Goal: Transaction & Acquisition: Purchase product/service

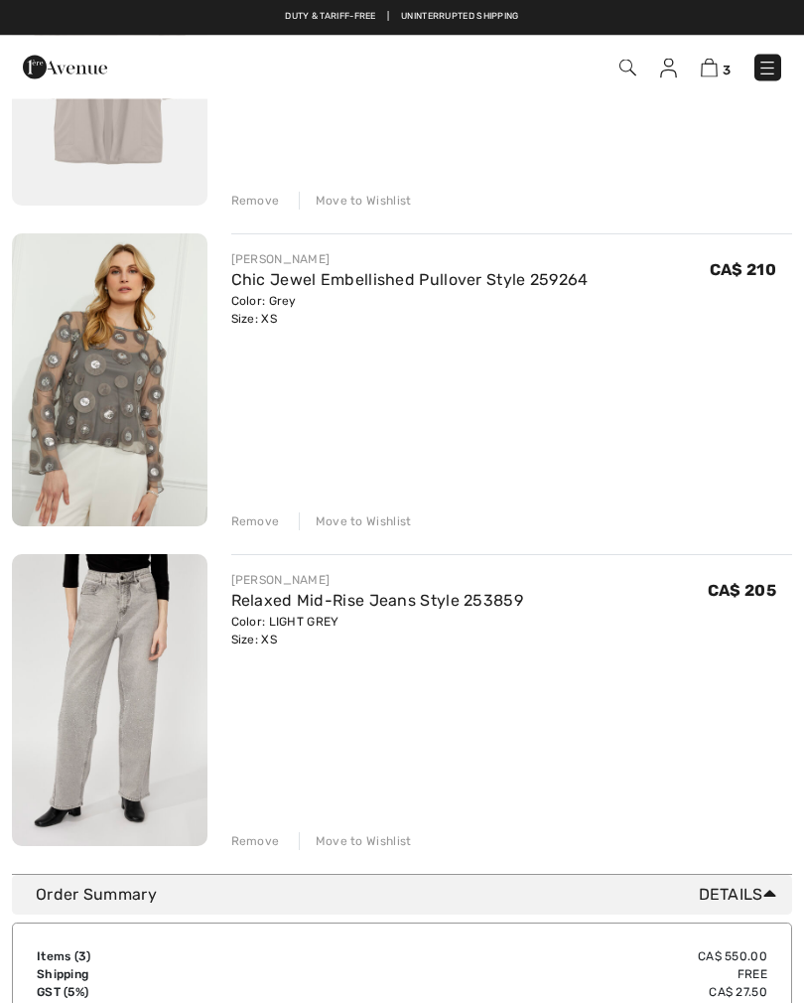
scroll to position [378, 0]
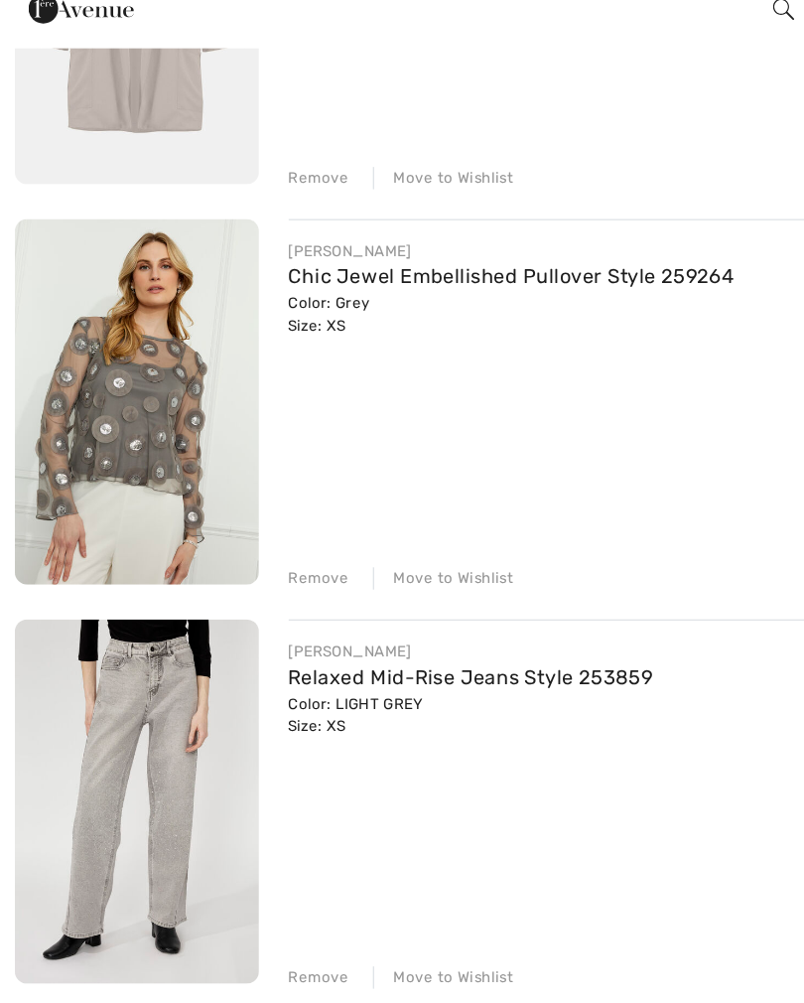
click at [272, 273] on link "Chic Jewel Embellished Pullover Style 259264" at bounding box center [410, 282] width 358 height 19
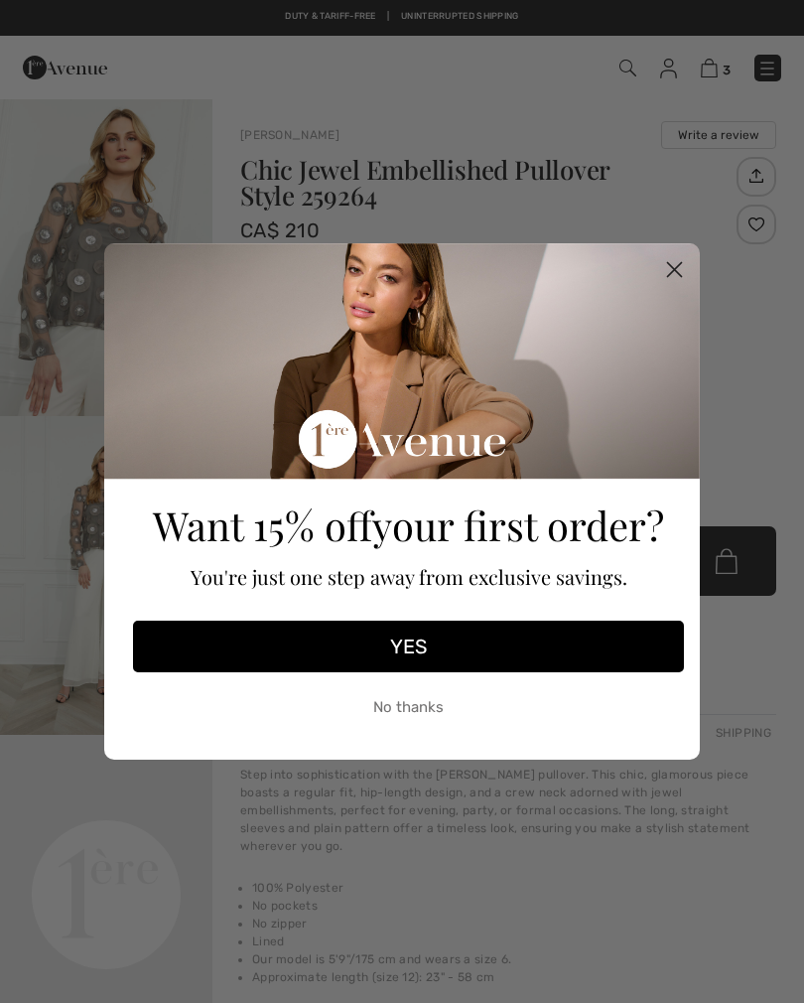
click at [672, 267] on icon "Close dialog" at bounding box center [675, 270] width 14 height 14
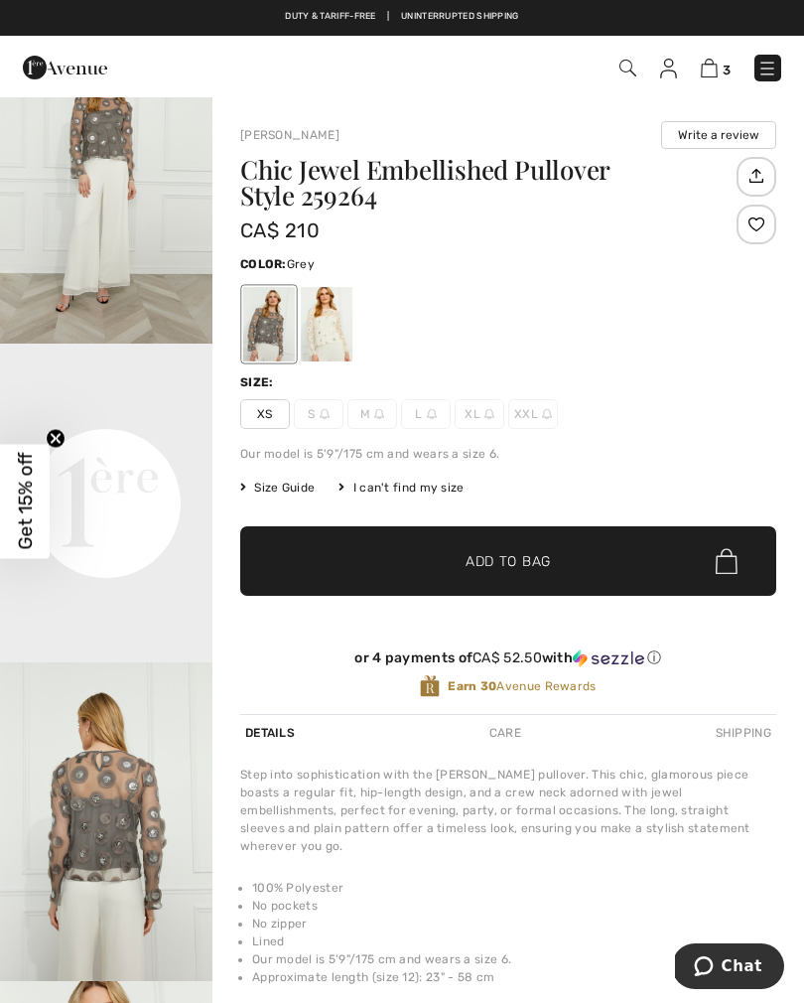
scroll to position [389, 0]
click at [708, 86] on div "3 Checkout" at bounding box center [567, 68] width 460 height 41
click at [336, 326] on div at bounding box center [327, 324] width 52 height 74
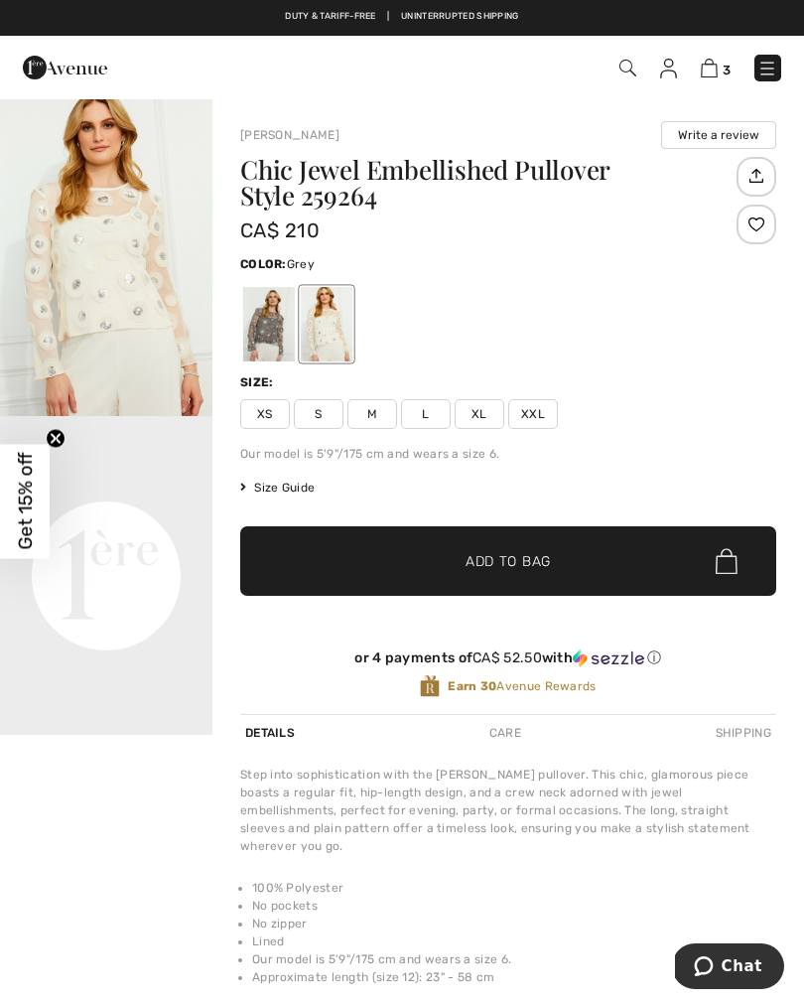
click at [268, 335] on div at bounding box center [269, 324] width 52 height 74
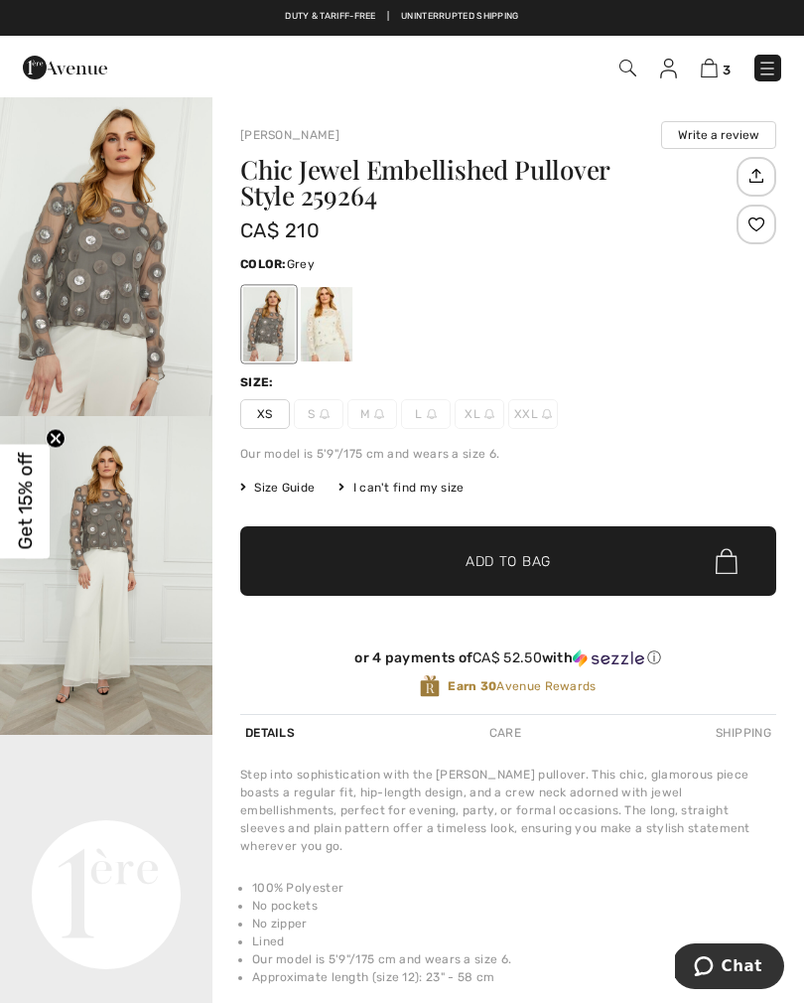
click at [771, 76] on img at bounding box center [768, 69] width 20 height 20
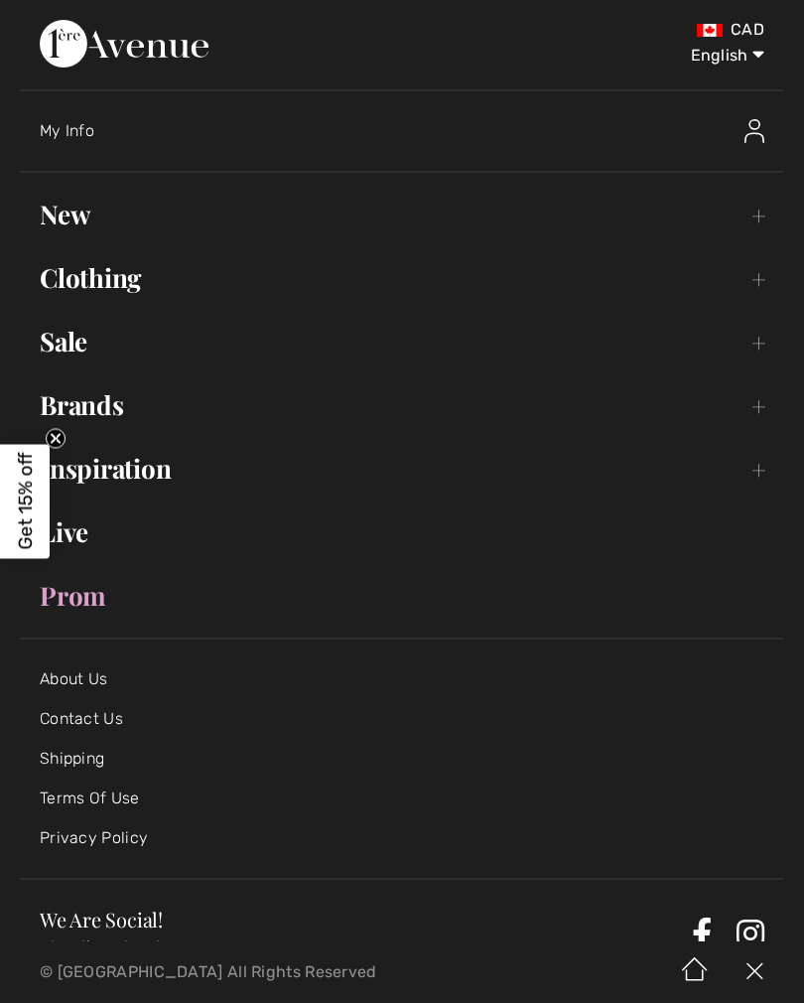
click at [125, 407] on link "Brands Open submenu" at bounding box center [402, 405] width 765 height 44
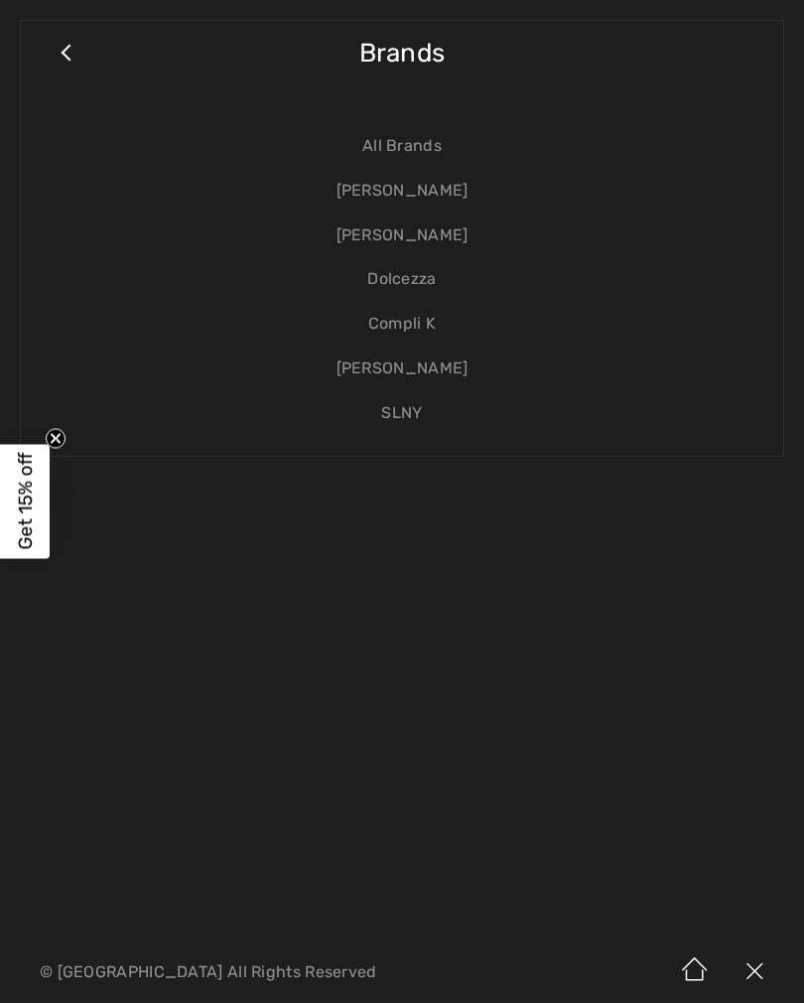
click at [413, 237] on link "[PERSON_NAME]" at bounding box center [402, 236] width 723 height 45
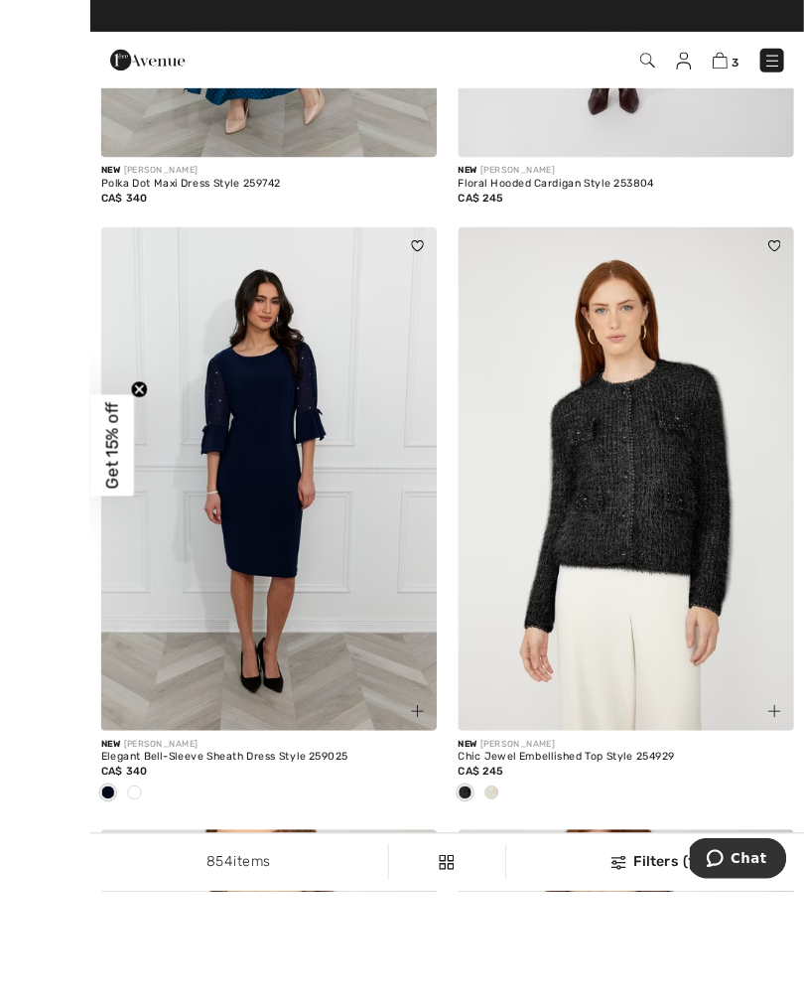
scroll to position [1824, 0]
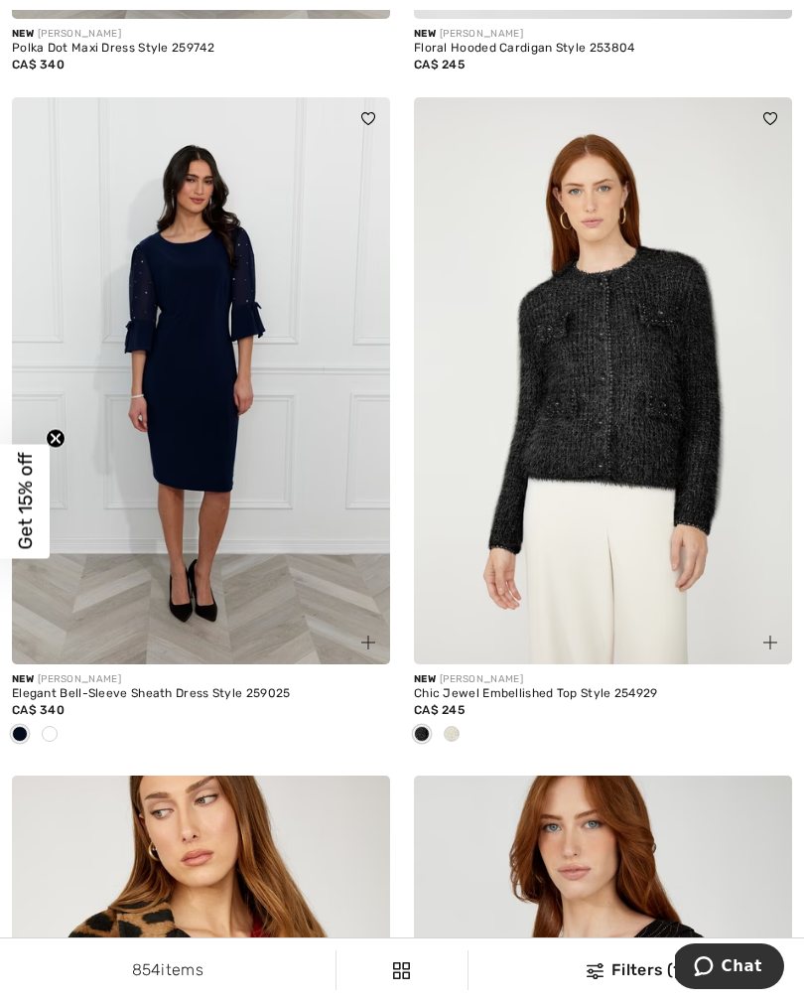
click at [459, 735] on span at bounding box center [452, 734] width 16 height 16
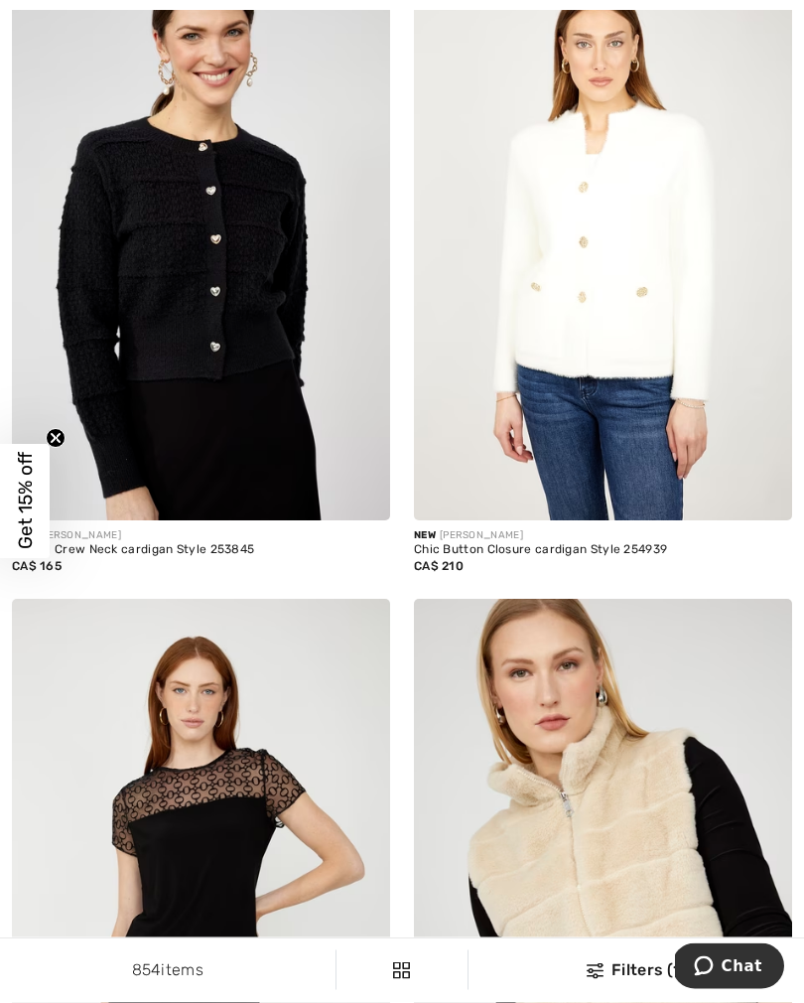
scroll to position [3293, 0]
click at [668, 389] on img at bounding box center [603, 236] width 378 height 568
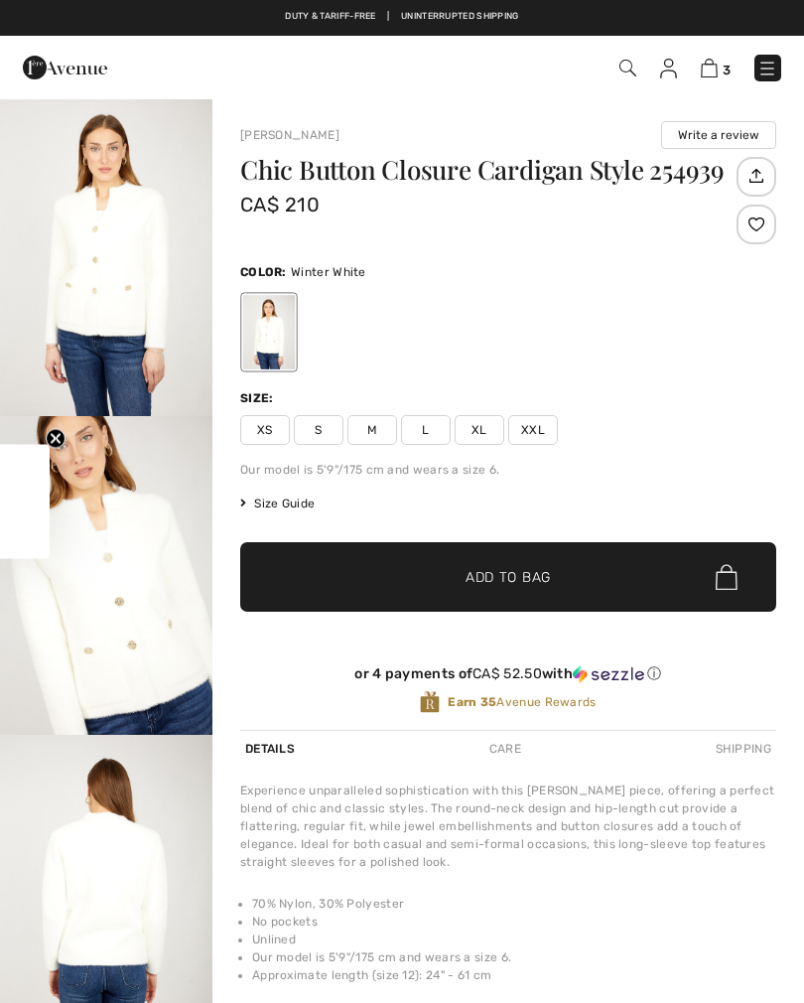
checkbox input "true"
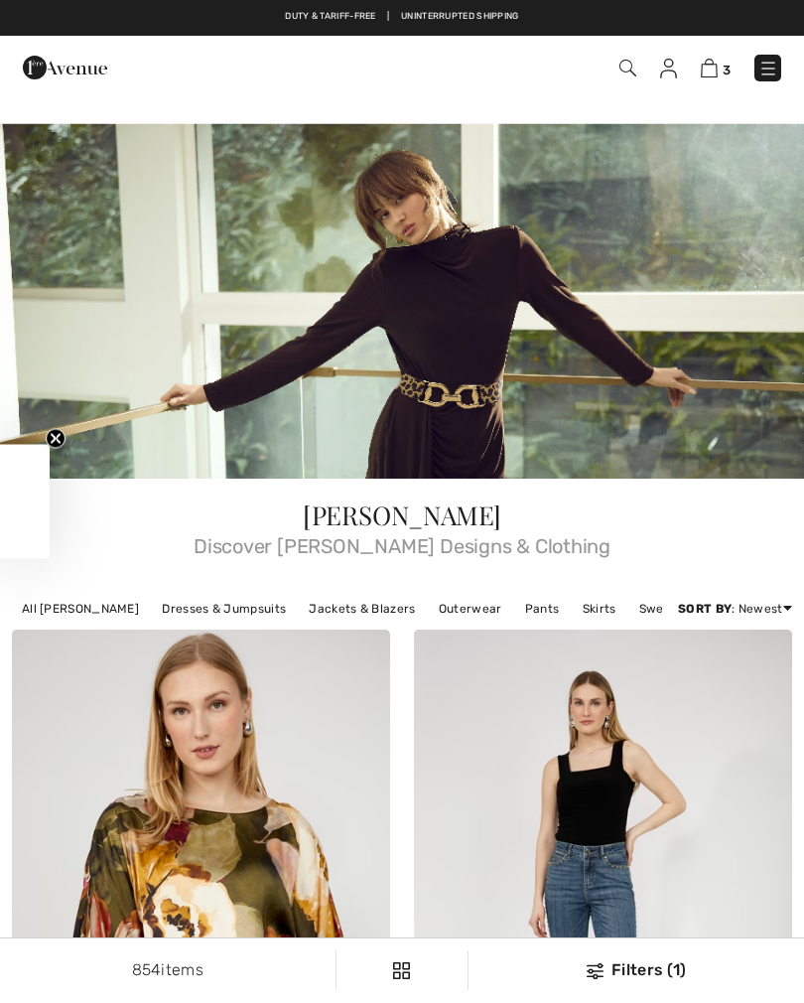
checkbox input "true"
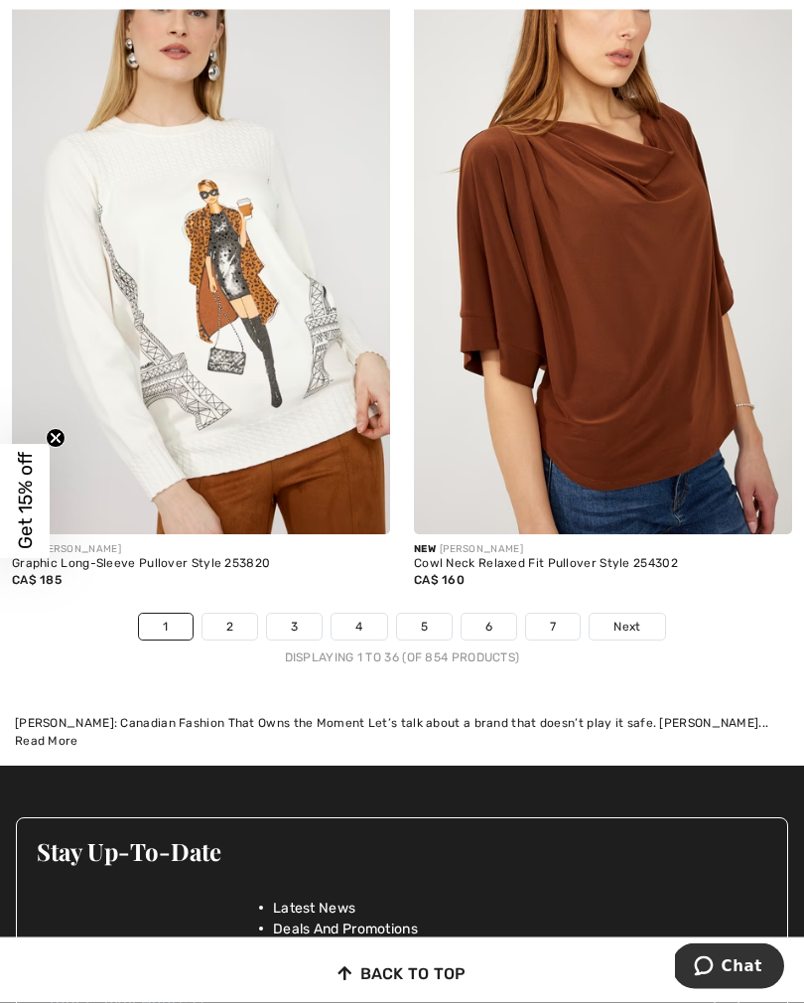
scroll to position [12094, 0]
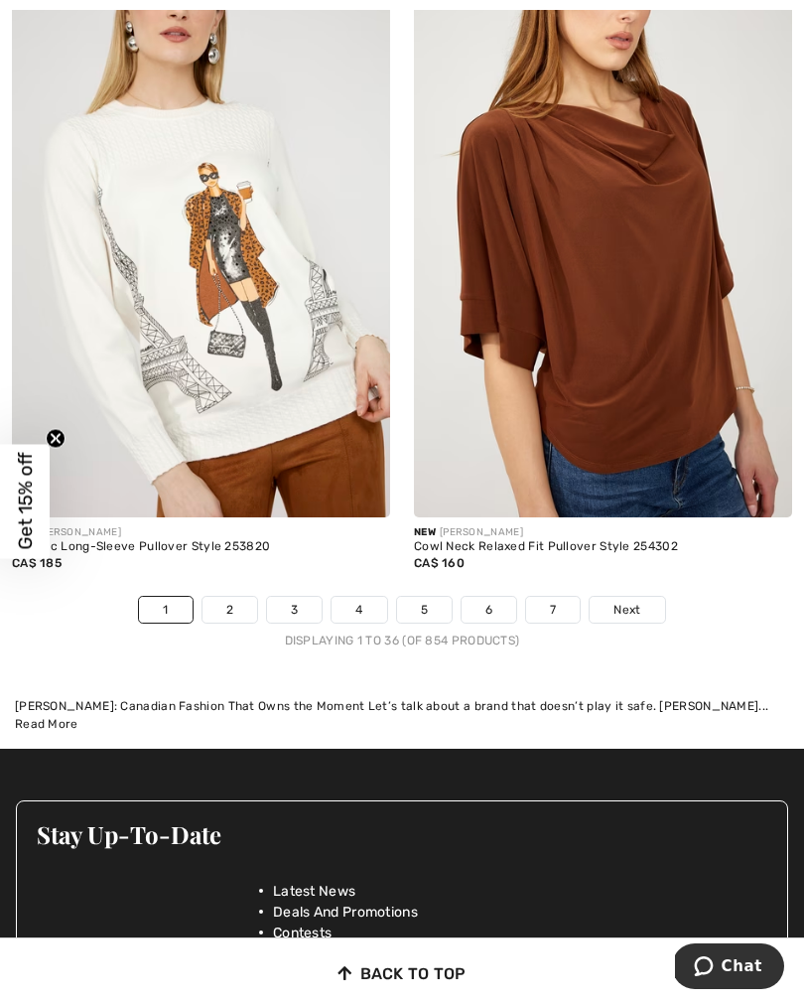
click at [238, 604] on link "2" at bounding box center [230, 610] width 55 height 26
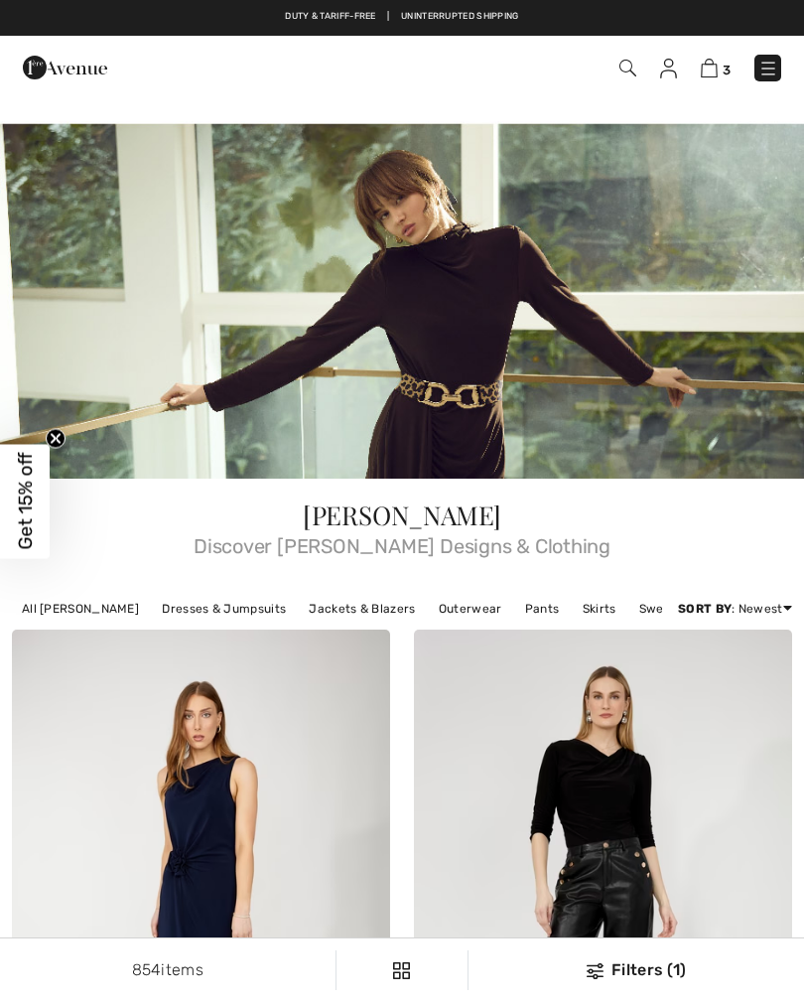
checkbox input "true"
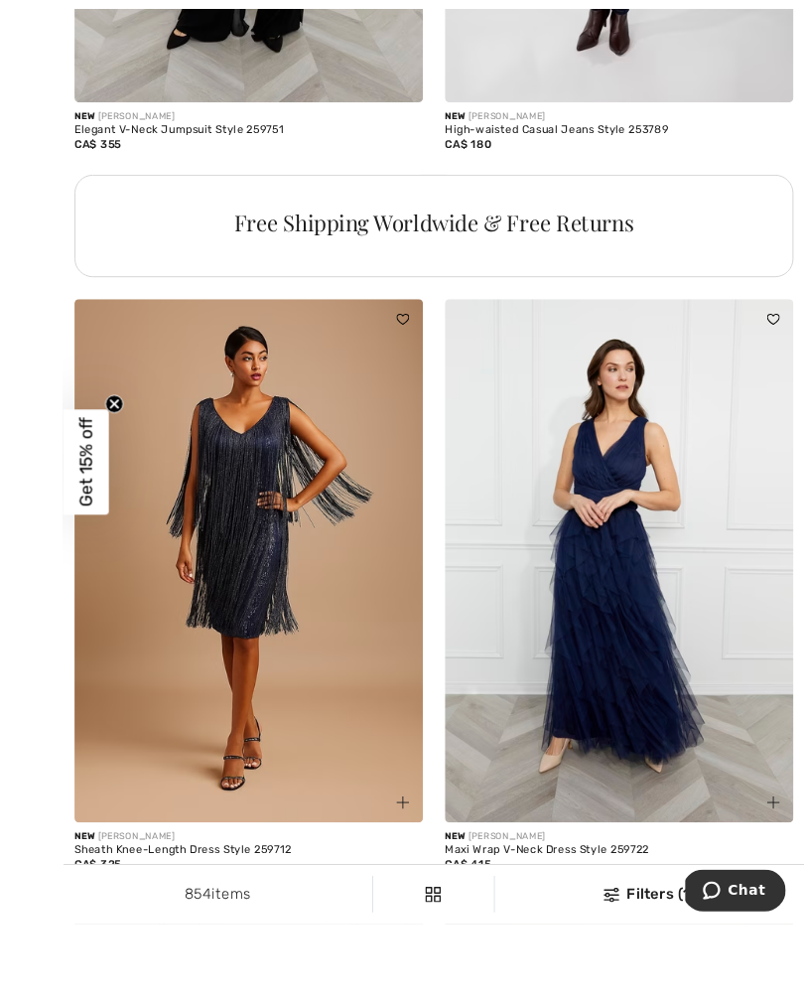
scroll to position [4422, 0]
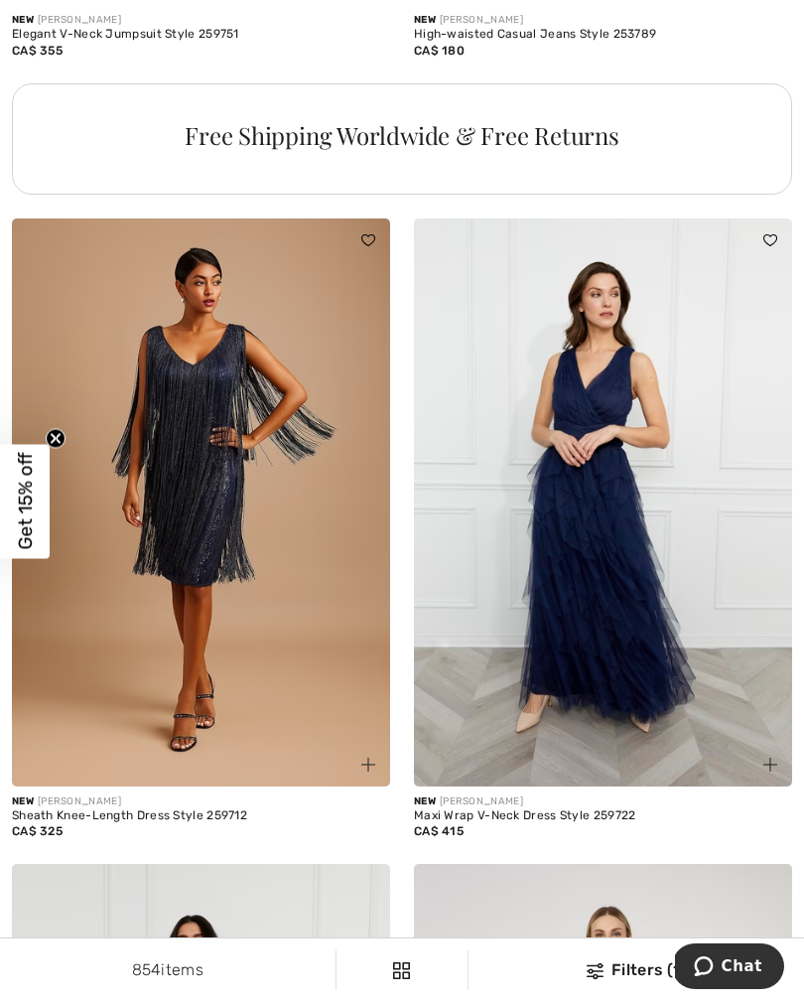
click at [188, 505] on img at bounding box center [201, 502] width 378 height 568
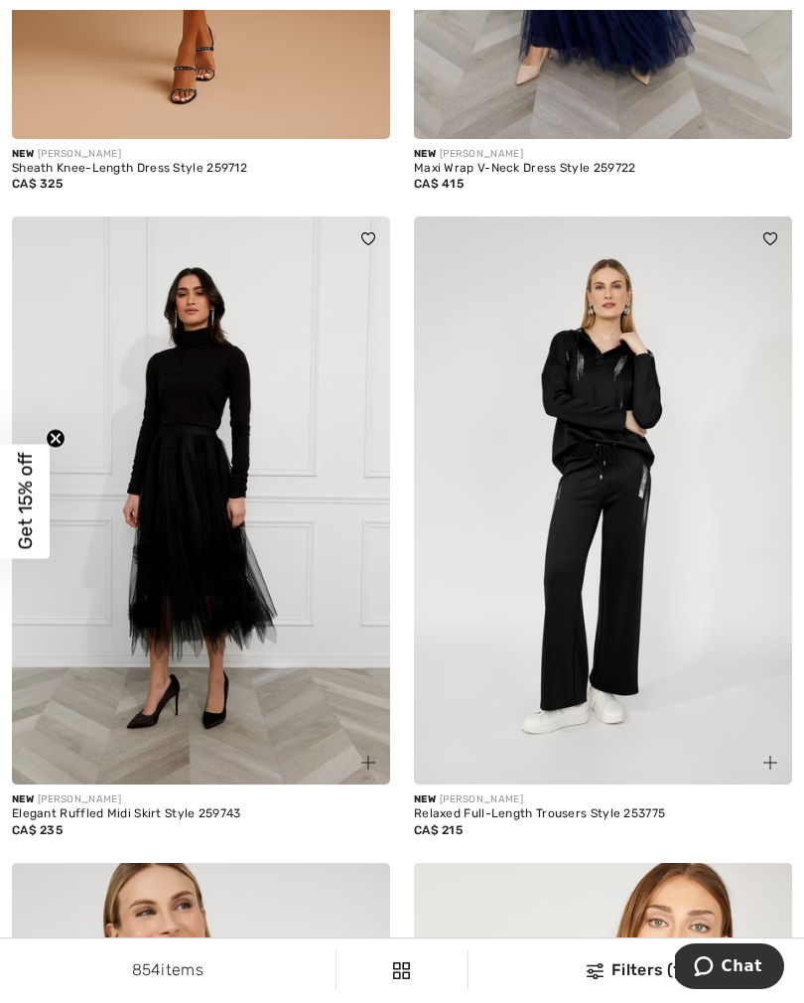
scroll to position [5083, 0]
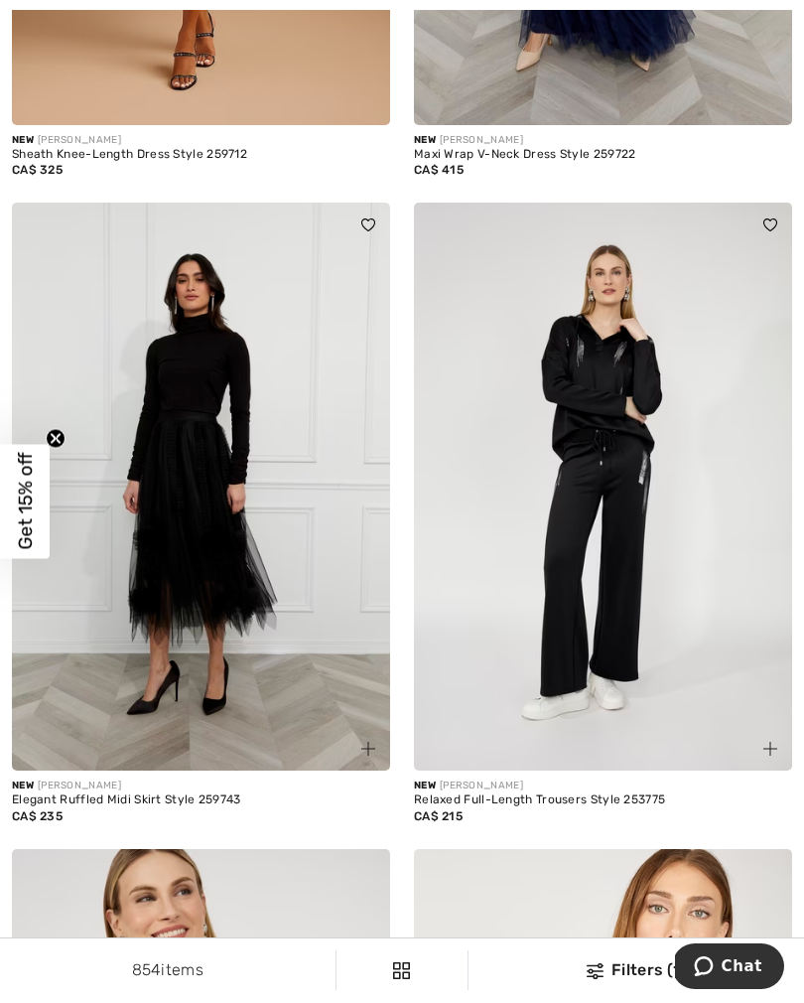
click at [206, 546] on img at bounding box center [201, 487] width 378 height 568
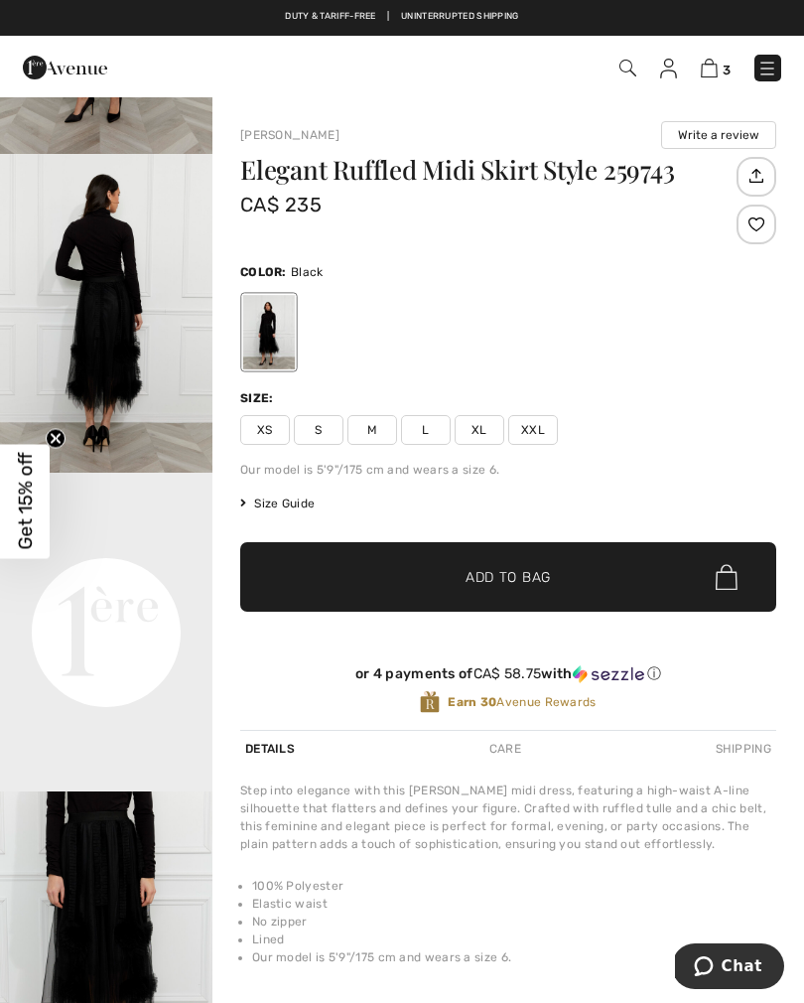
scroll to position [280, 0]
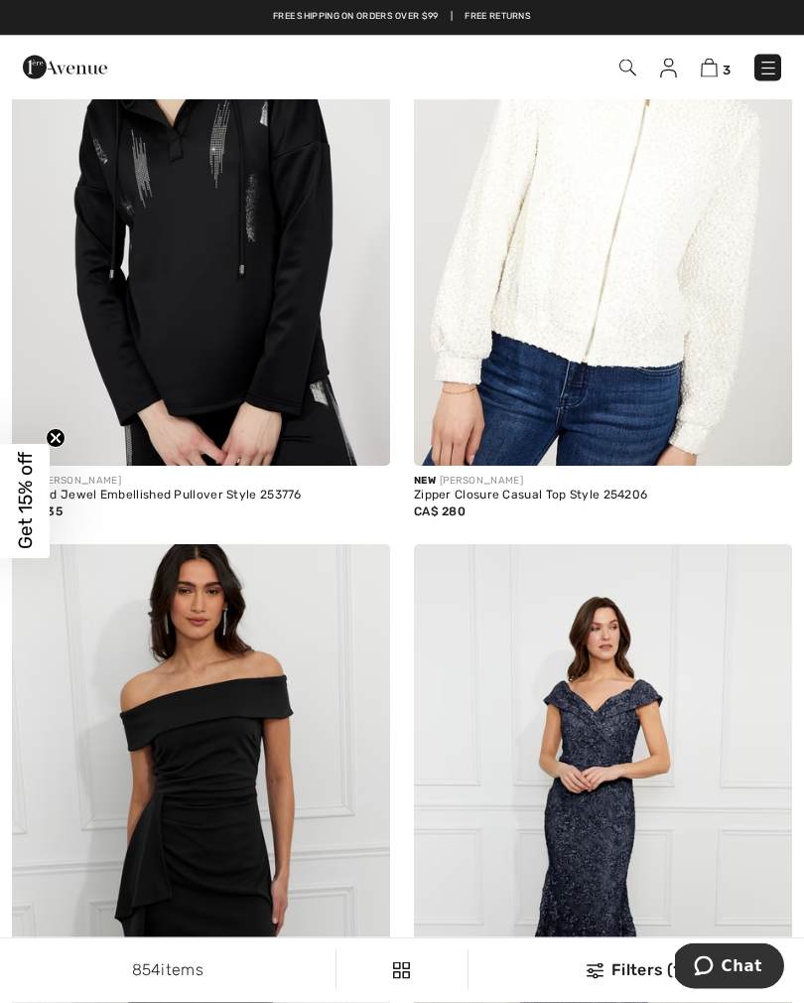
scroll to position [5981, 0]
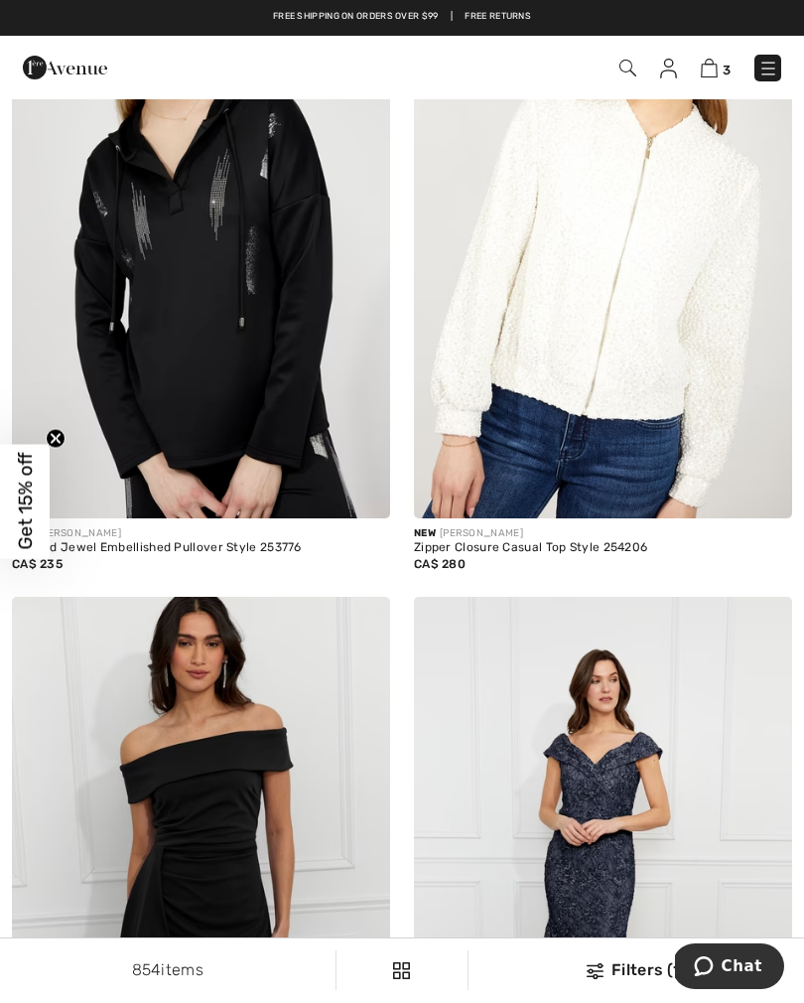
click at [629, 351] on img at bounding box center [603, 235] width 378 height 568
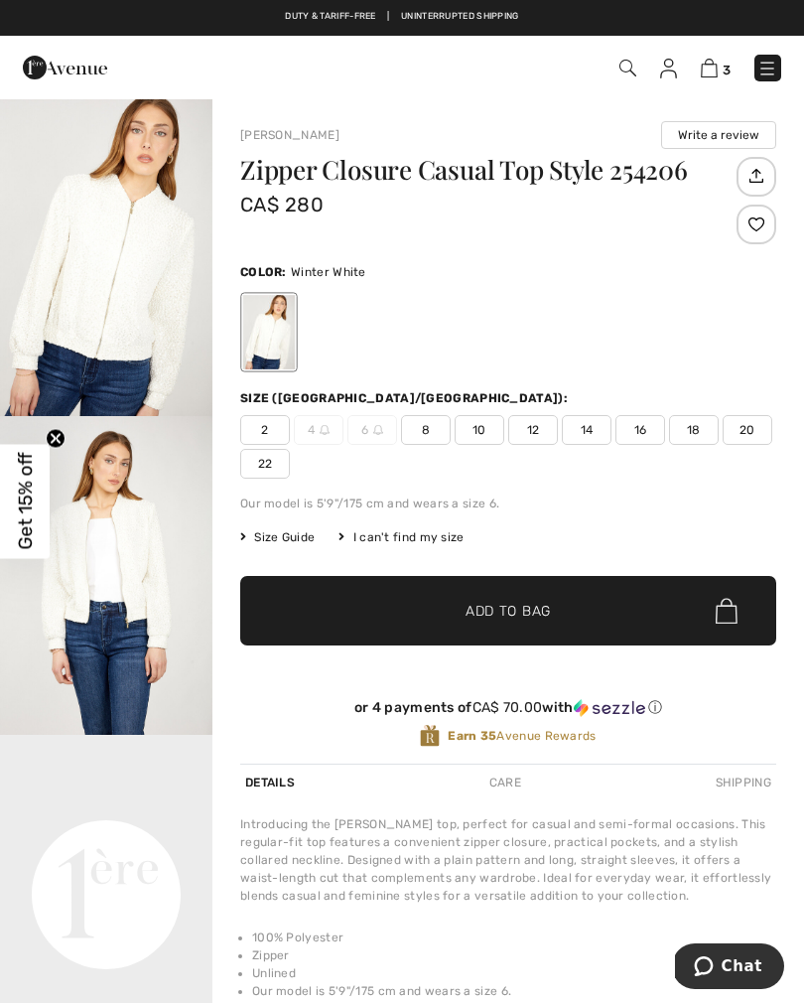
click at [269, 430] on span "2" at bounding box center [265, 430] width 50 height 30
click at [428, 612] on span "✔ Added to Bag" at bounding box center [478, 611] width 121 height 21
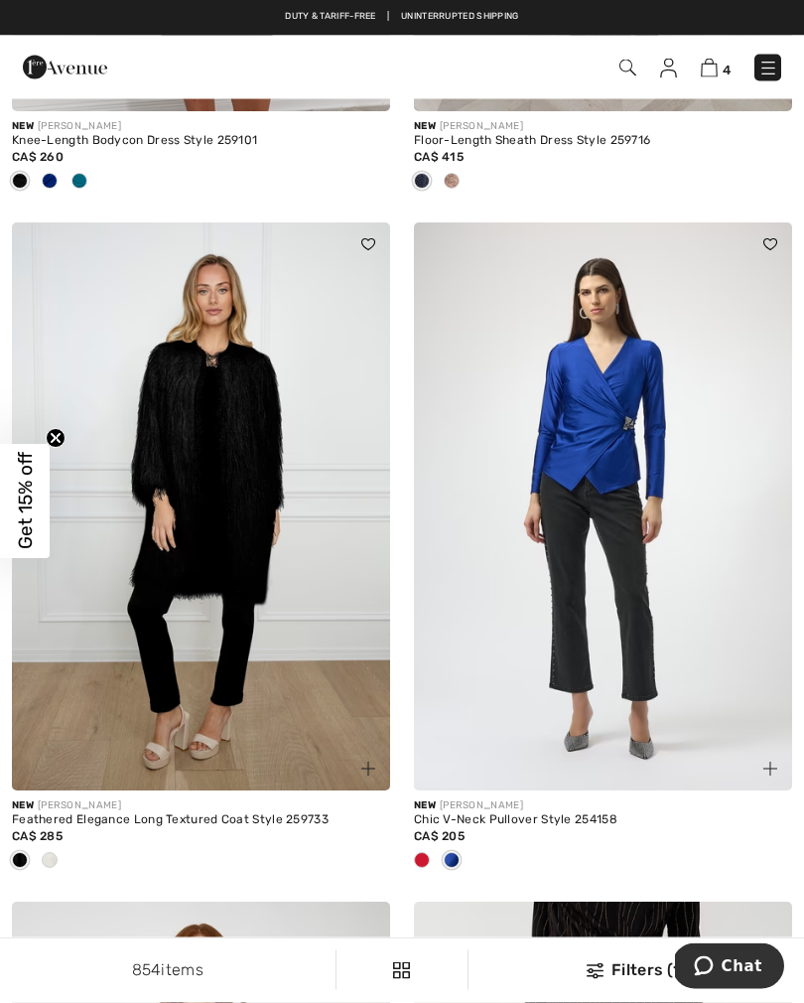
scroll to position [7034, 0]
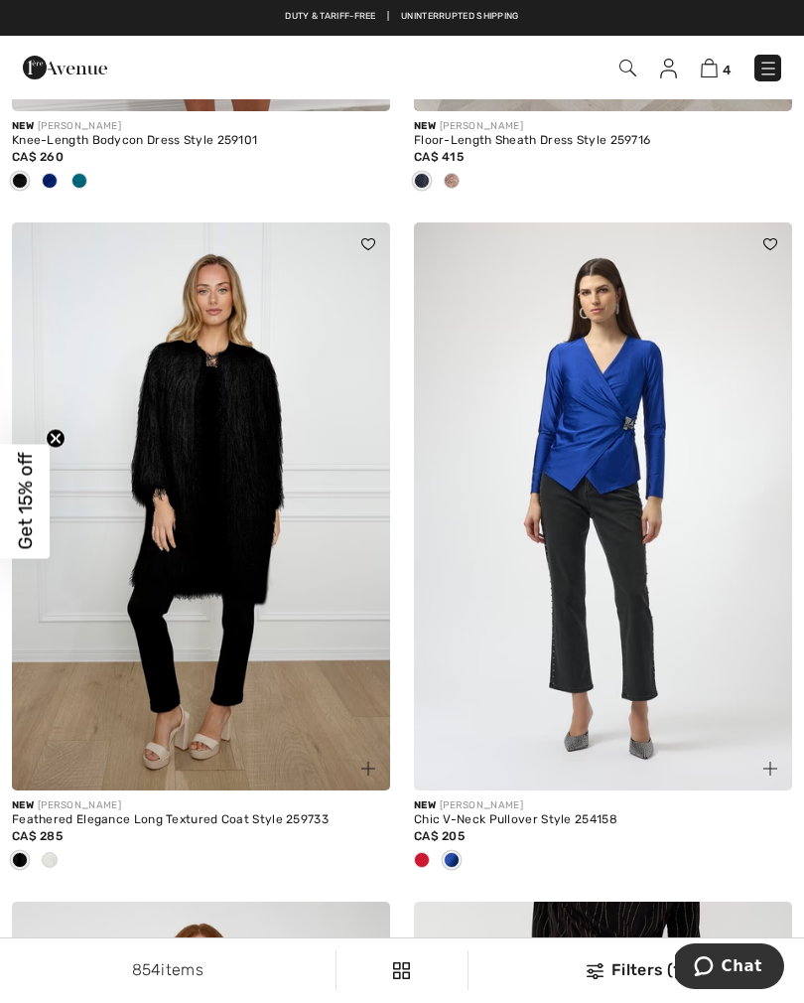
click at [59, 859] on div at bounding box center [50, 861] width 30 height 33
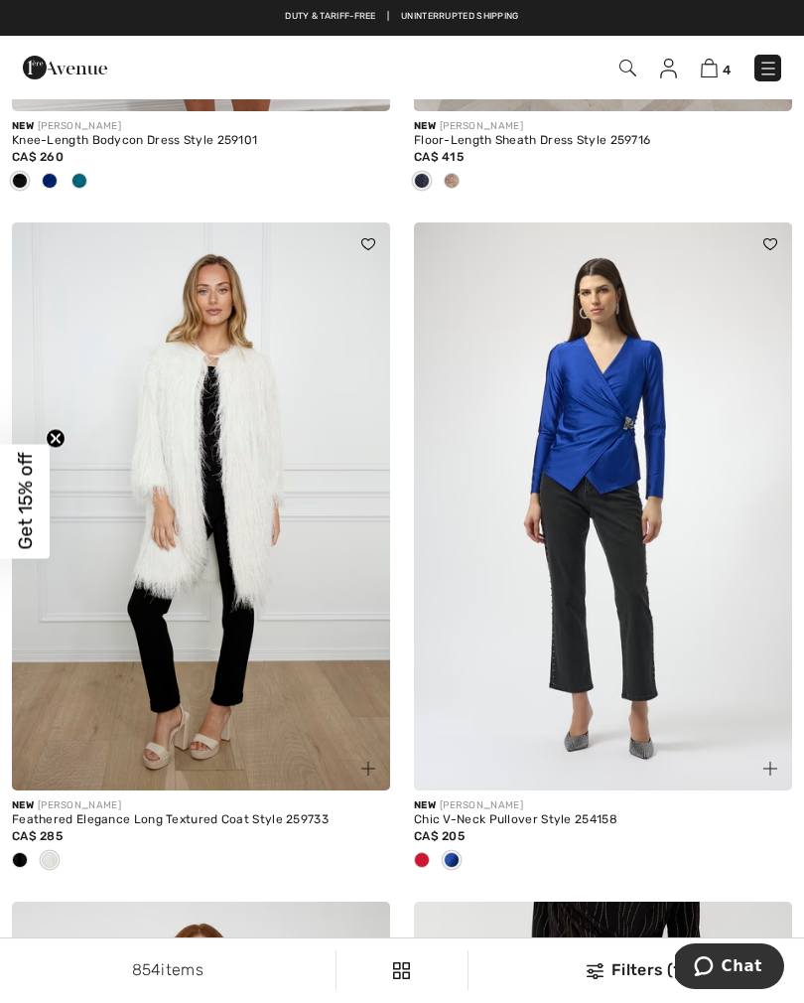
click at [229, 585] on img at bounding box center [201, 506] width 378 height 568
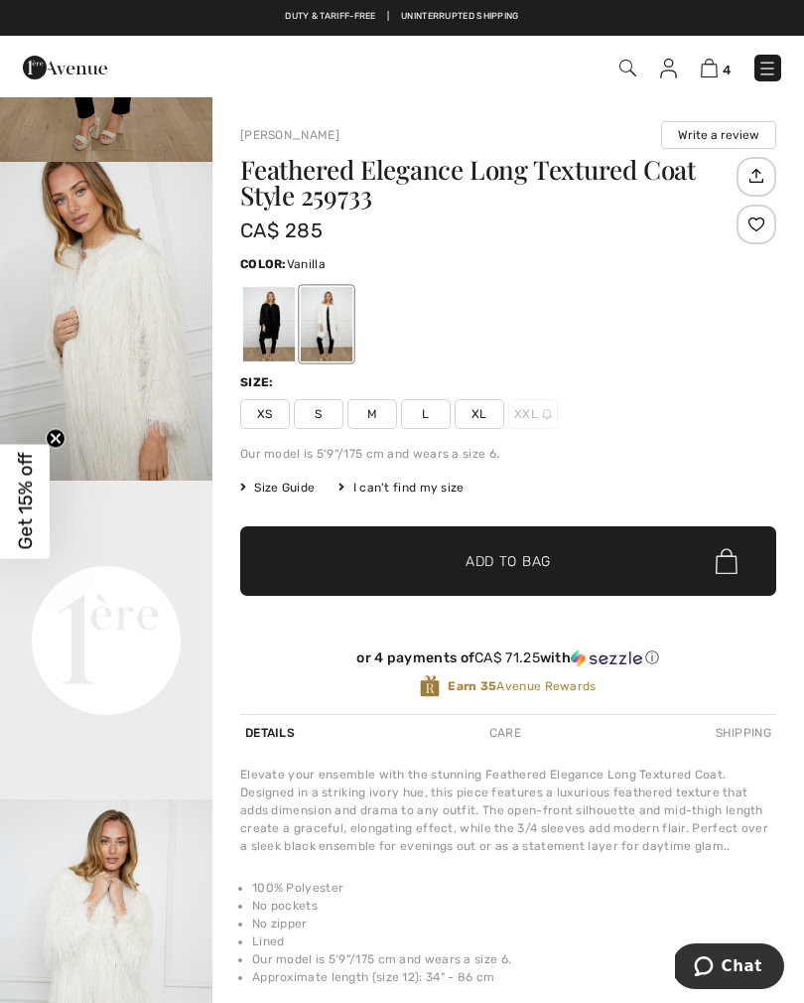
scroll to position [267, 0]
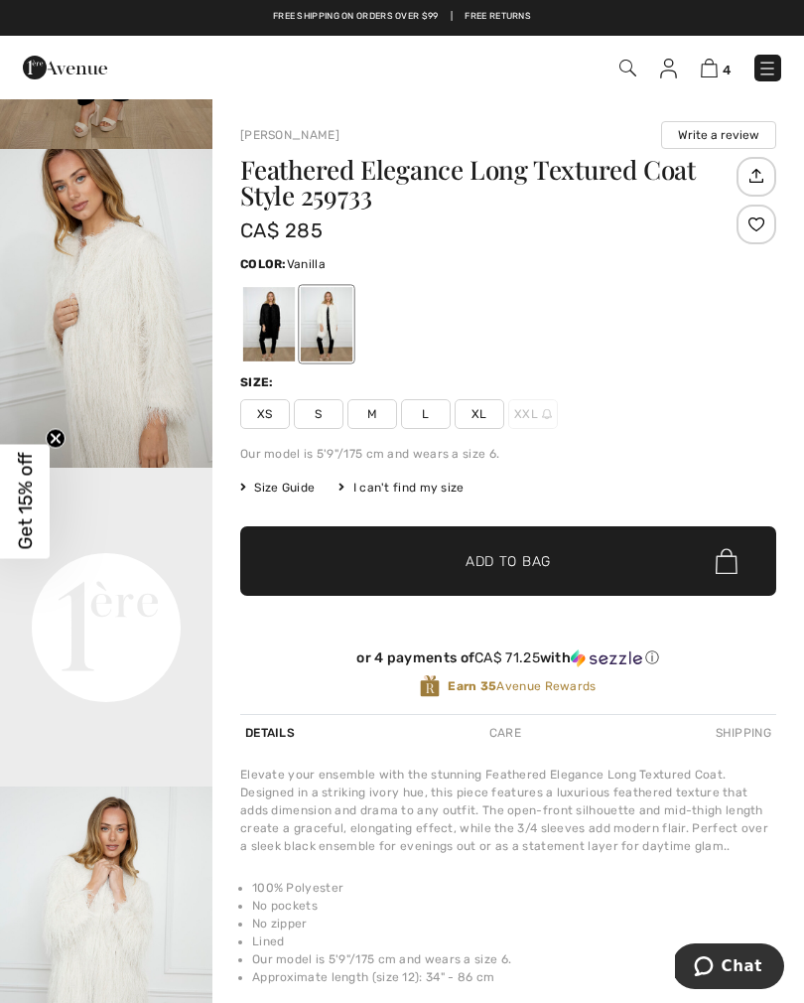
click at [267, 421] on span "XS" at bounding box center [265, 414] width 50 height 30
click at [418, 567] on span "✔ Added to Bag" at bounding box center [478, 561] width 121 height 21
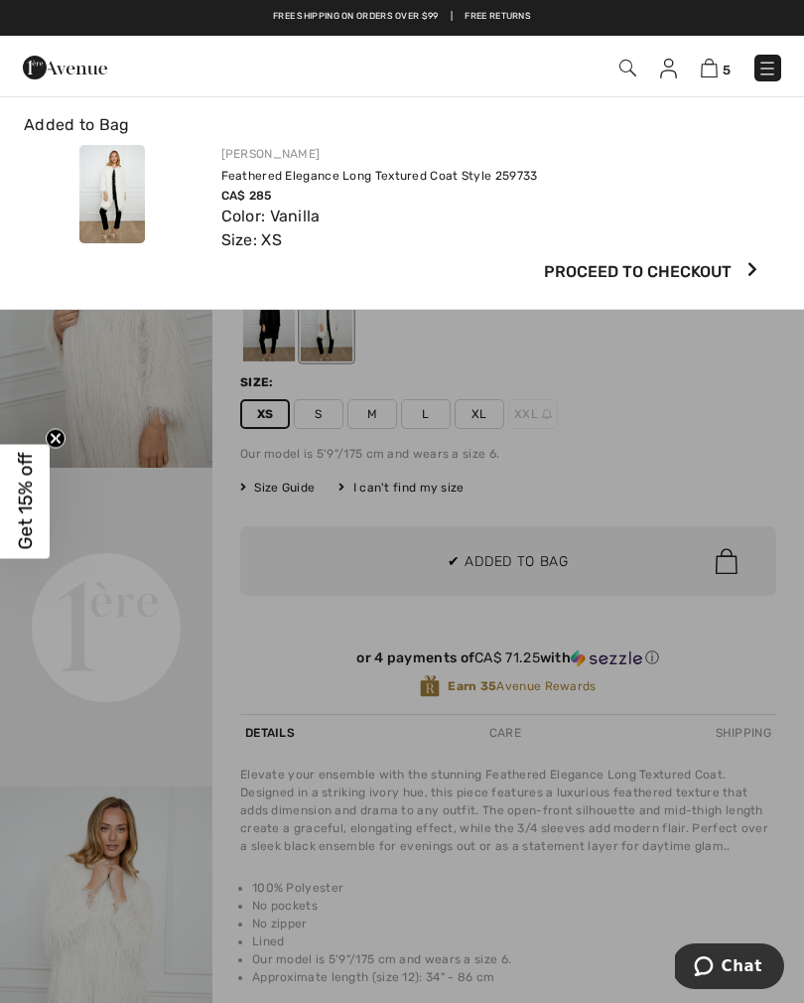
scroll to position [0, 0]
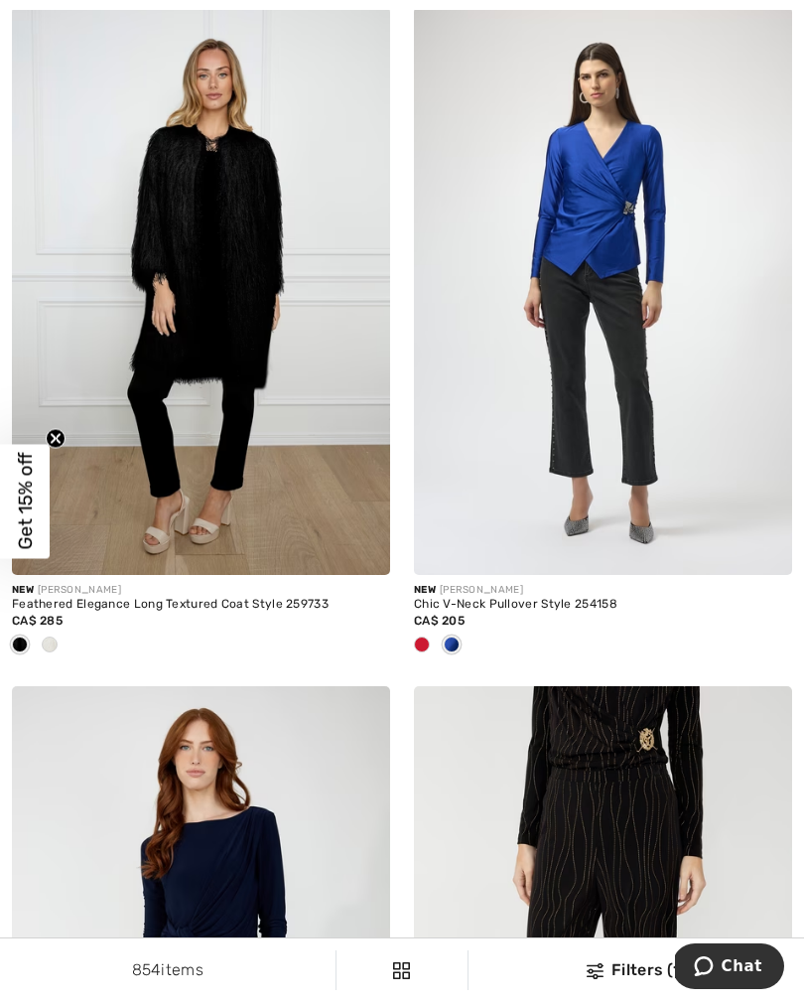
scroll to position [7248, 0]
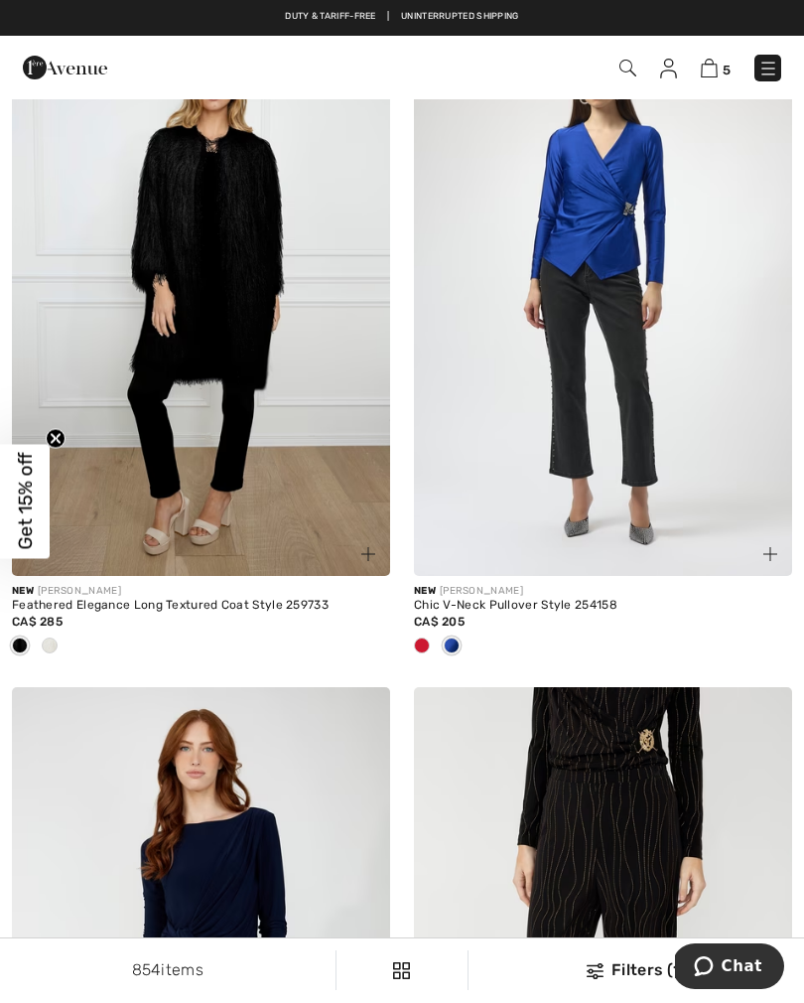
click at [426, 648] on div at bounding box center [422, 647] width 30 height 33
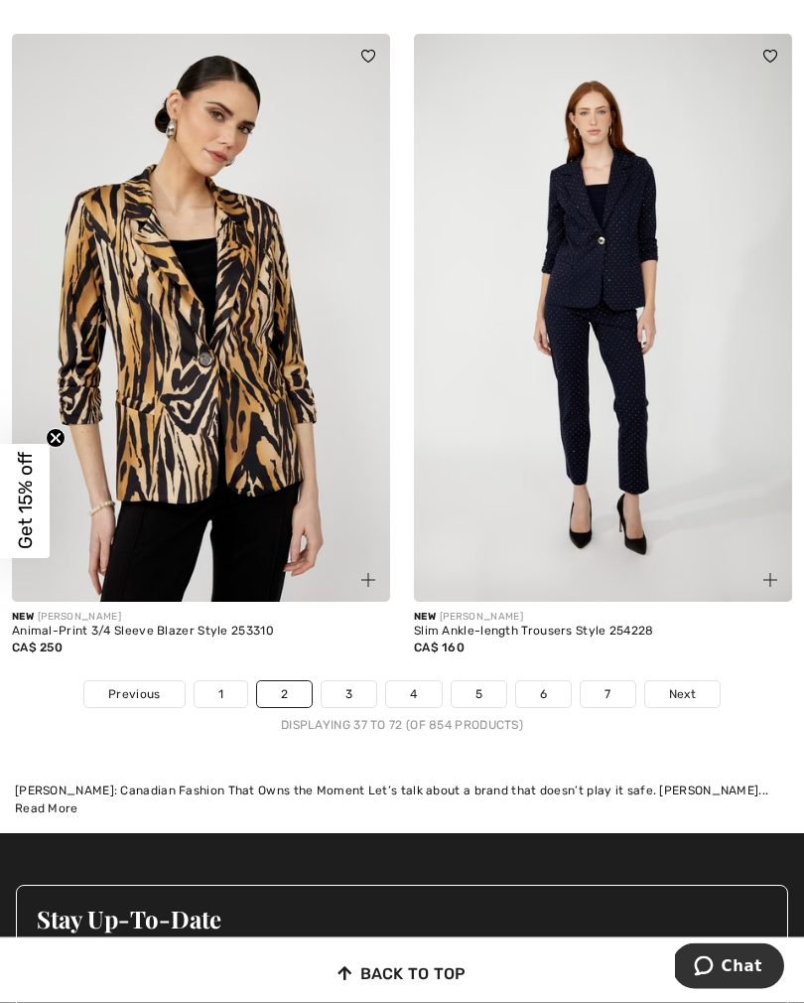
scroll to position [11946, 0]
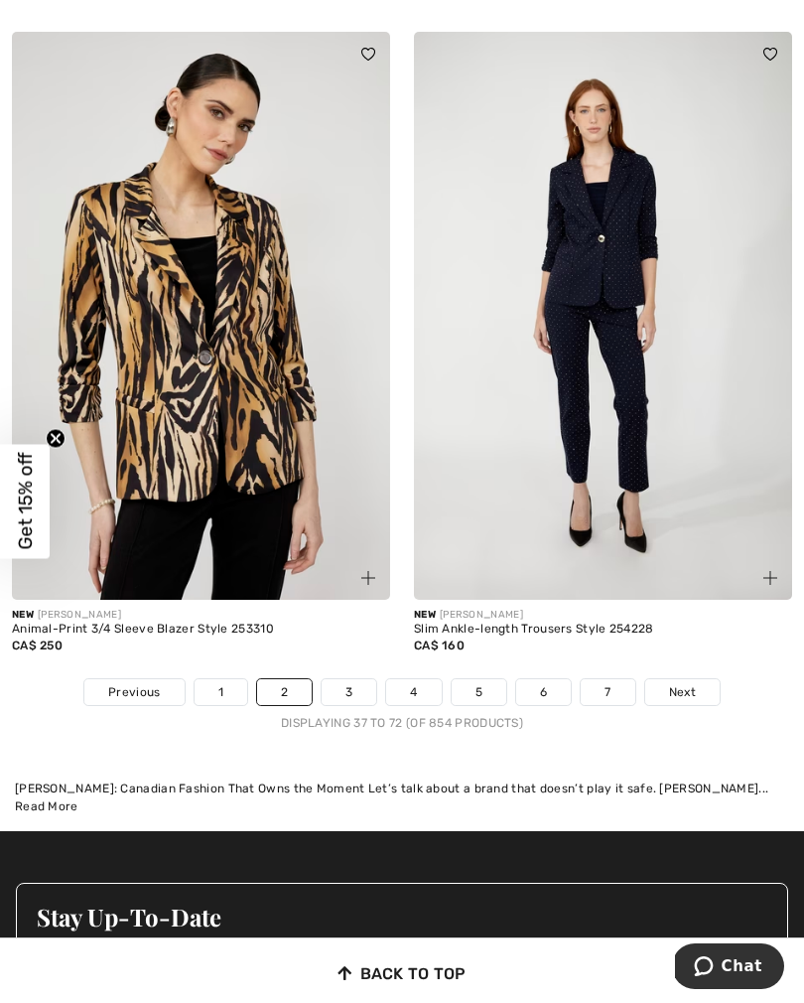
click at [366, 679] on link "3" at bounding box center [349, 692] width 55 height 26
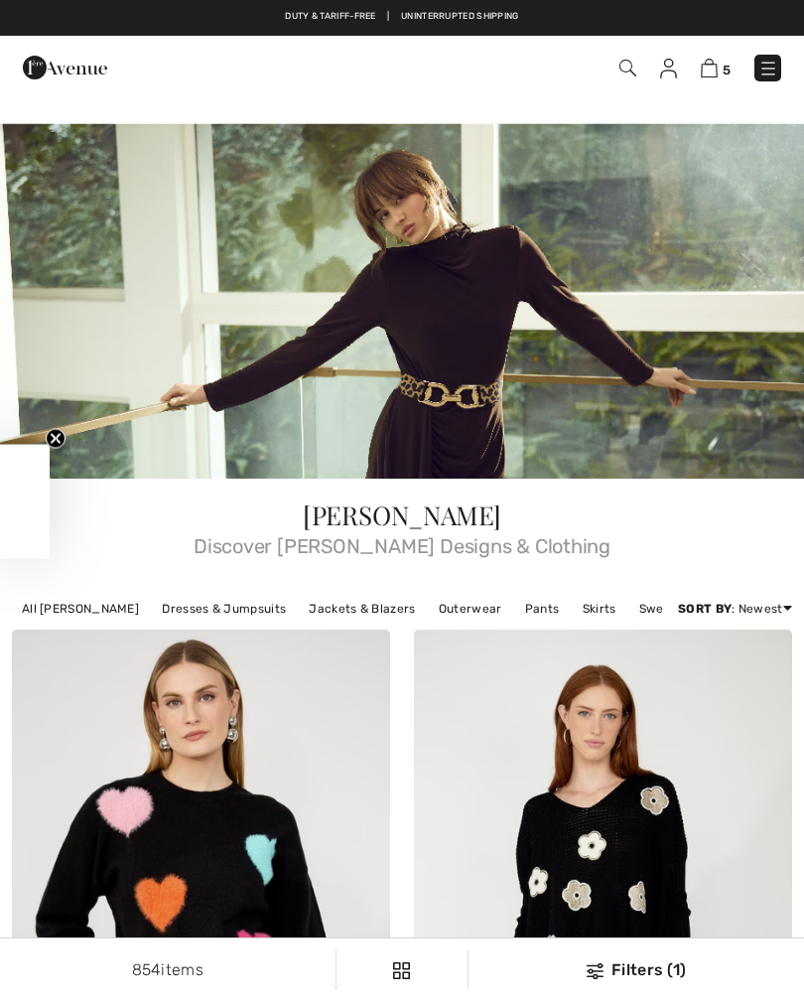
scroll to position [244, 0]
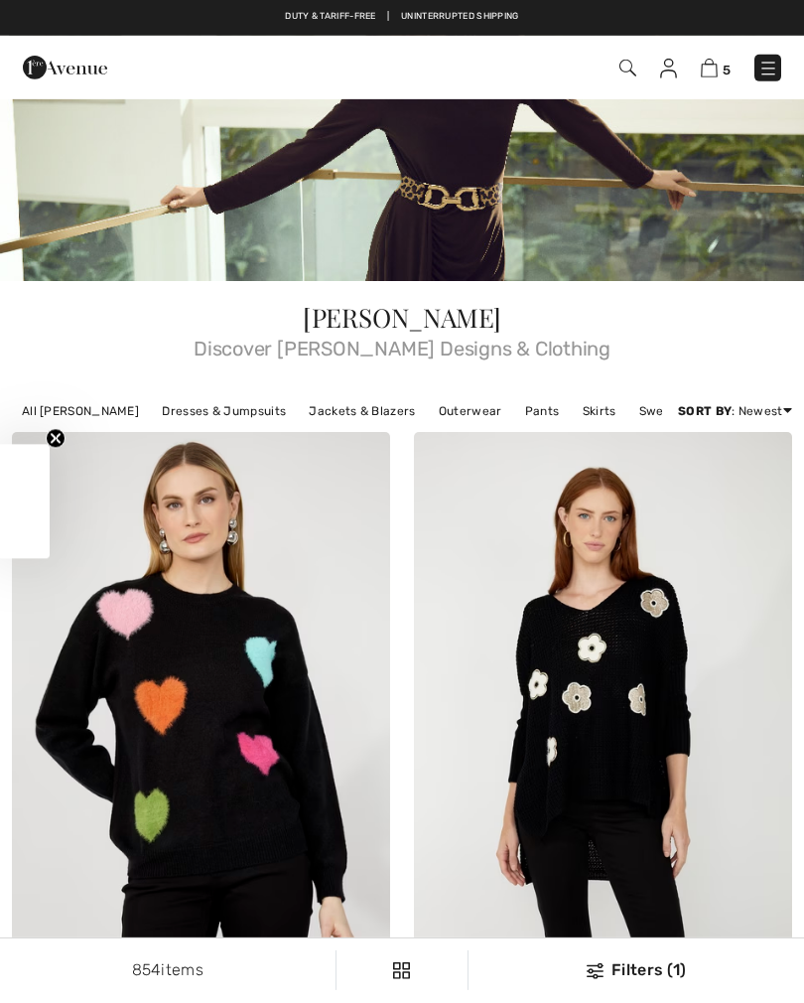
checkbox input "true"
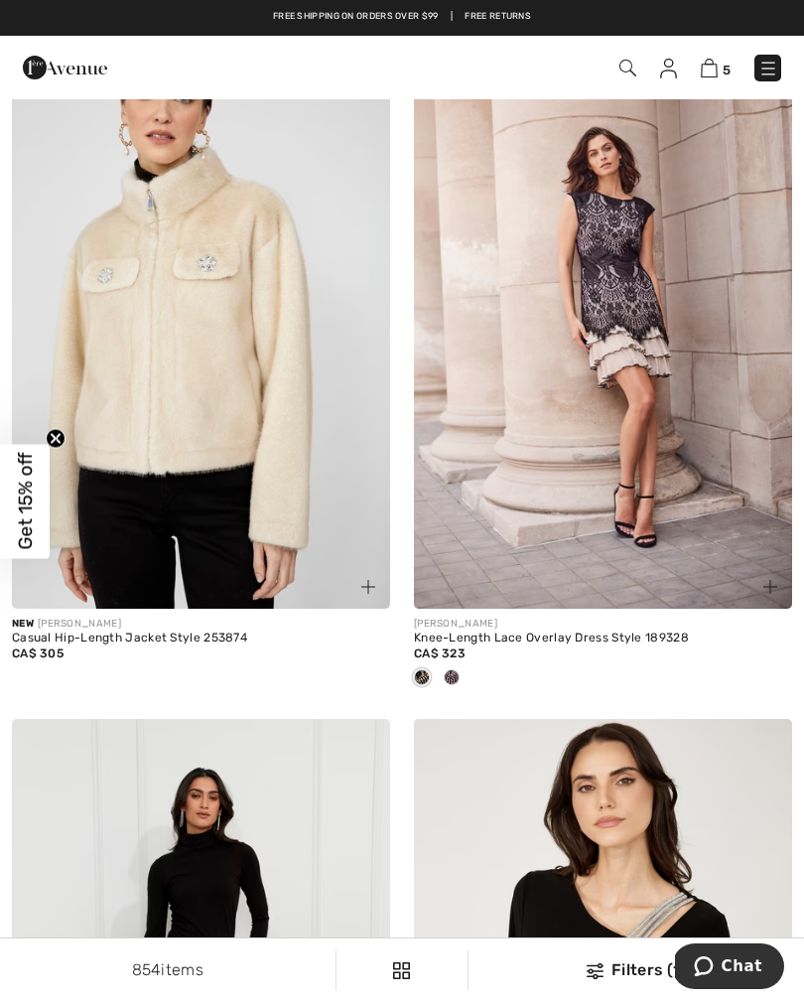
scroll to position [4625, 0]
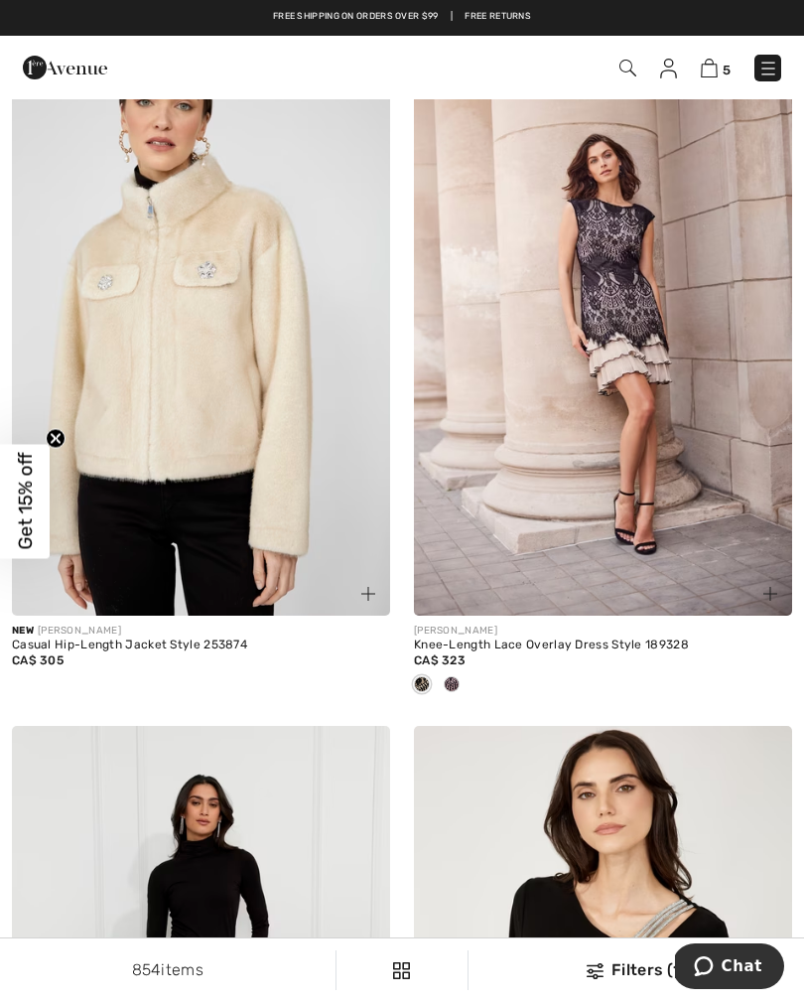
click at [463, 691] on div at bounding box center [452, 685] width 30 height 33
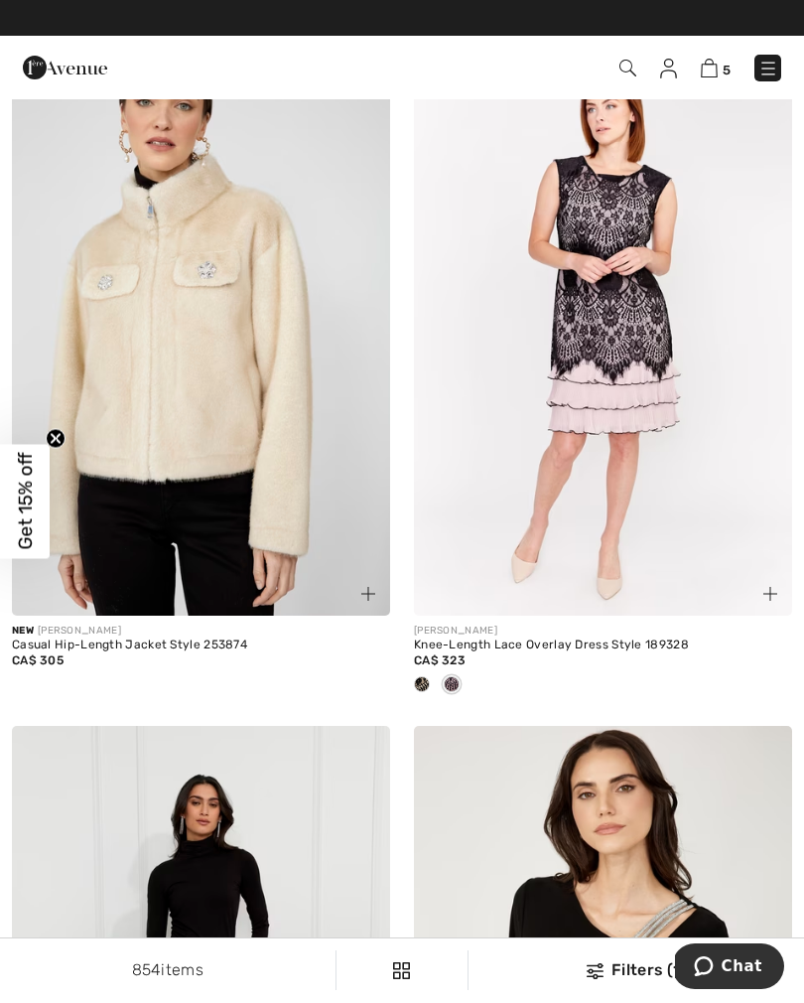
click at [432, 690] on div at bounding box center [422, 685] width 30 height 33
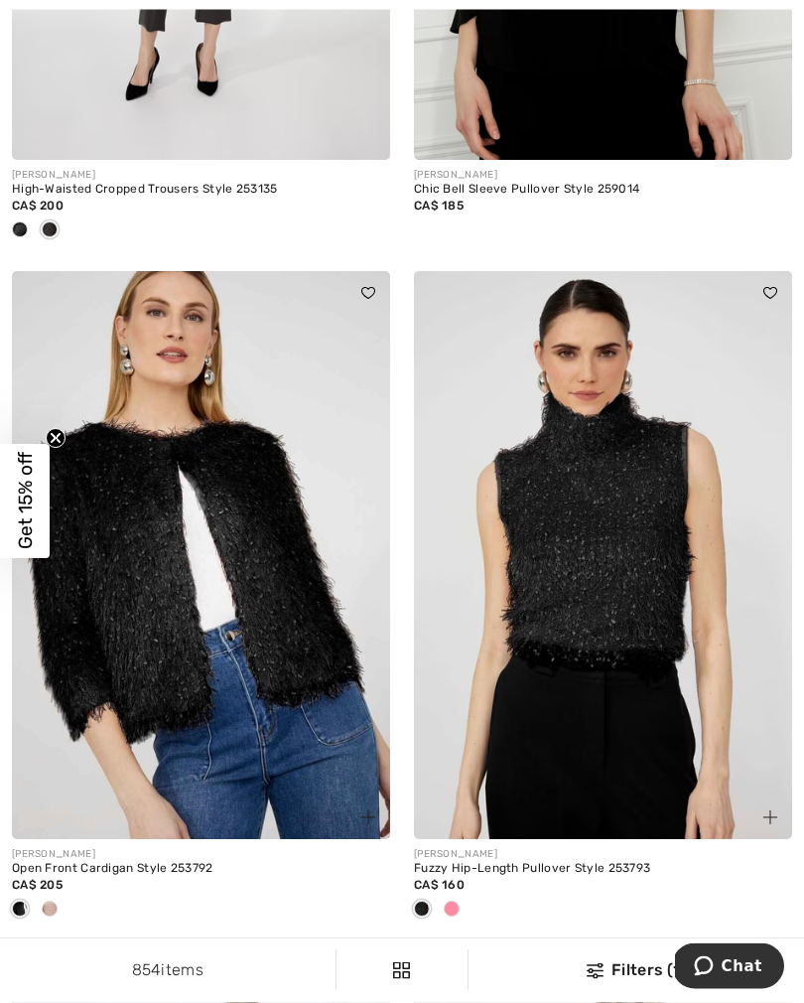
scroll to position [7083, 0]
click at [212, 649] on img at bounding box center [201, 555] width 378 height 568
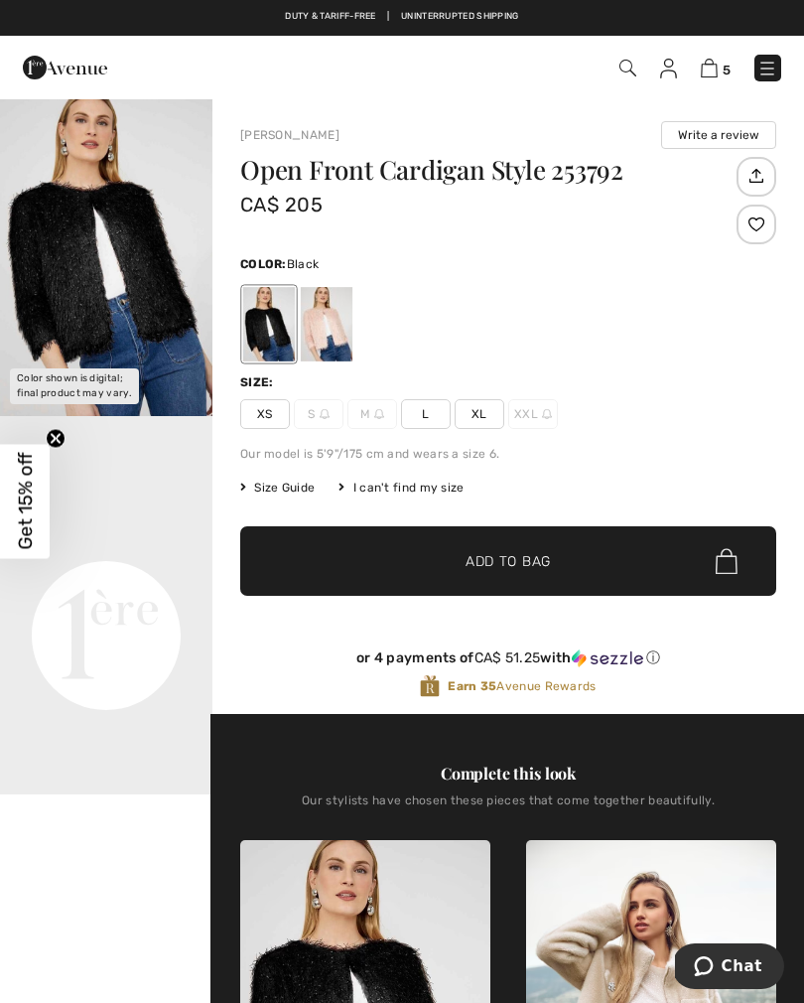
click at [263, 416] on span "XS" at bounding box center [265, 414] width 50 height 30
click at [399, 565] on span "✔ Added to Bag Add to Bag" at bounding box center [508, 561] width 536 height 70
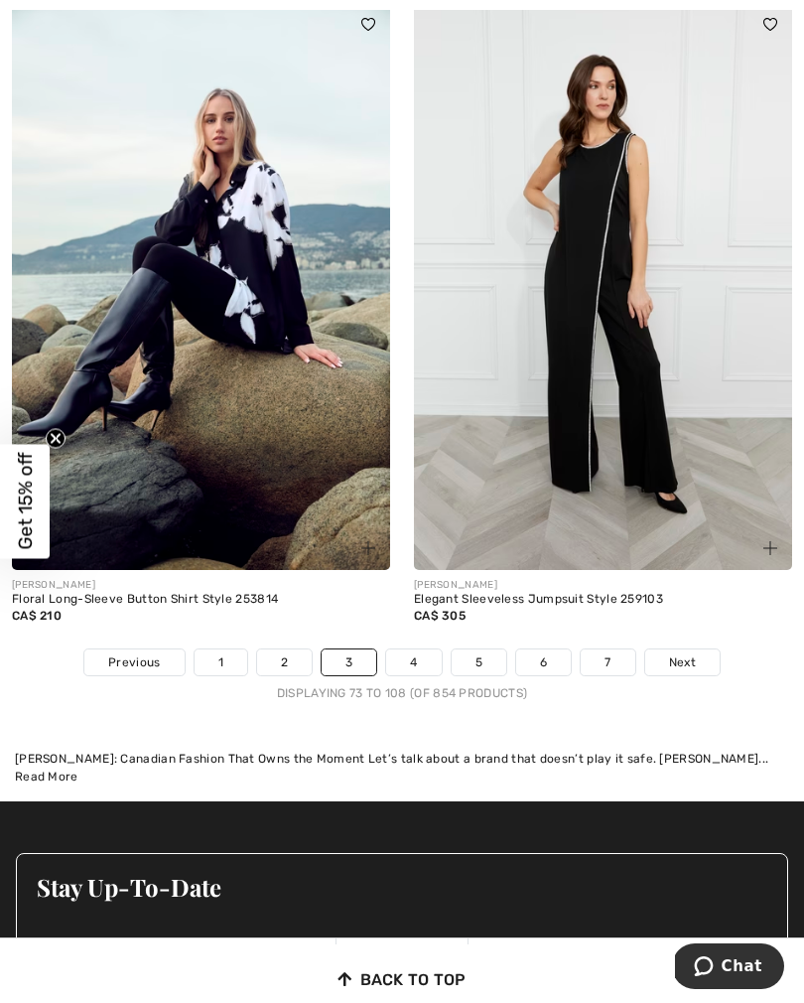
scroll to position [12086, 0]
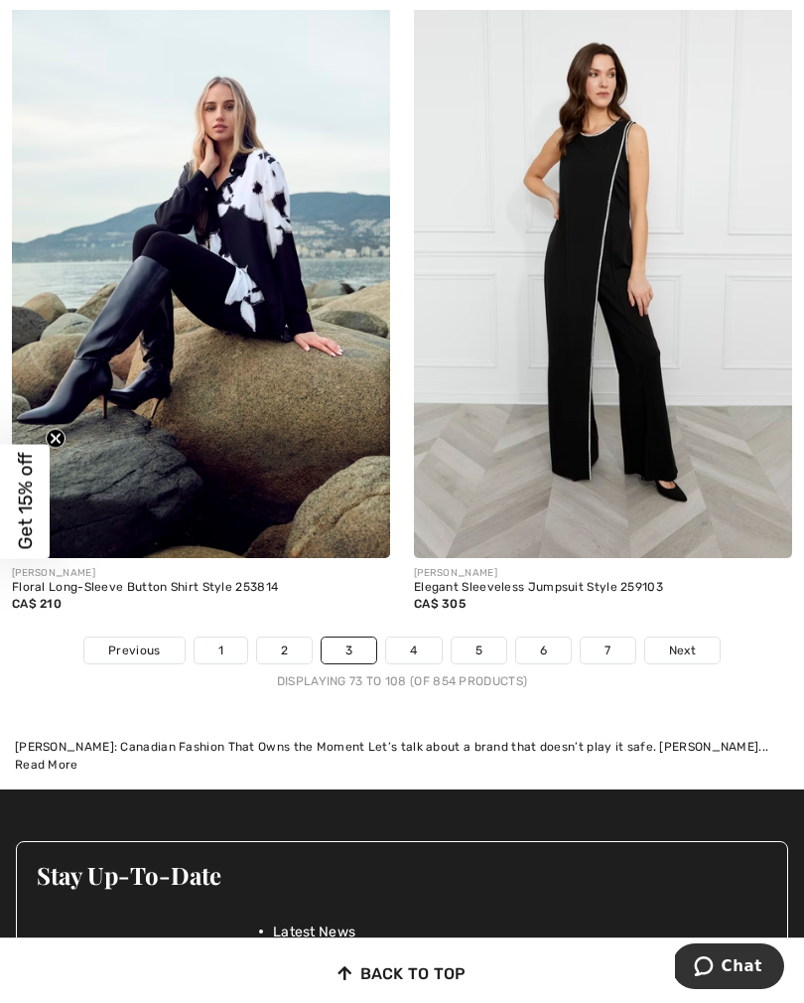
click at [420, 638] on link "4" at bounding box center [413, 651] width 55 height 26
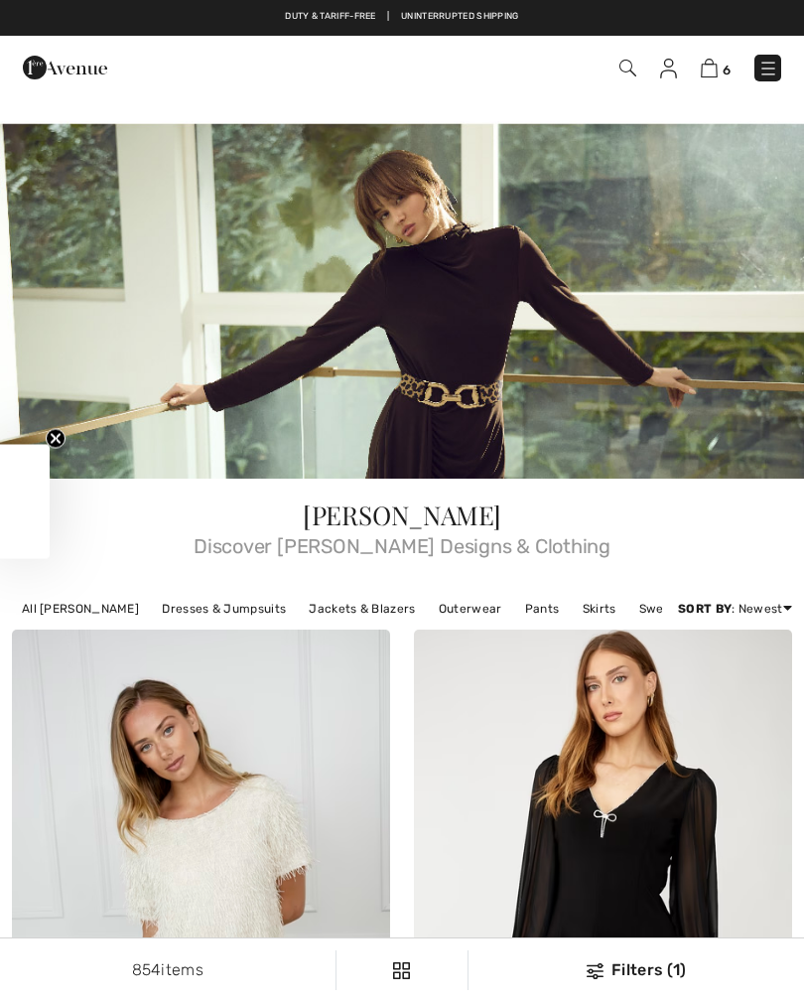
checkbox input "true"
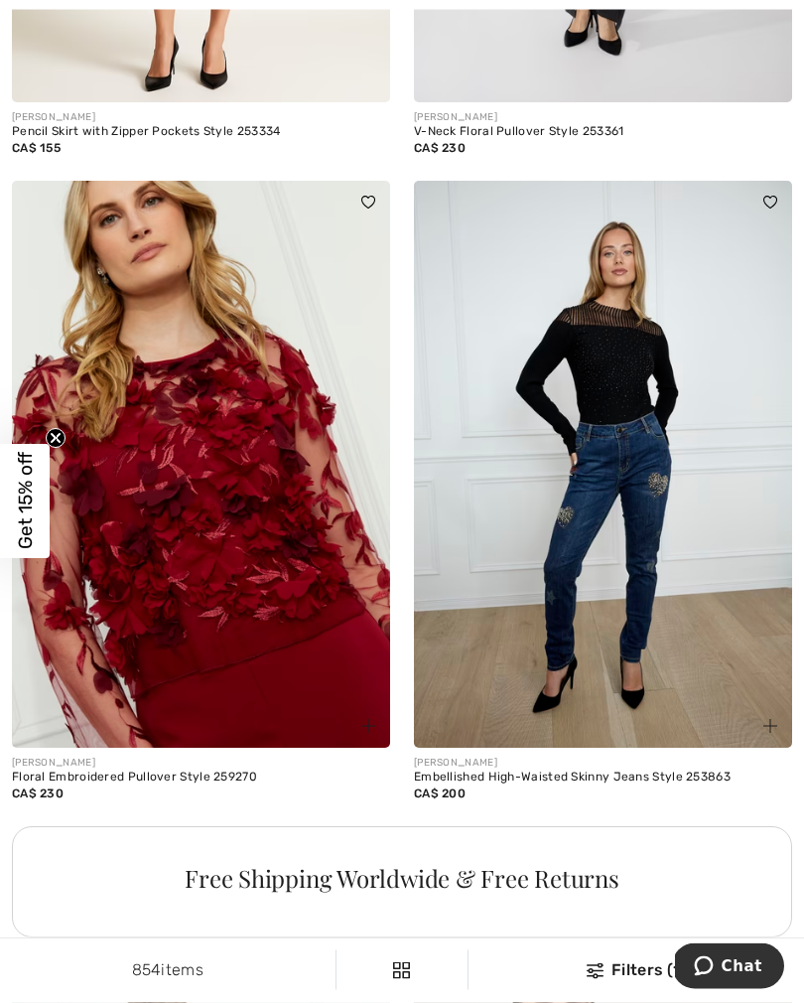
scroll to position [3677, 0]
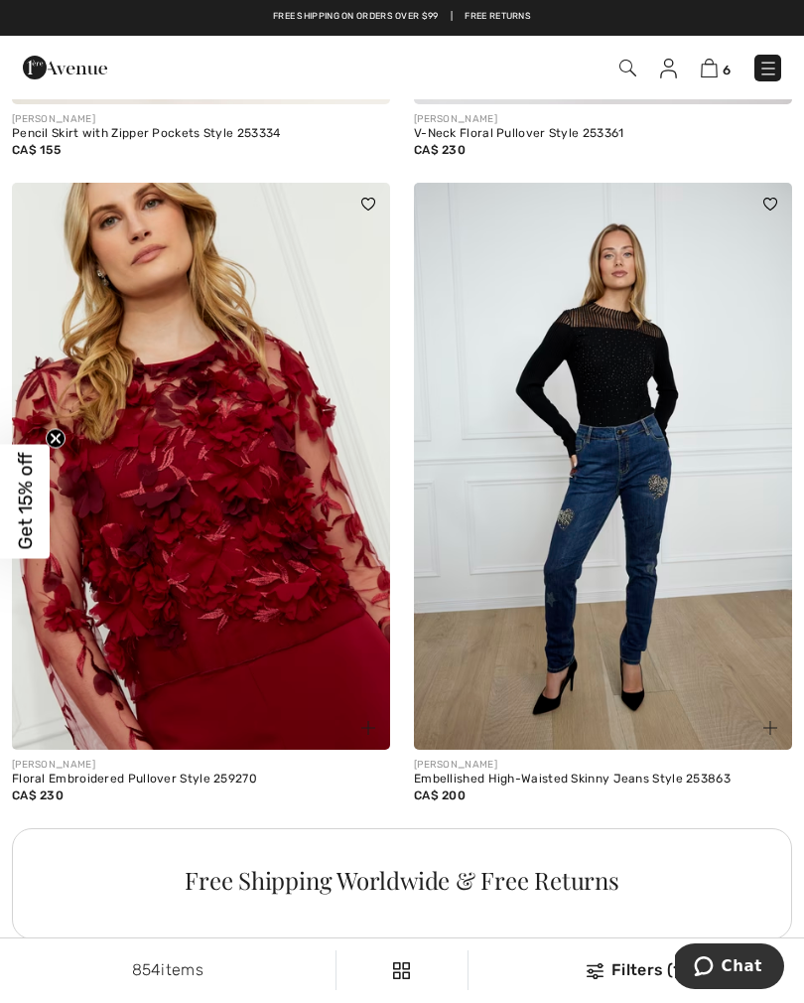
click at [209, 497] on img at bounding box center [201, 467] width 378 height 568
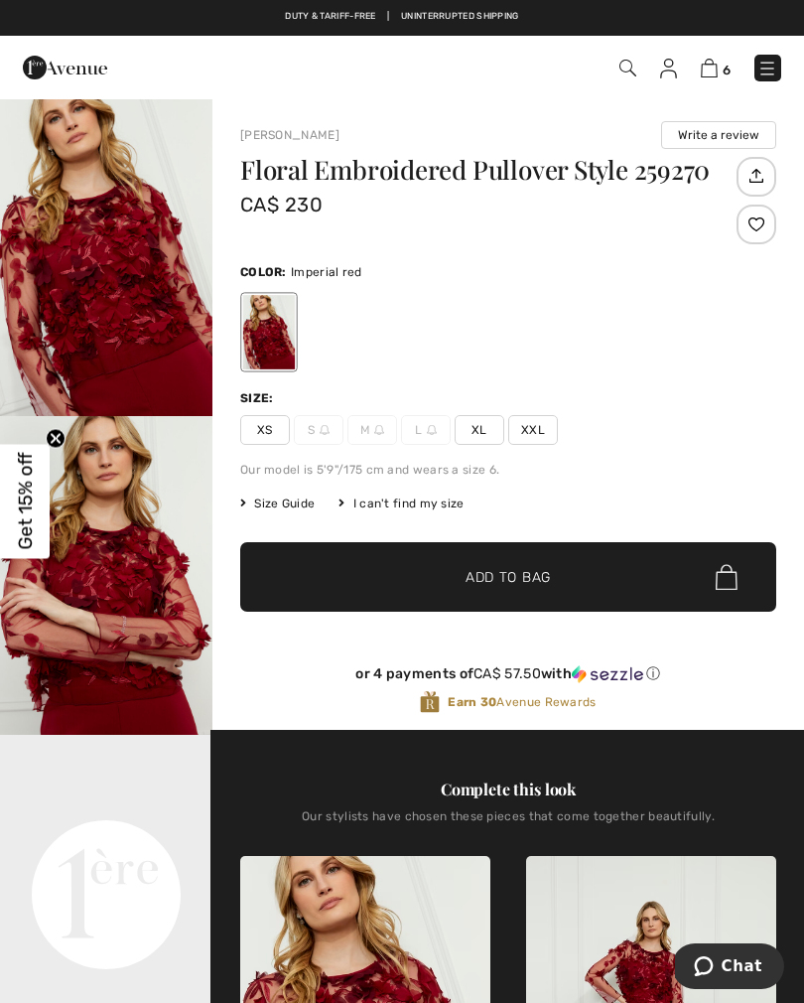
click at [272, 439] on span "XS" at bounding box center [265, 430] width 50 height 30
click at [417, 590] on span "✔ Added to Bag Add to Bag" at bounding box center [508, 577] width 536 height 70
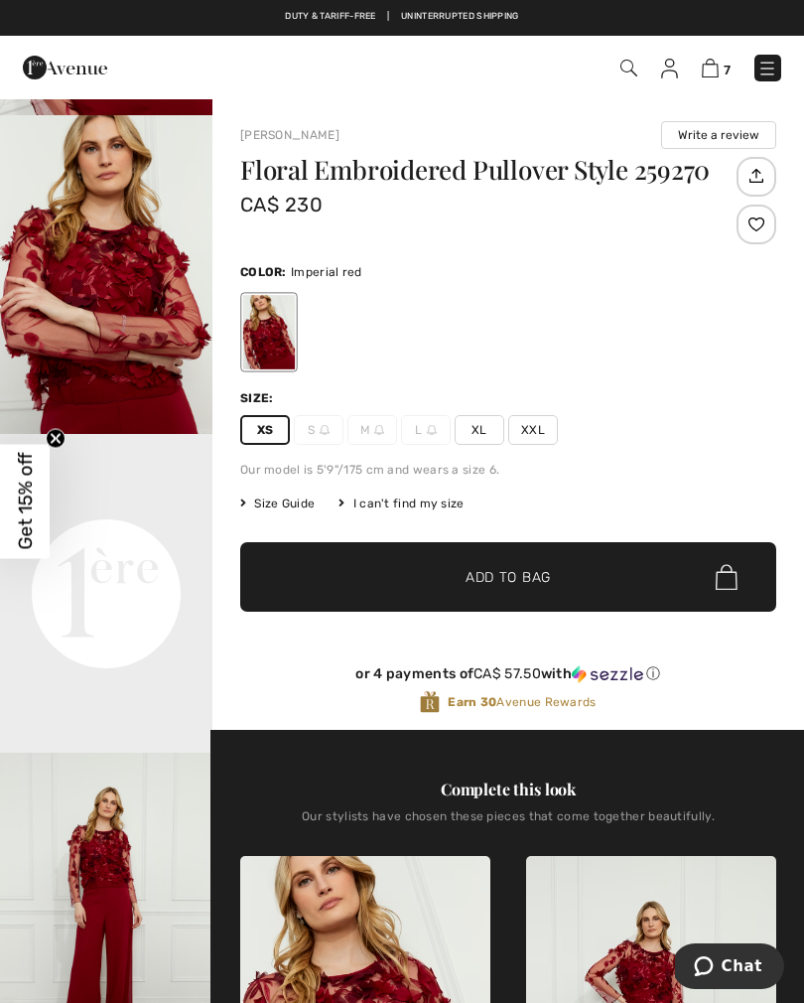
click at [703, 77] on img at bounding box center [710, 68] width 17 height 19
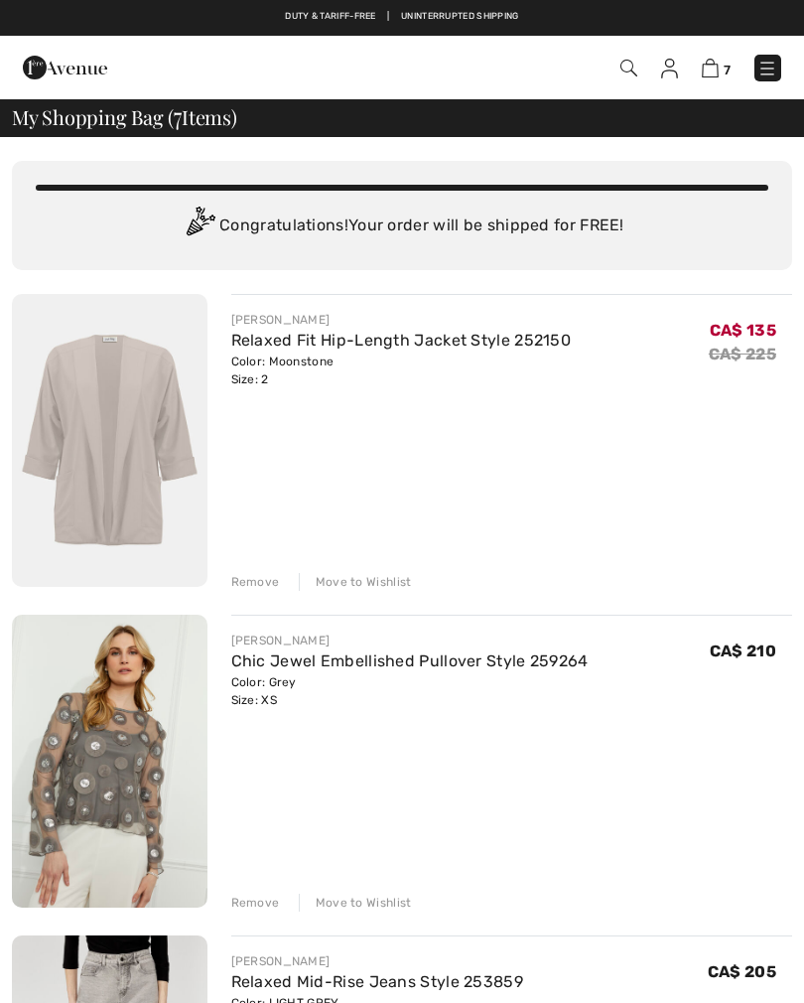
checkbox input "true"
click at [628, 74] on img at bounding box center [629, 68] width 17 height 17
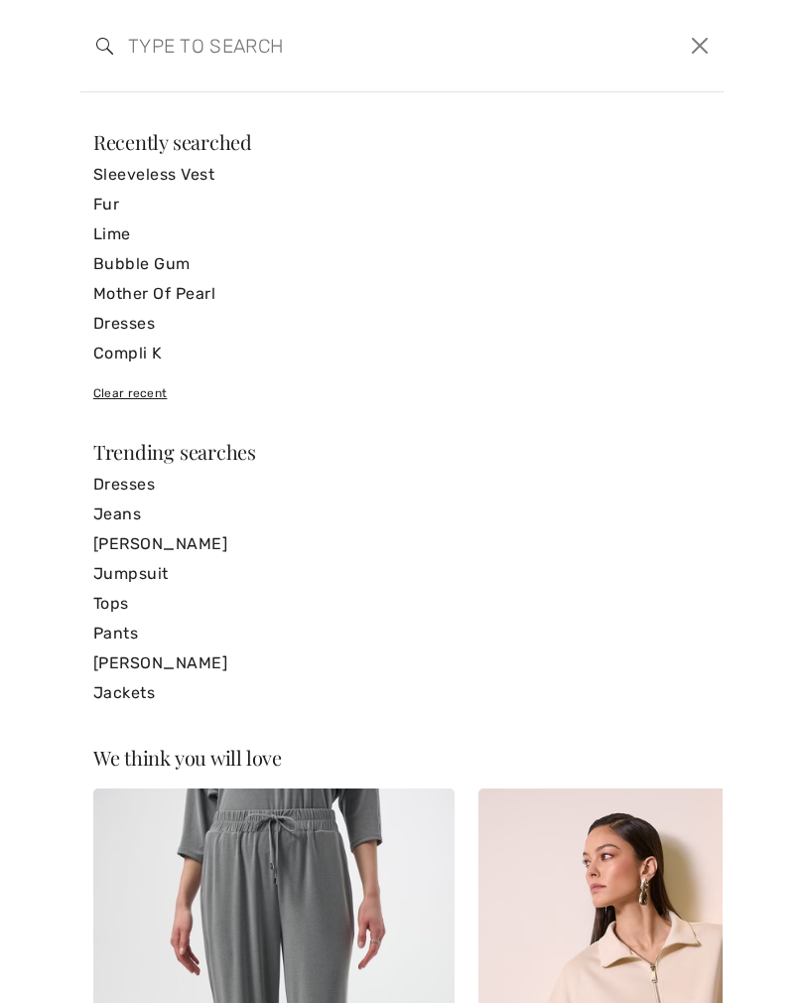
click at [147, 51] on input "search" at bounding box center [333, 46] width 441 height 60
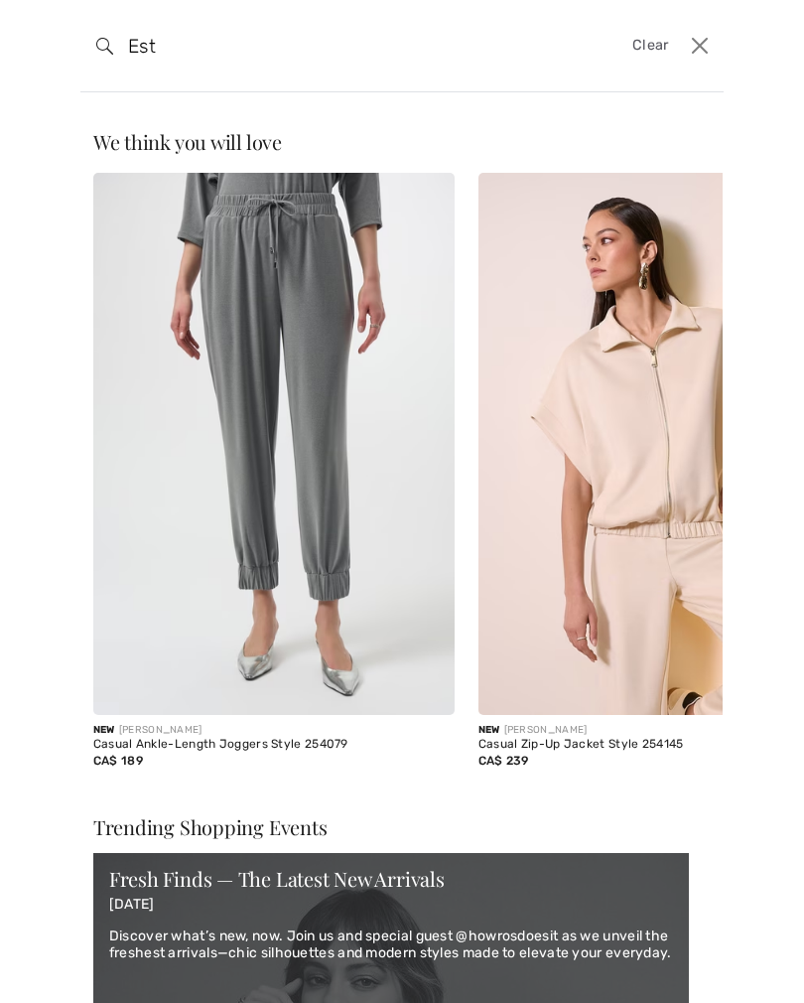
type input "Est"
click at [180, 62] on input "Est" at bounding box center [333, 46] width 441 height 60
click at [185, 63] on input "Est" at bounding box center [333, 46] width 441 height 60
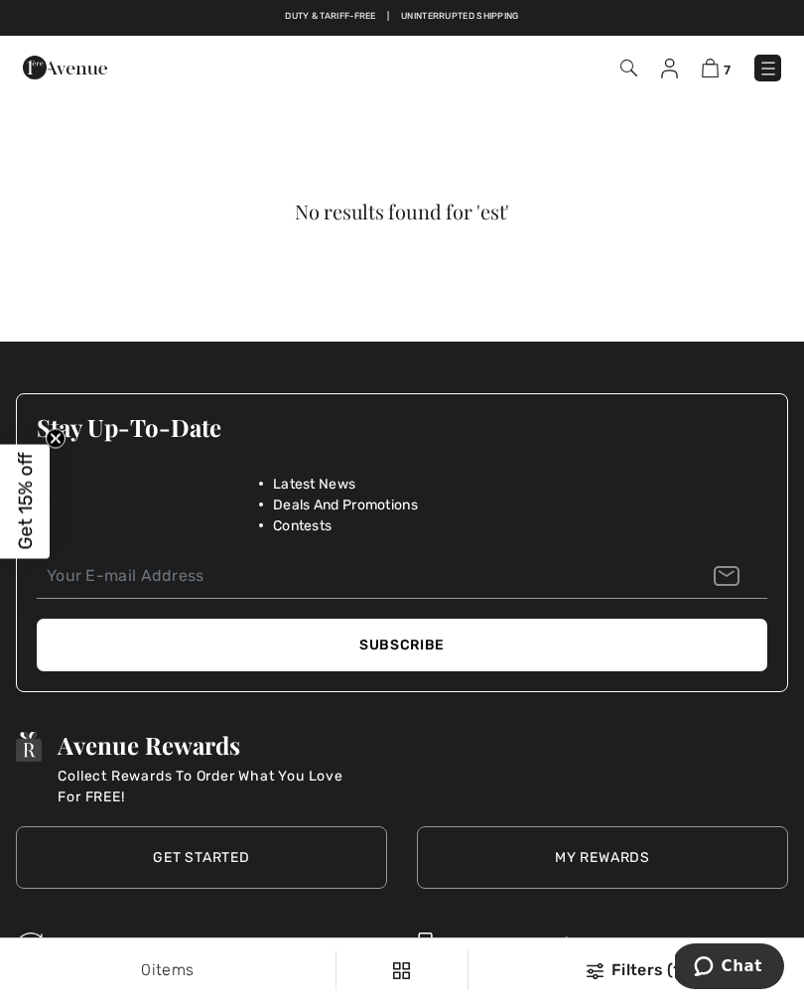
click at [632, 73] on img at bounding box center [629, 68] width 17 height 17
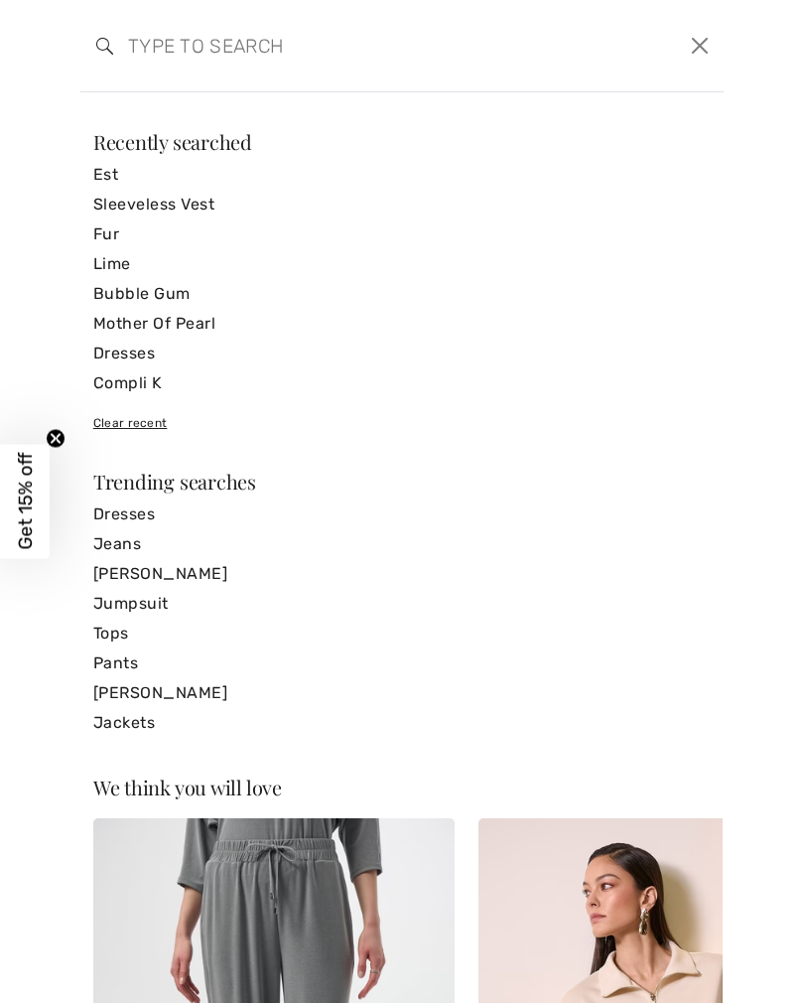
click at [159, 55] on input "search" at bounding box center [333, 46] width 441 height 60
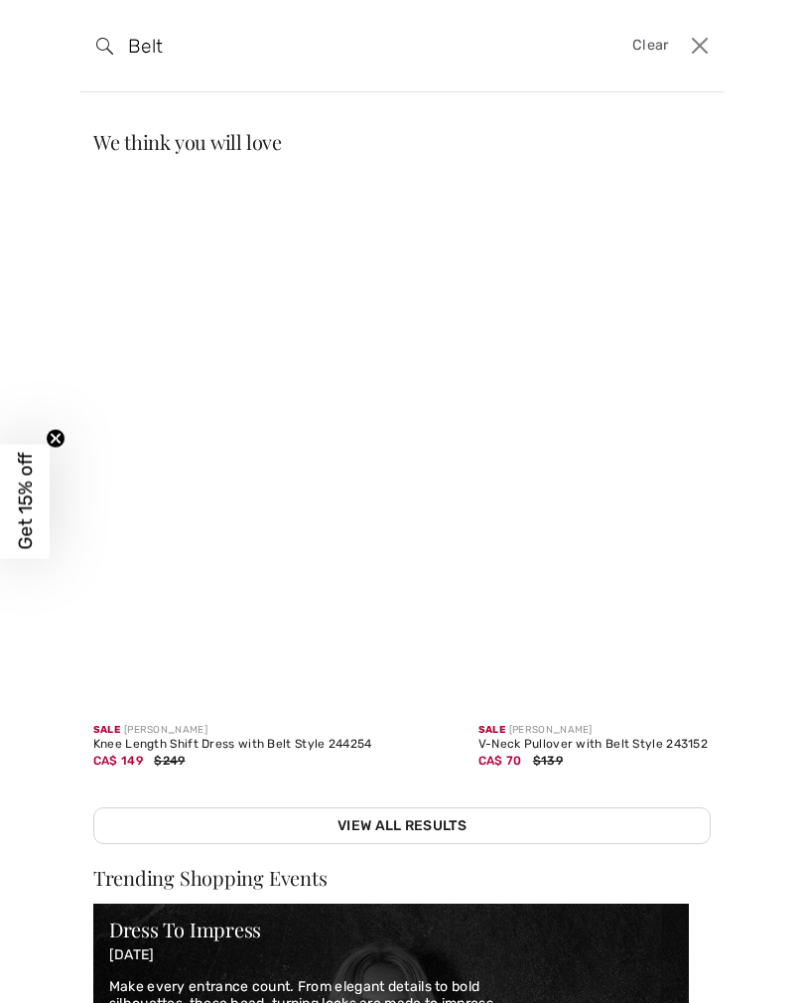
type input "Belt"
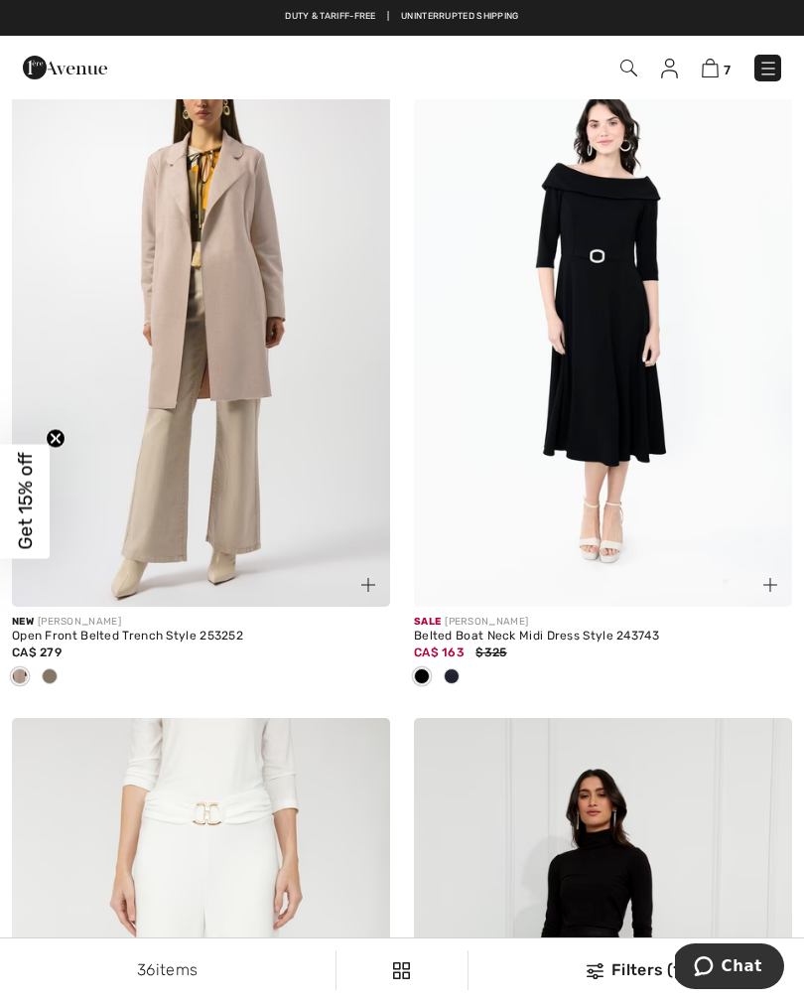
scroll to position [4177, 0]
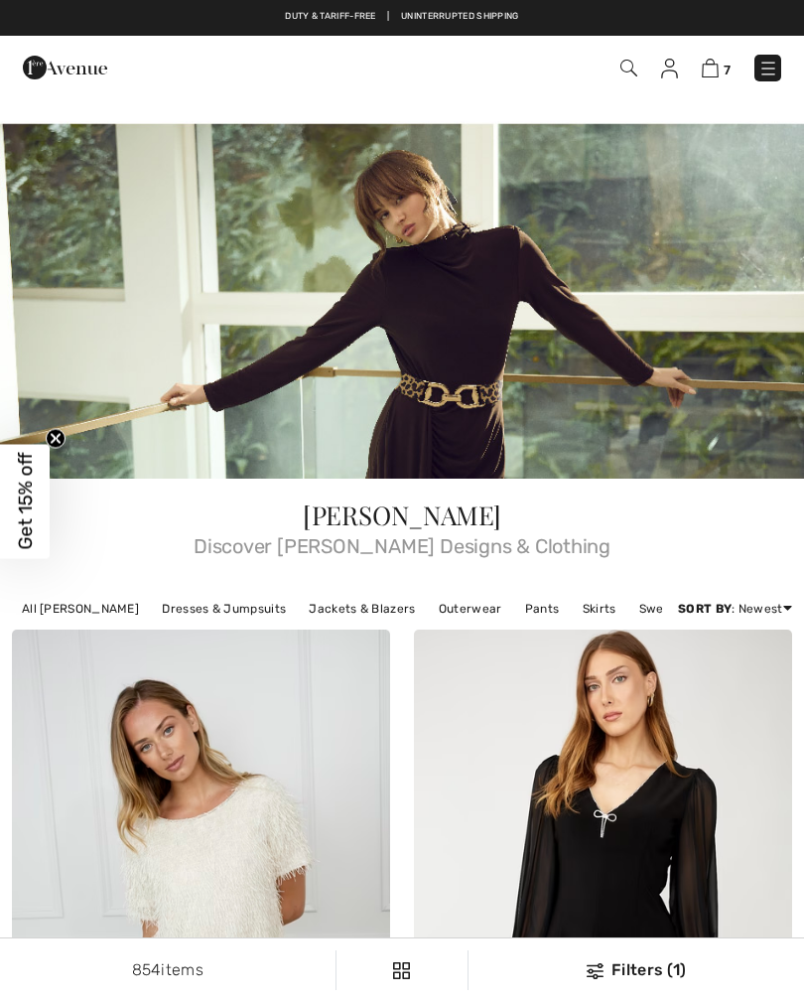
checkbox input "true"
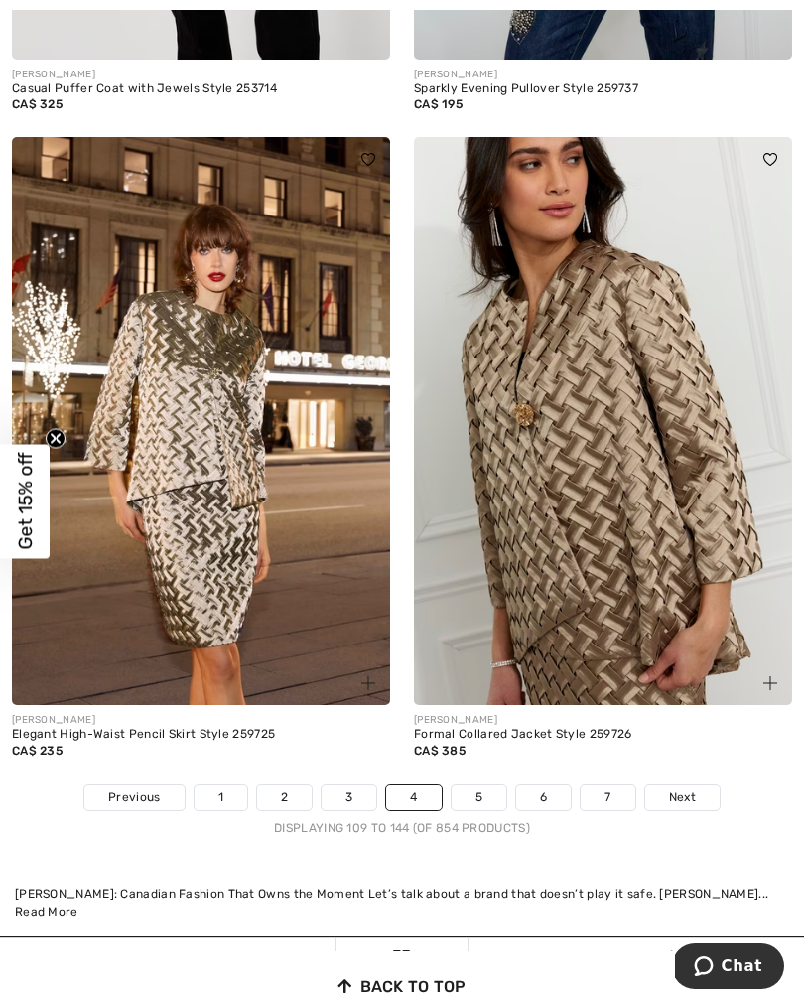
scroll to position [11809, 0]
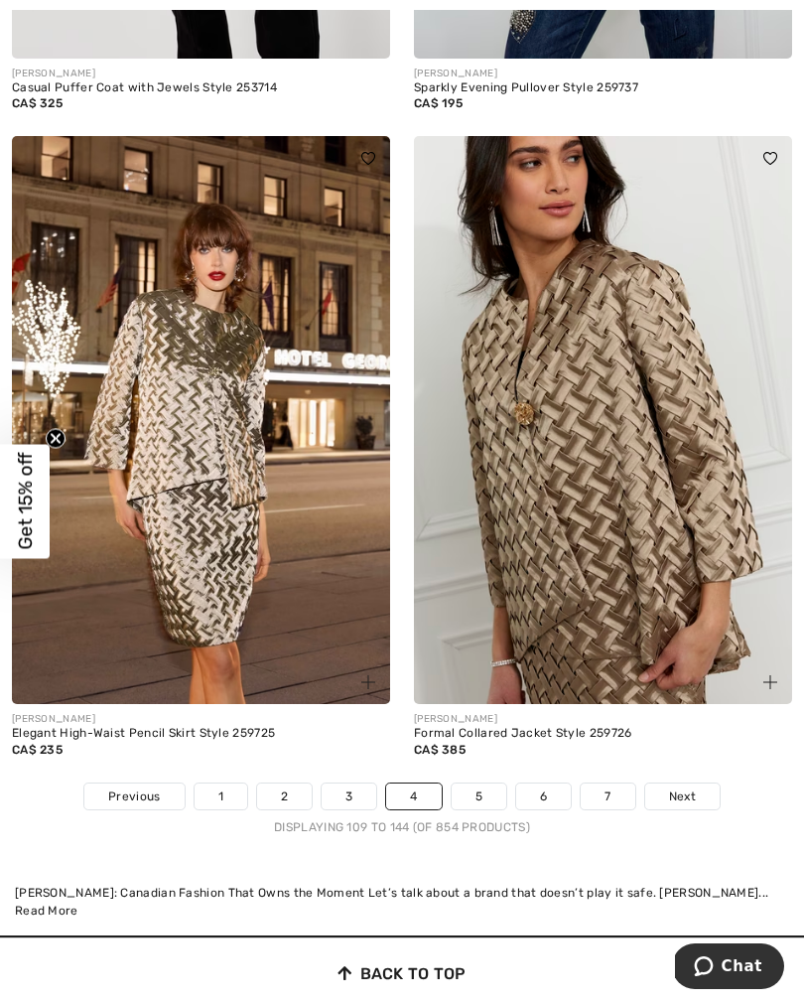
click at [482, 785] on link "5" at bounding box center [479, 797] width 55 height 26
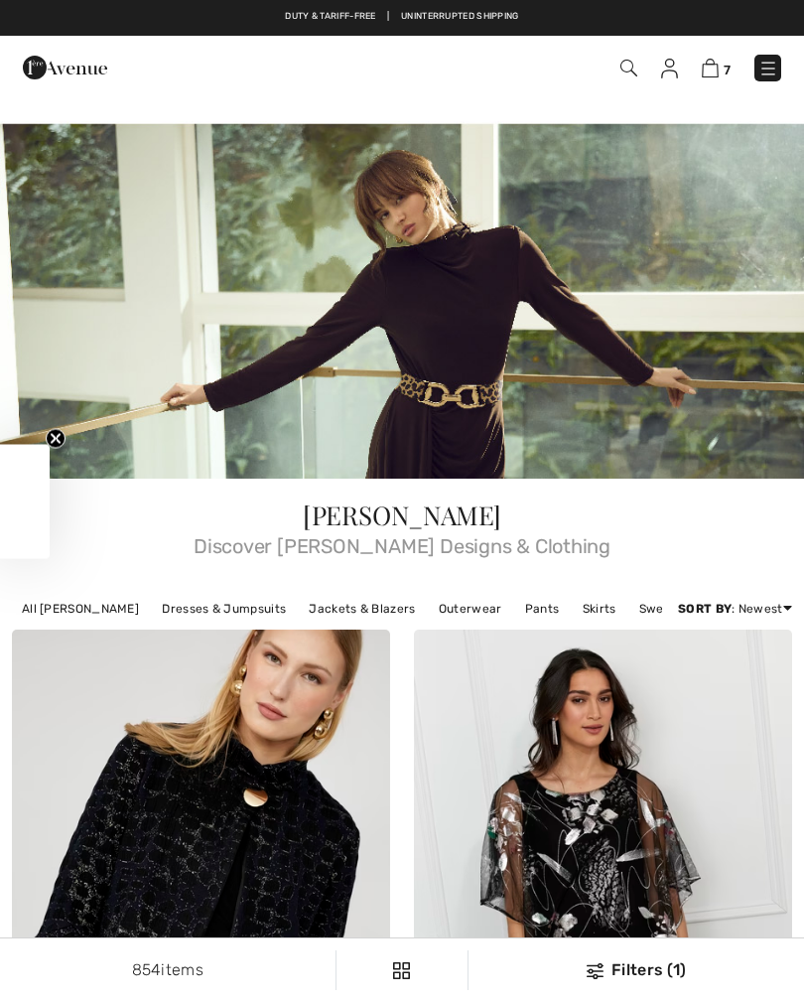
checkbox input "true"
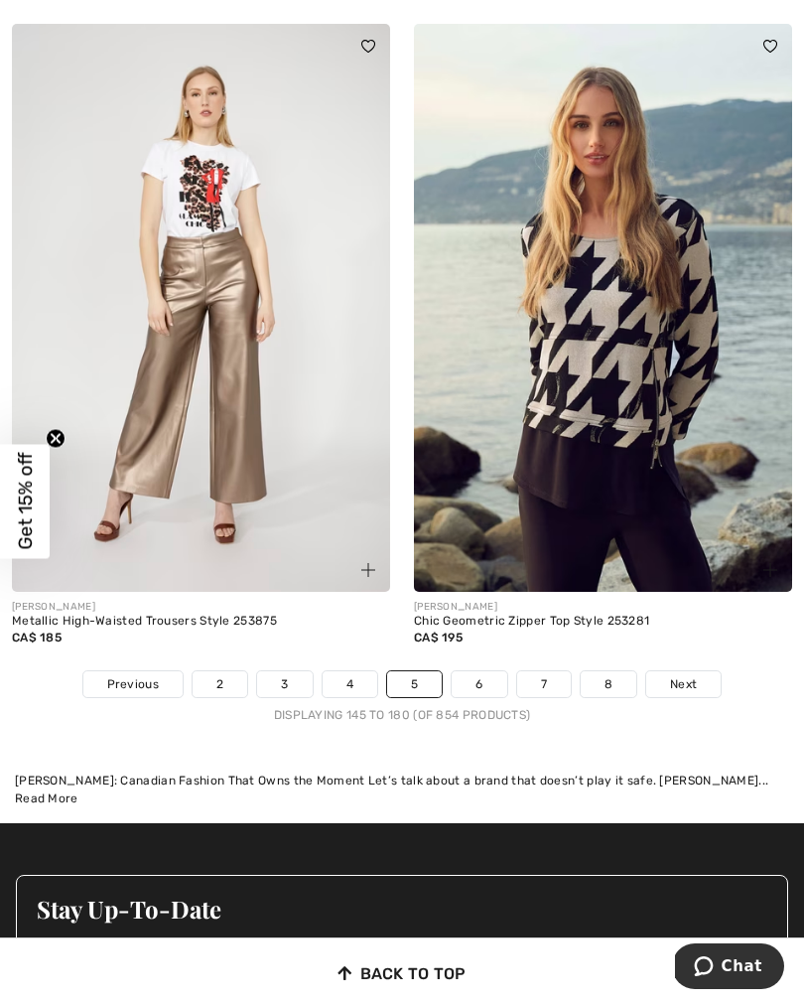
scroll to position [11901, 0]
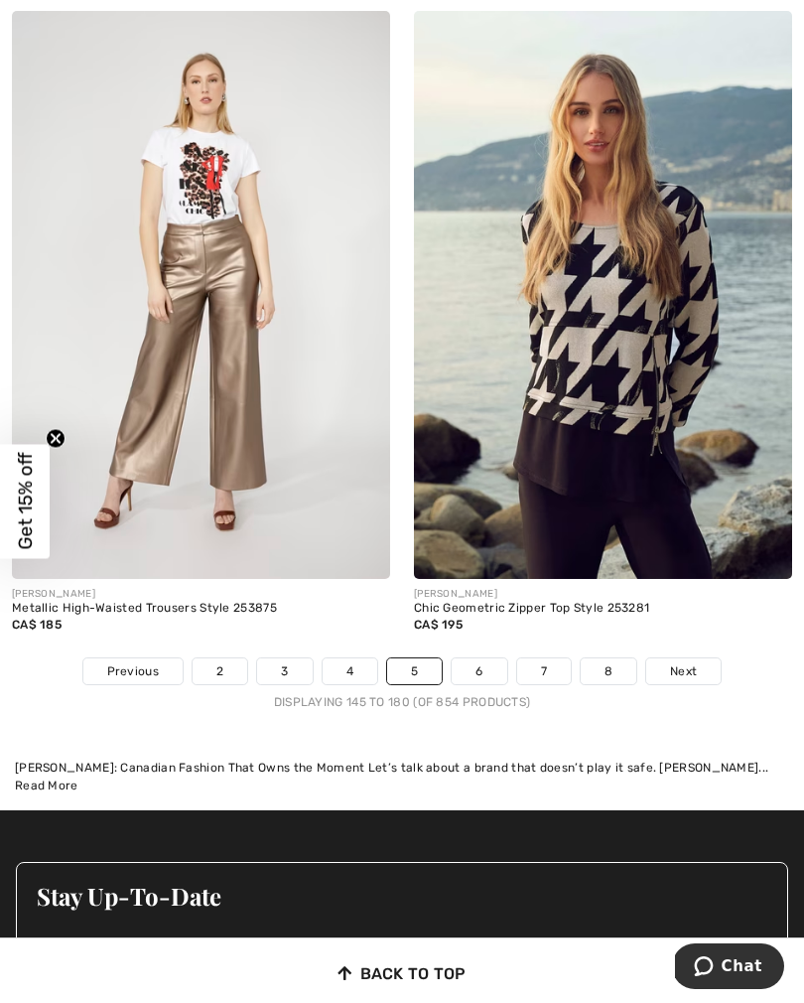
click at [480, 667] on link "6" at bounding box center [479, 671] width 55 height 26
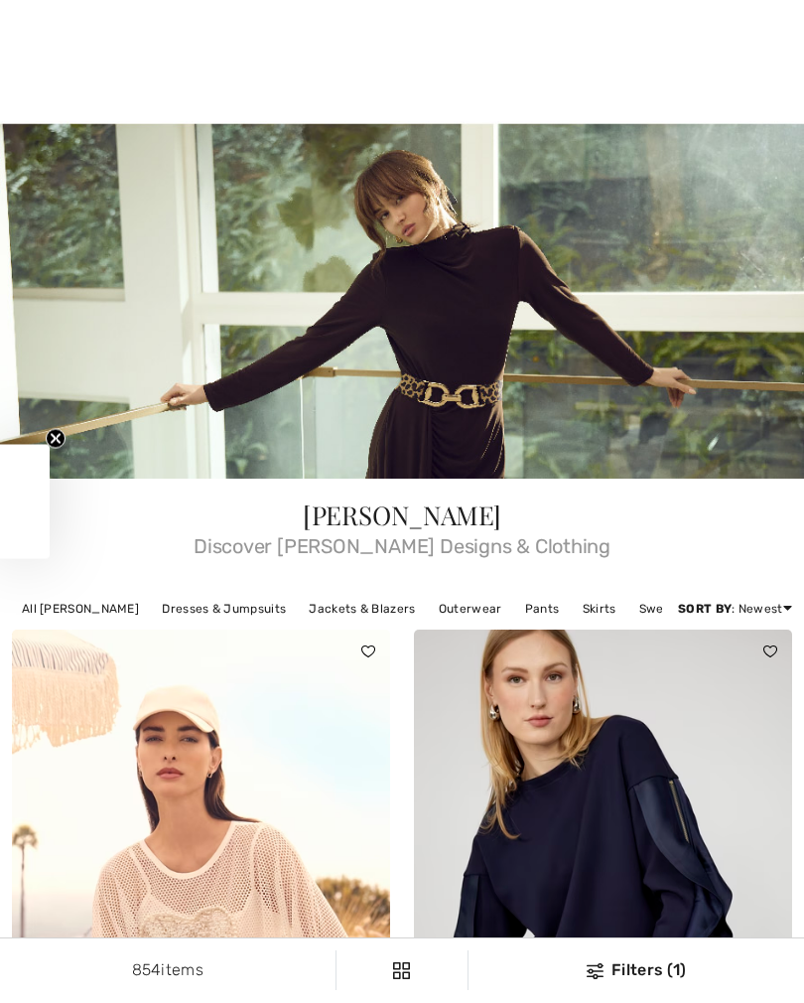
checkbox input "true"
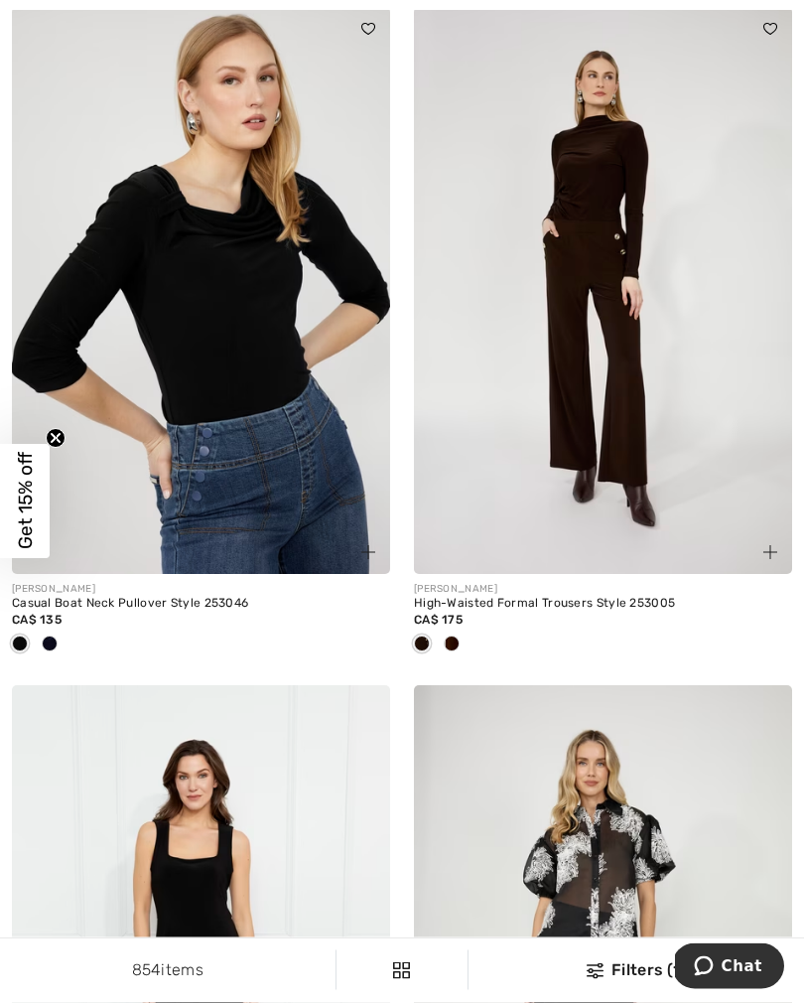
scroll to position [6703, 0]
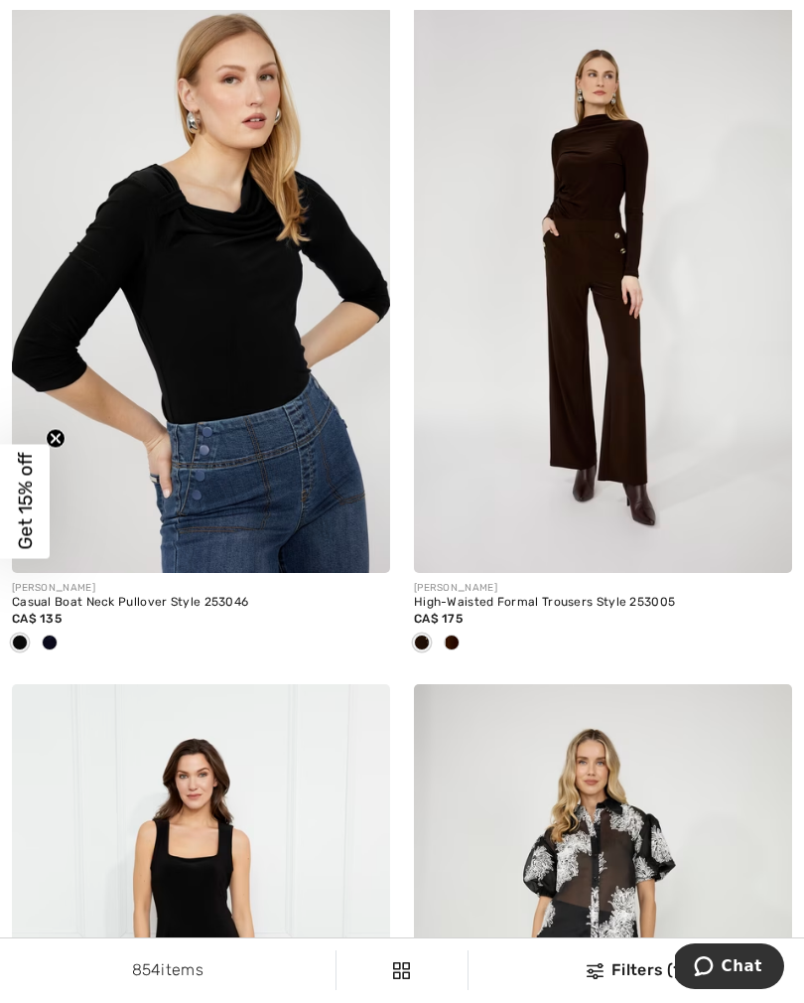
click at [459, 641] on div at bounding box center [452, 644] width 30 height 33
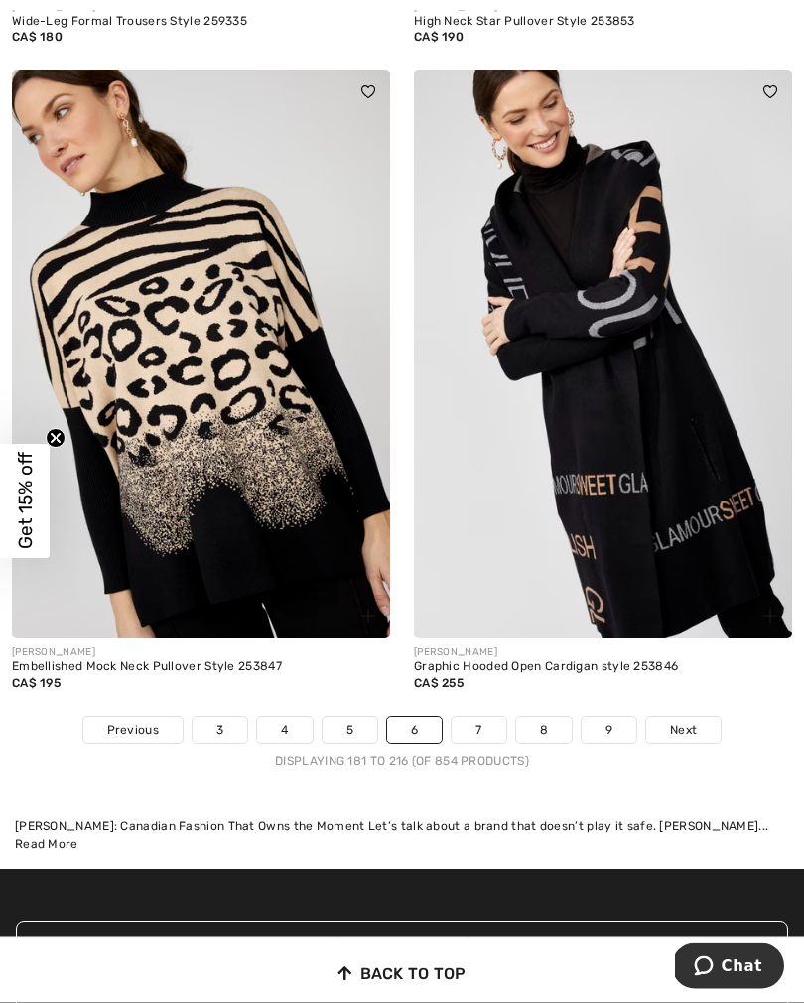
scroll to position [11974, 0]
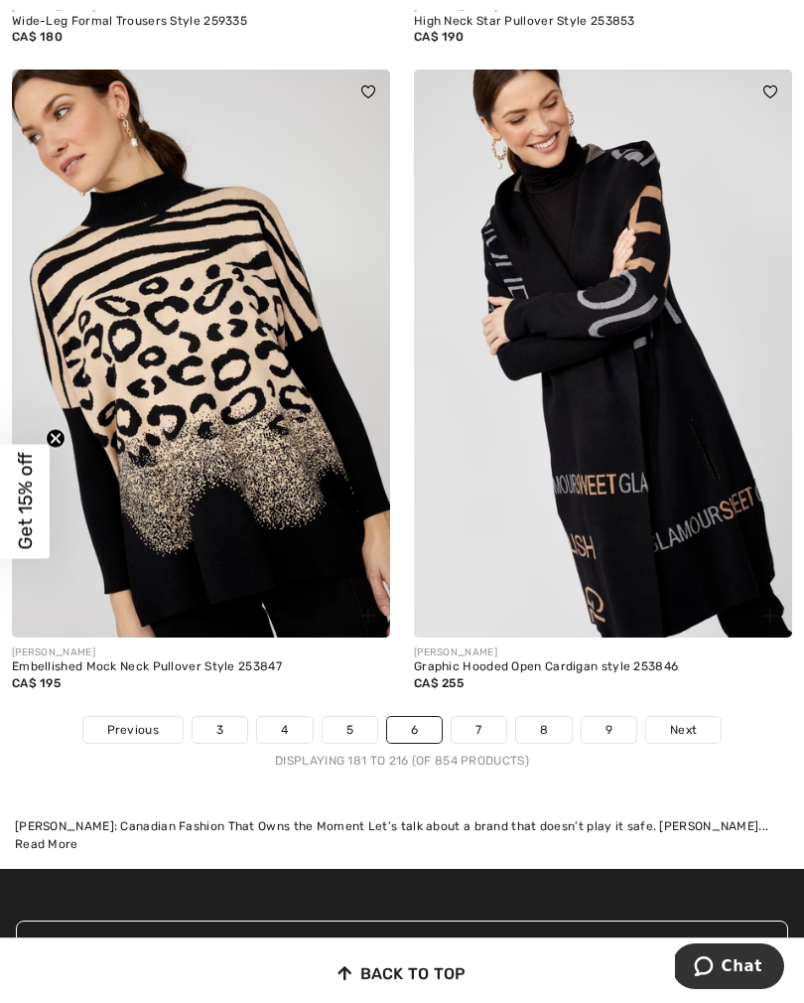
click at [485, 720] on link "7" at bounding box center [479, 730] width 54 height 26
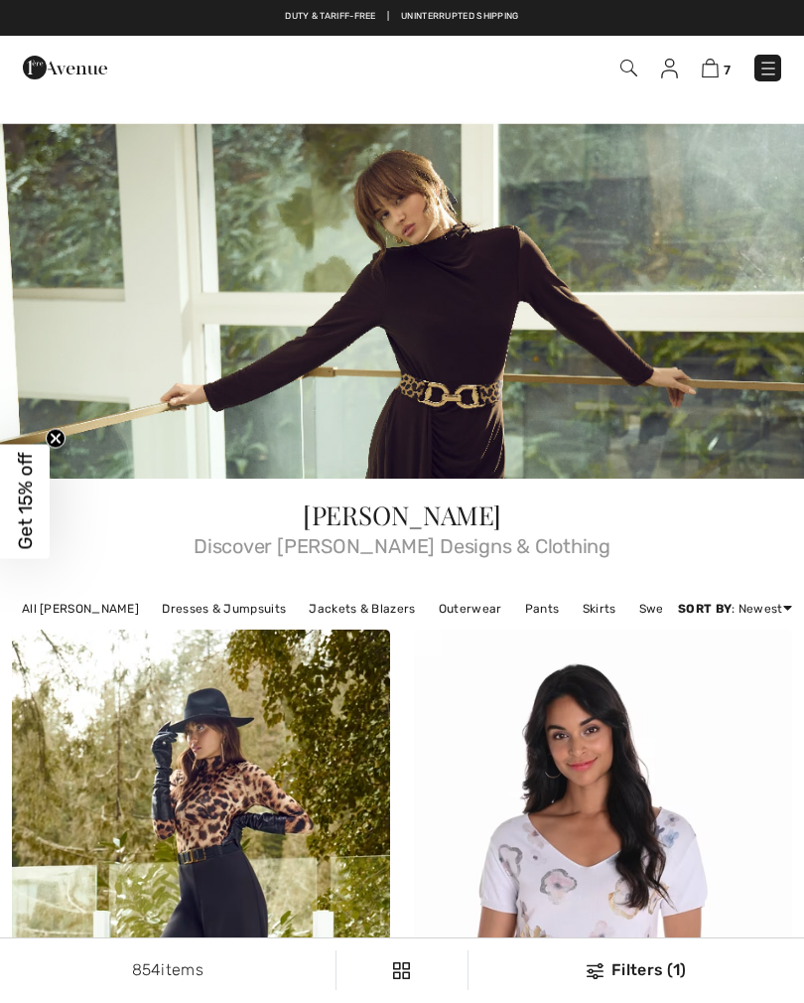
checkbox input "true"
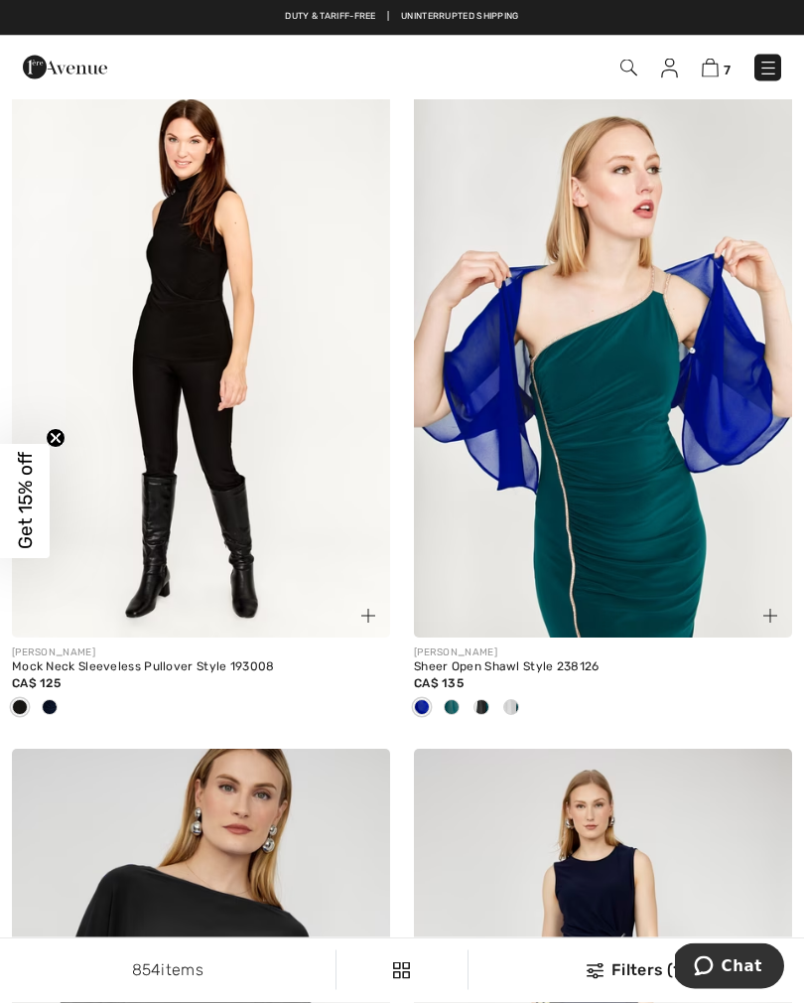
scroll to position [6540, 0]
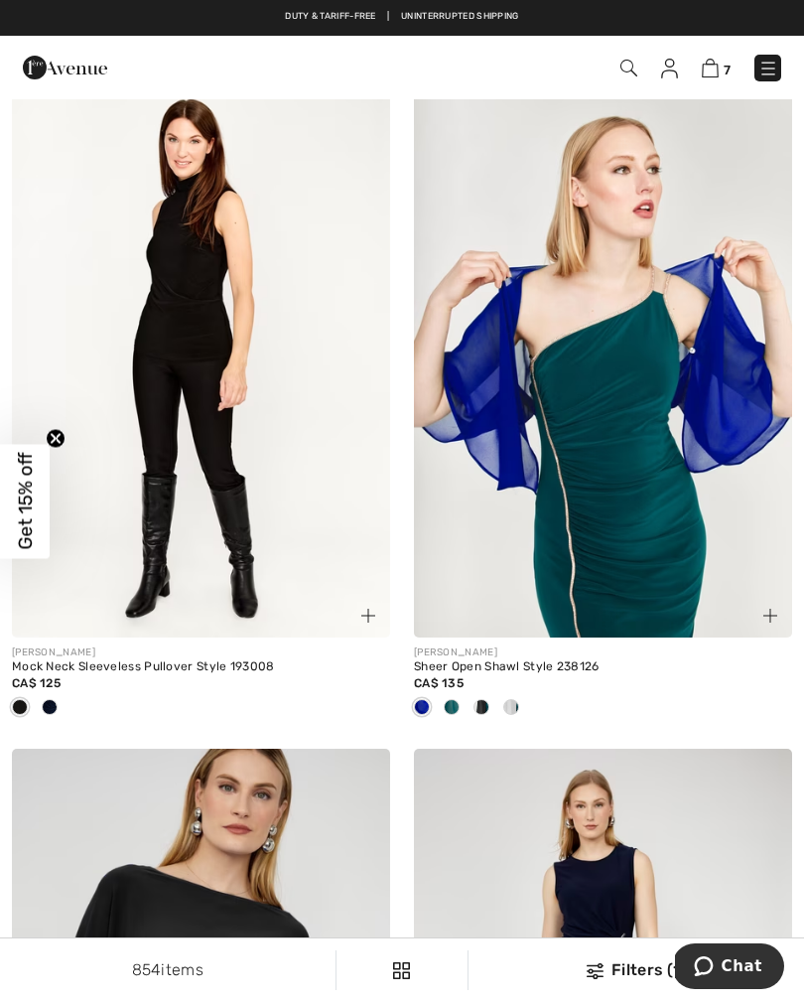
click at [515, 703] on span at bounding box center [512, 707] width 16 height 16
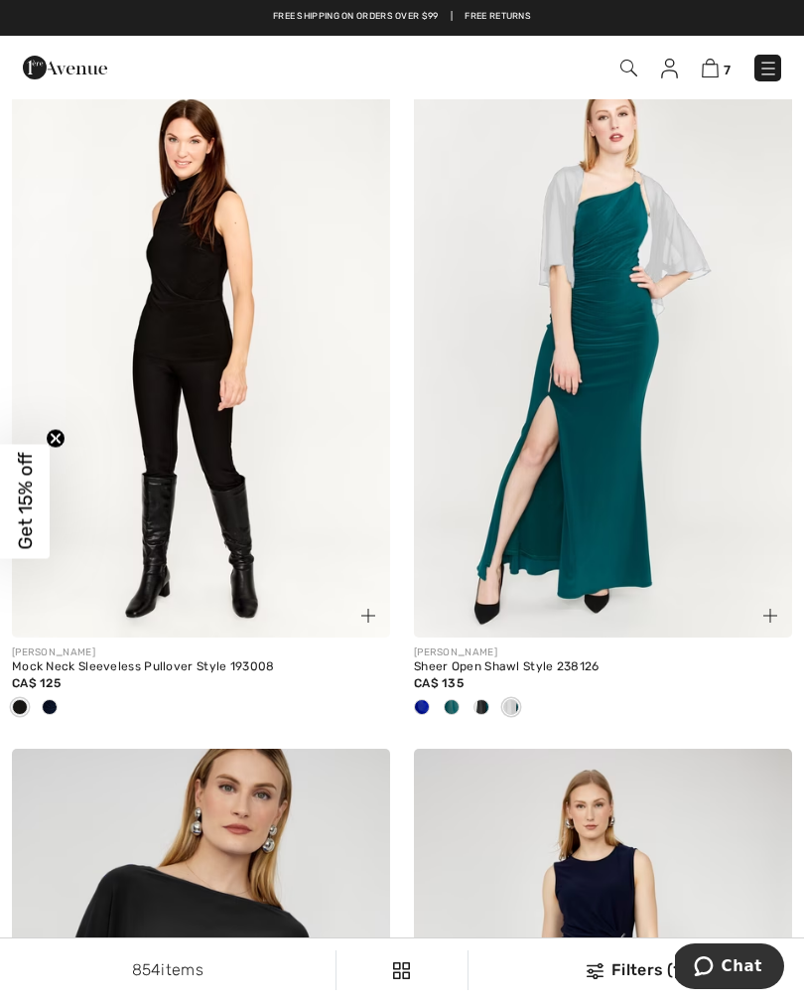
click at [485, 701] on span at bounding box center [482, 707] width 16 height 16
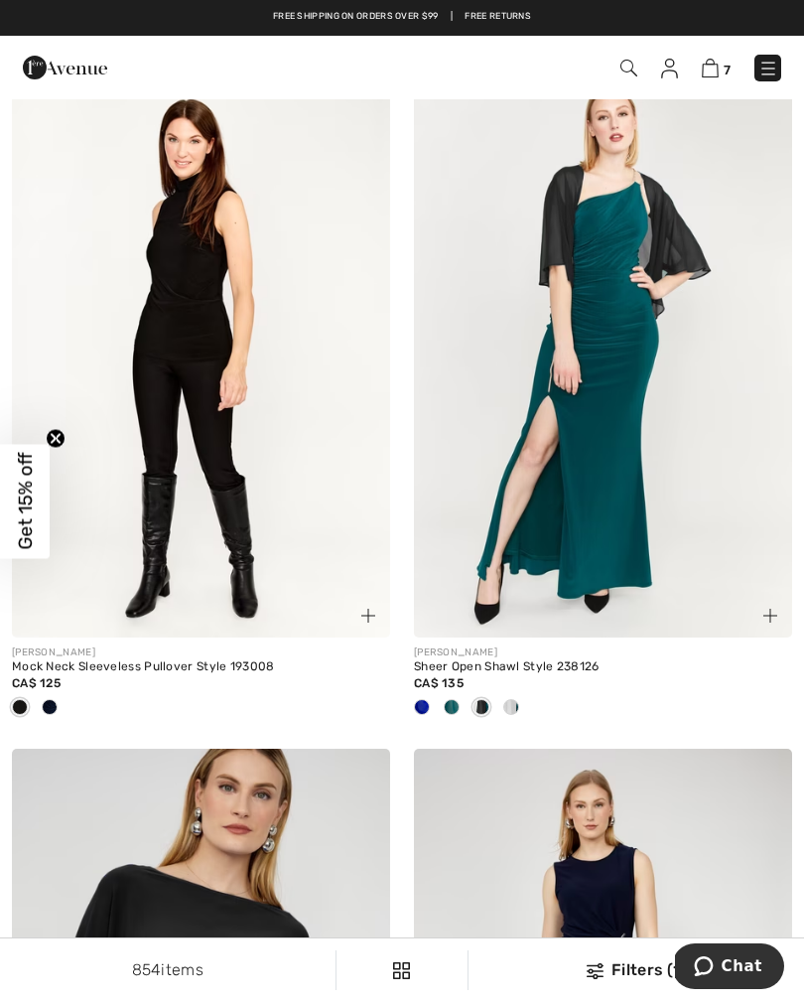
click at [458, 706] on div at bounding box center [452, 708] width 30 height 33
click at [432, 703] on div at bounding box center [422, 708] width 30 height 33
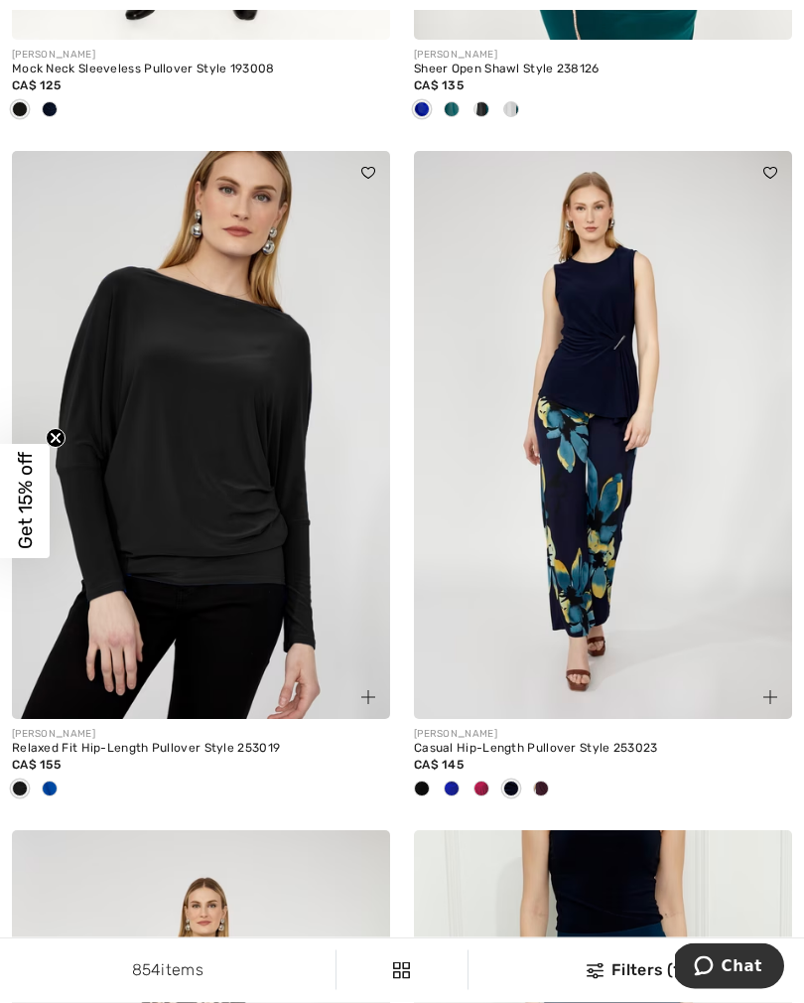
scroll to position [7136, 0]
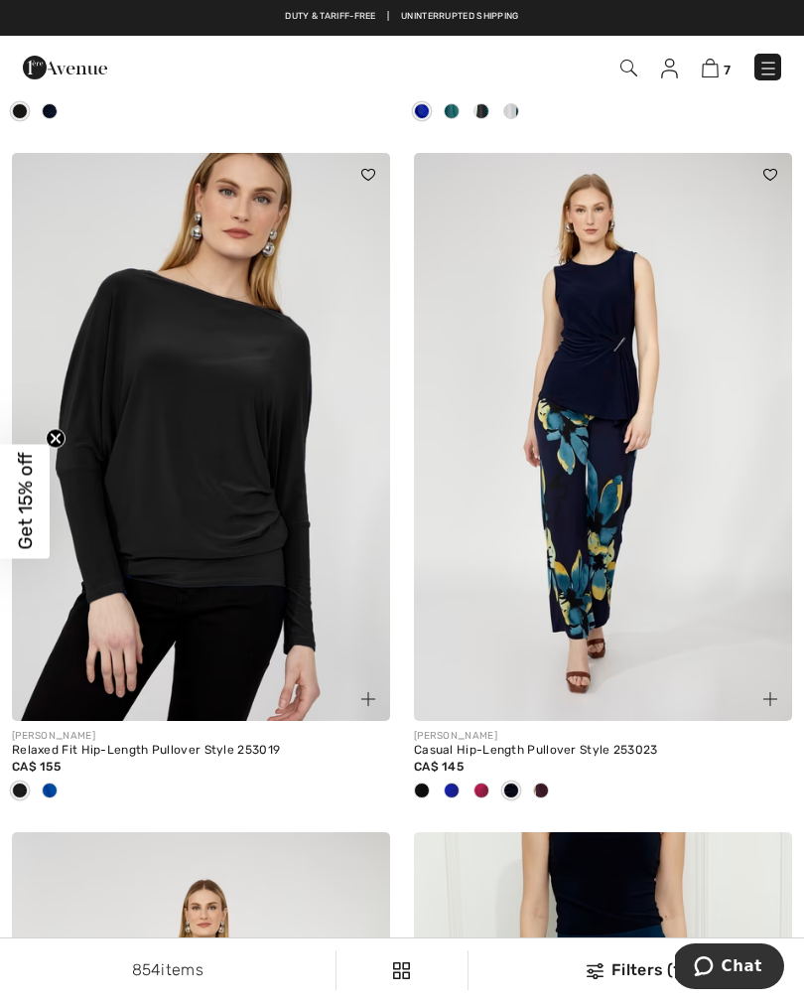
click at [56, 785] on span at bounding box center [50, 791] width 16 height 16
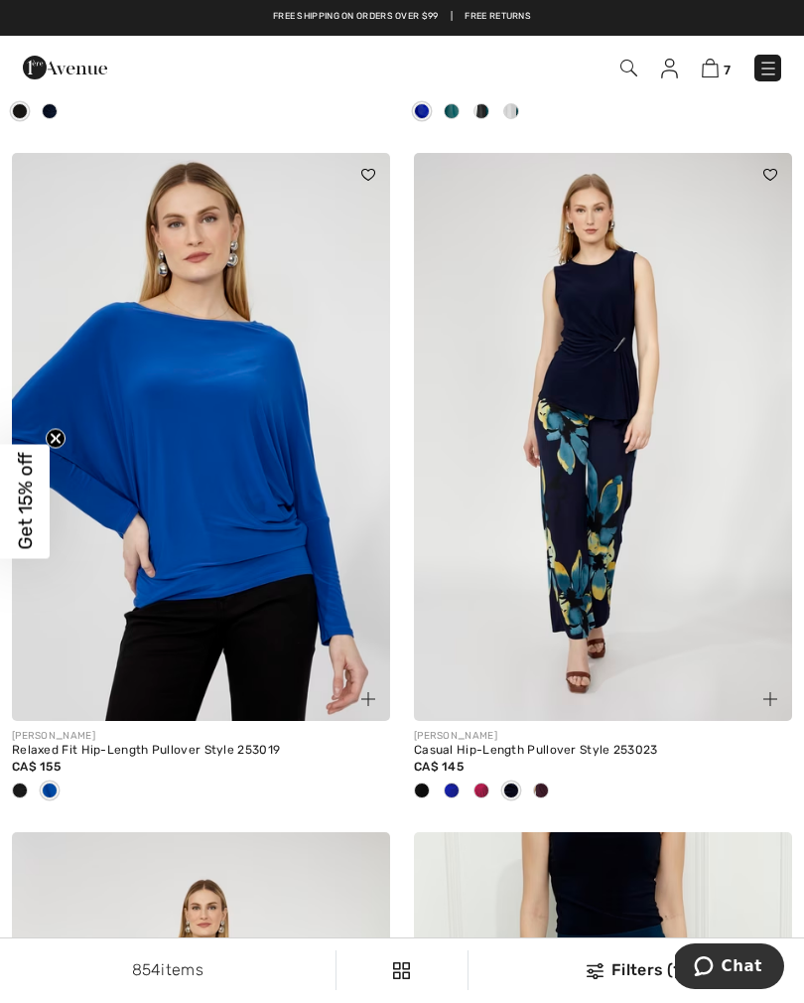
click at [488, 790] on div at bounding box center [482, 792] width 30 height 33
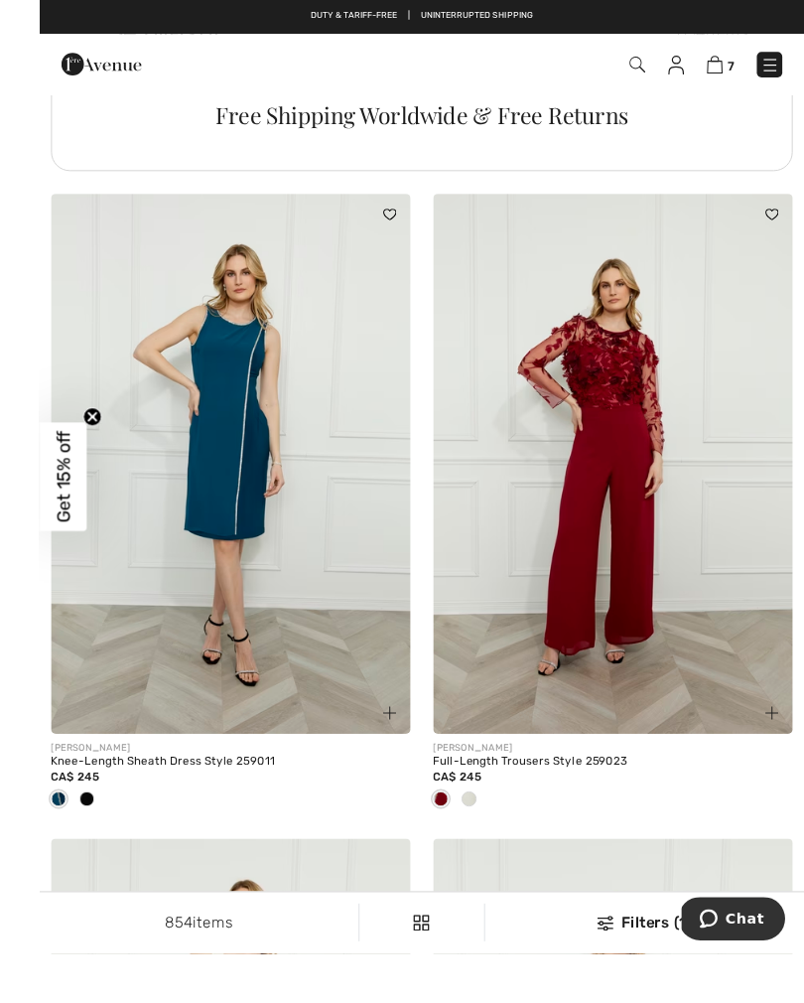
scroll to position [8660, 0]
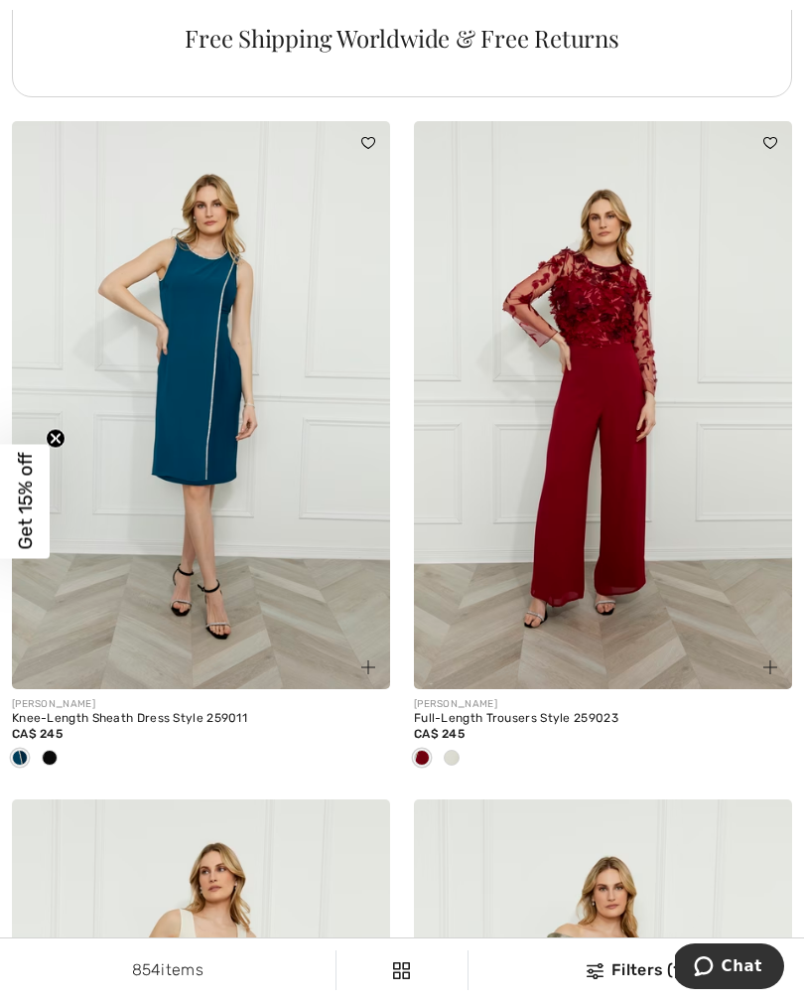
click at [461, 754] on div at bounding box center [452, 759] width 30 height 33
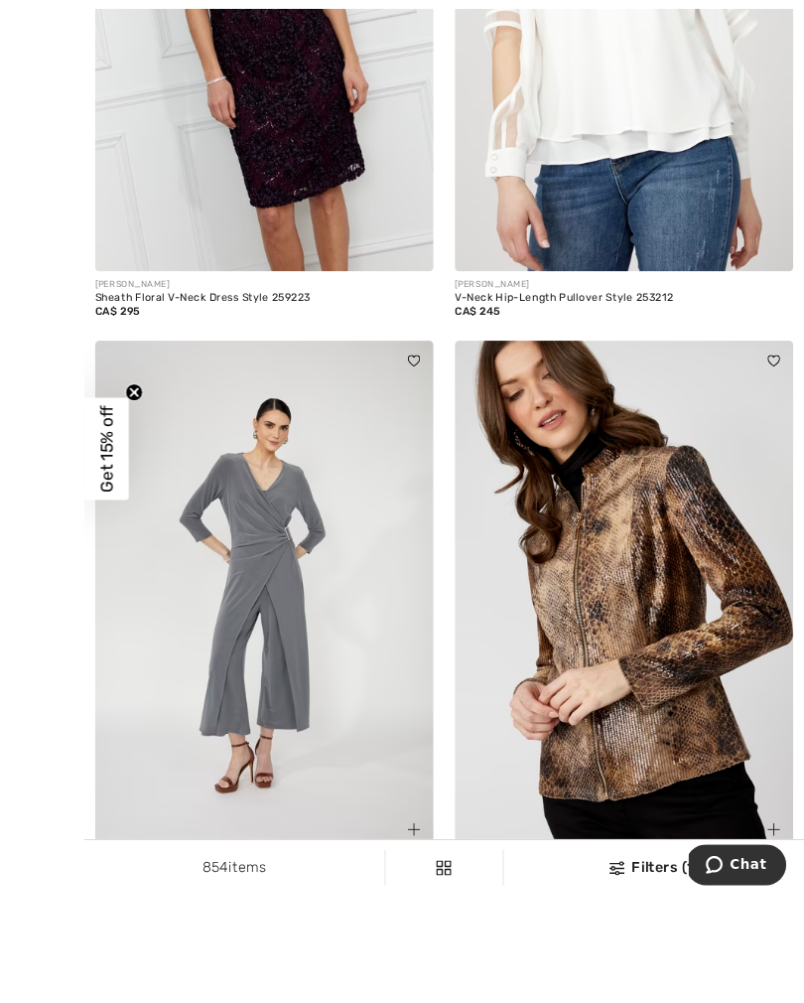
scroll to position [11841, 0]
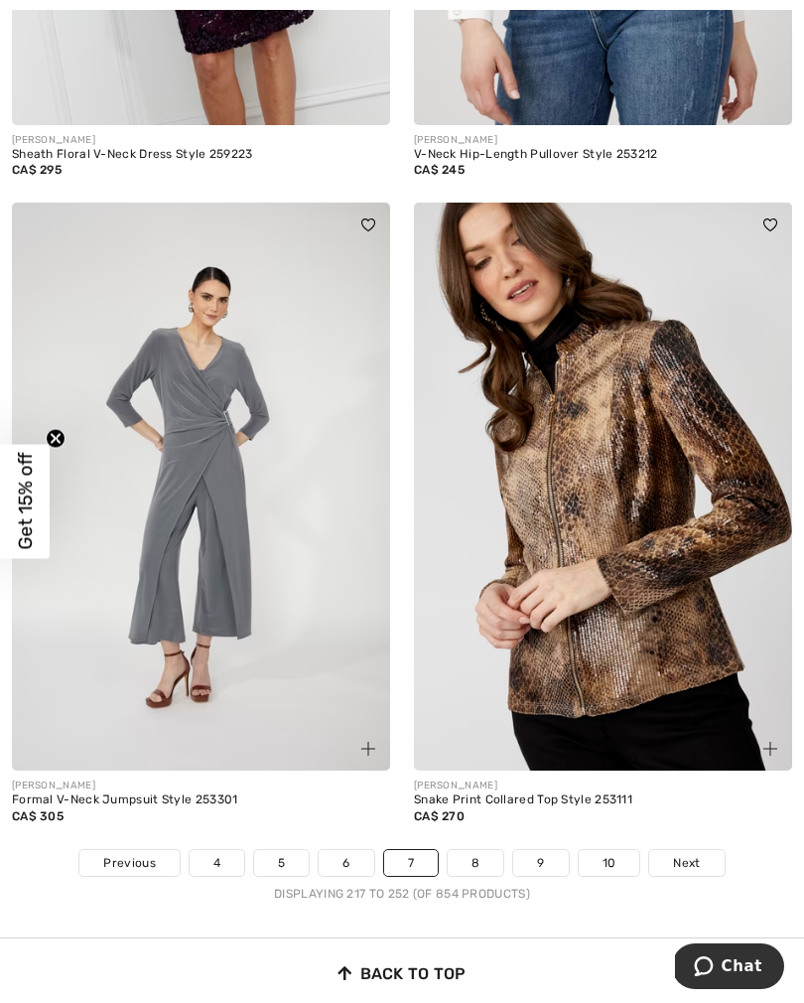
click at [486, 850] on link "8" at bounding box center [476, 863] width 56 height 26
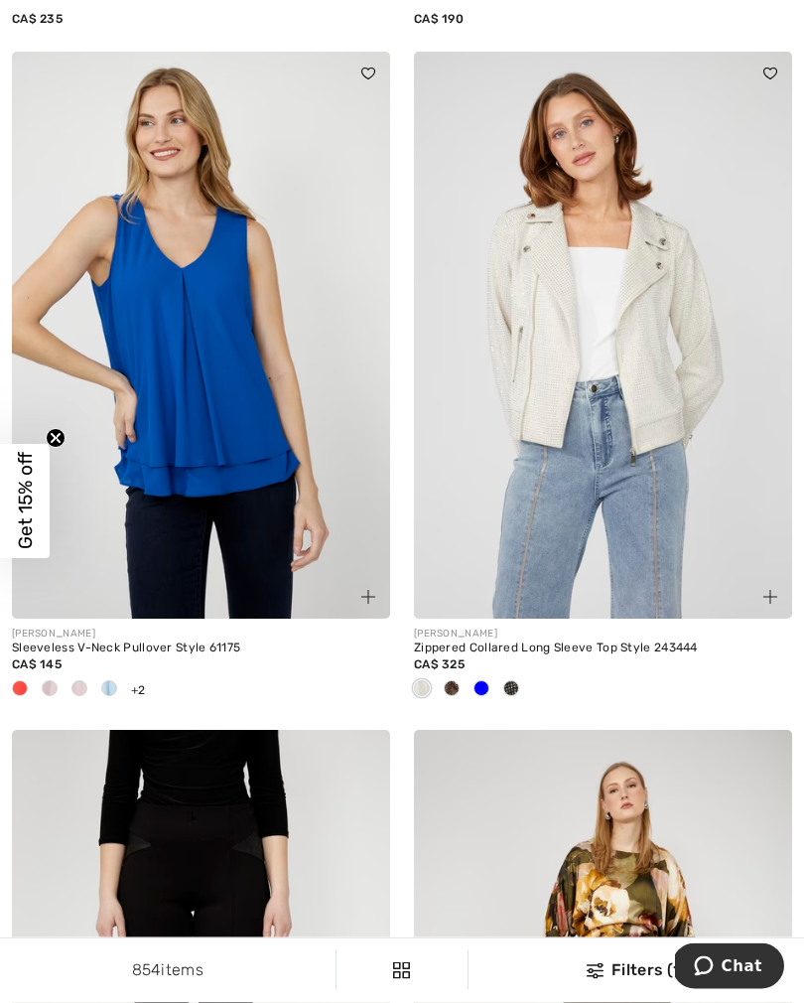
scroll to position [2519, 0]
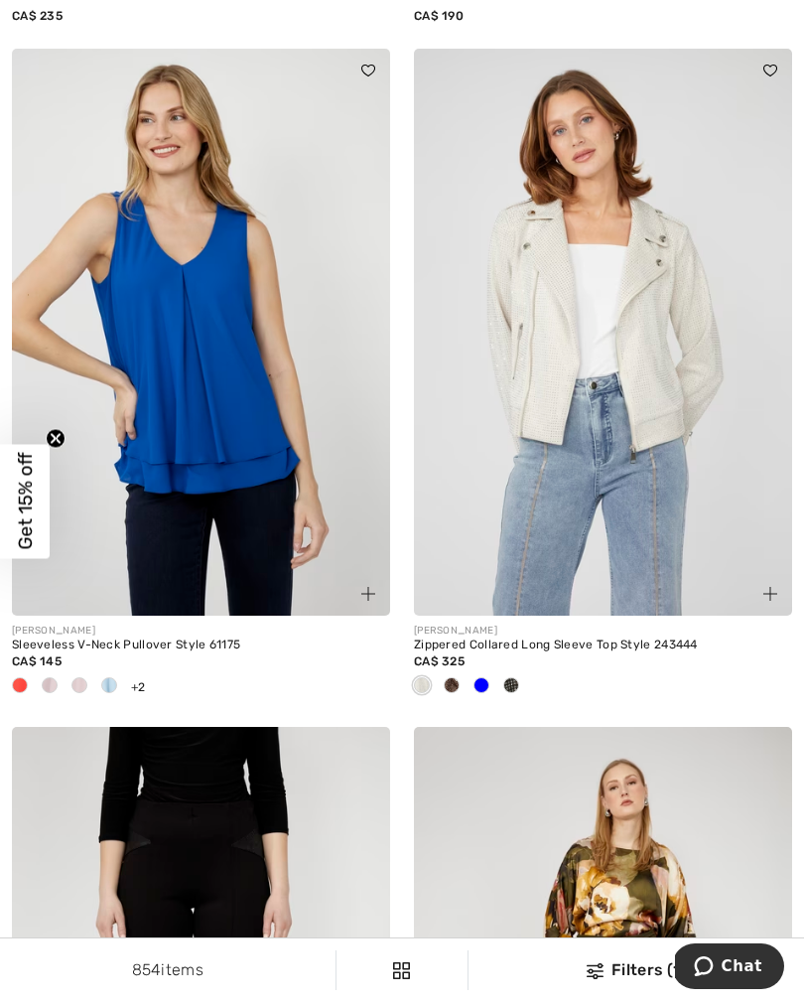
click at [487, 694] on div at bounding box center [482, 686] width 30 height 33
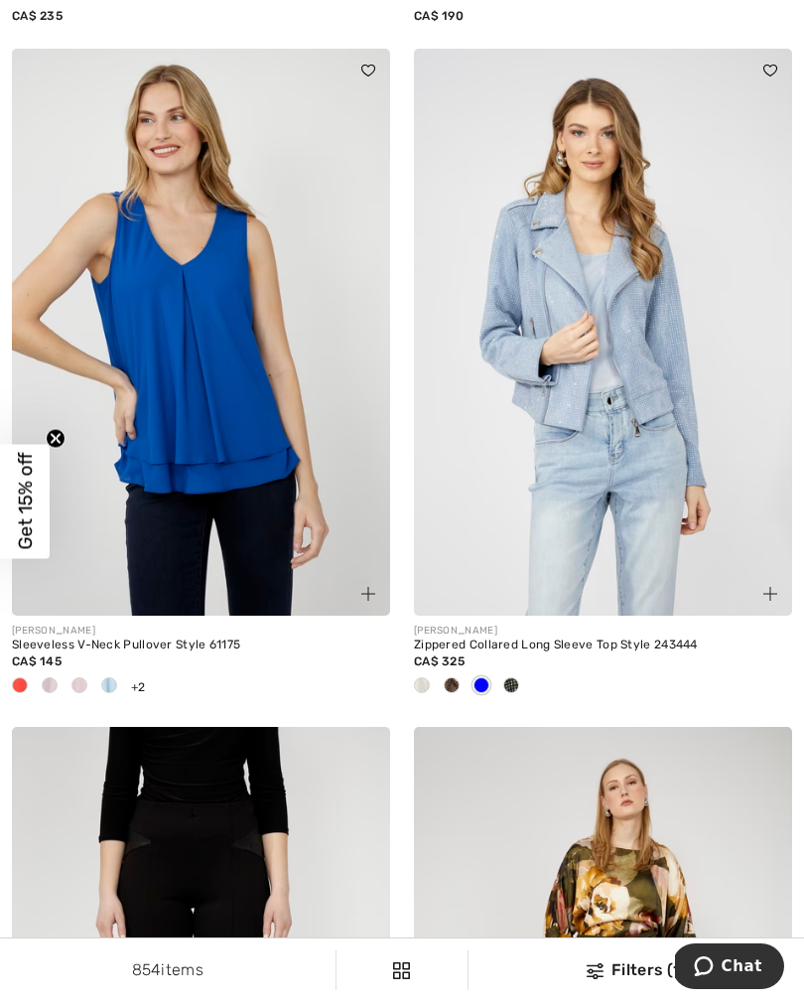
click at [524, 688] on div at bounding box center [512, 686] width 30 height 33
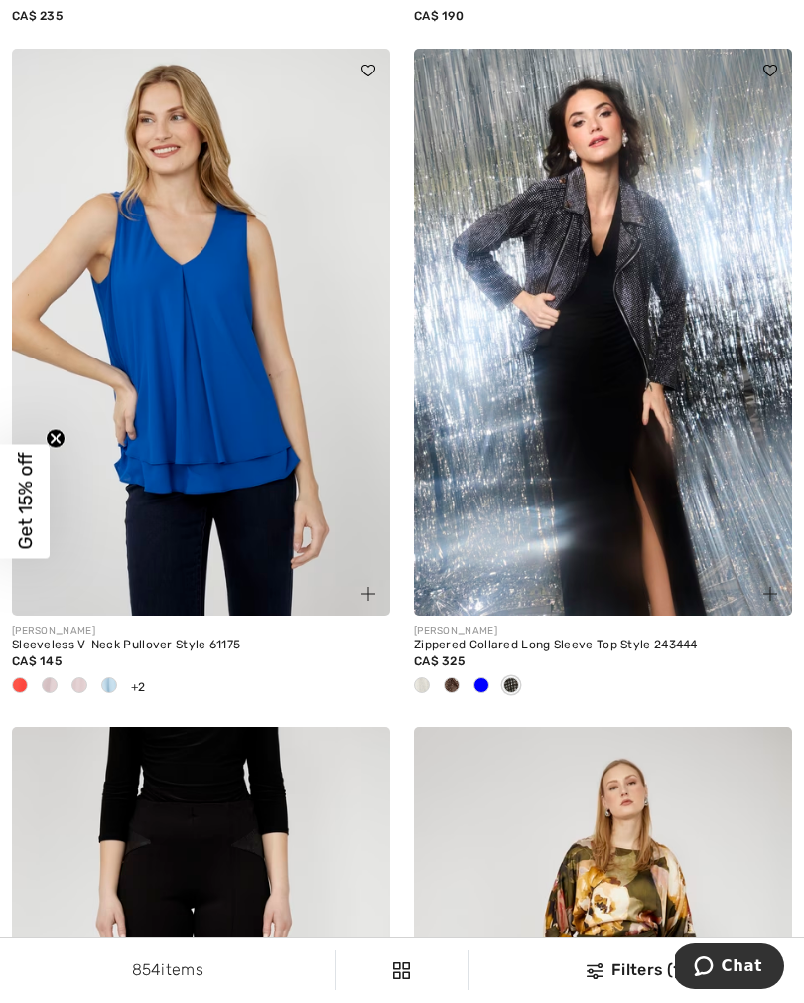
click at [462, 675] on div at bounding box center [452, 686] width 30 height 33
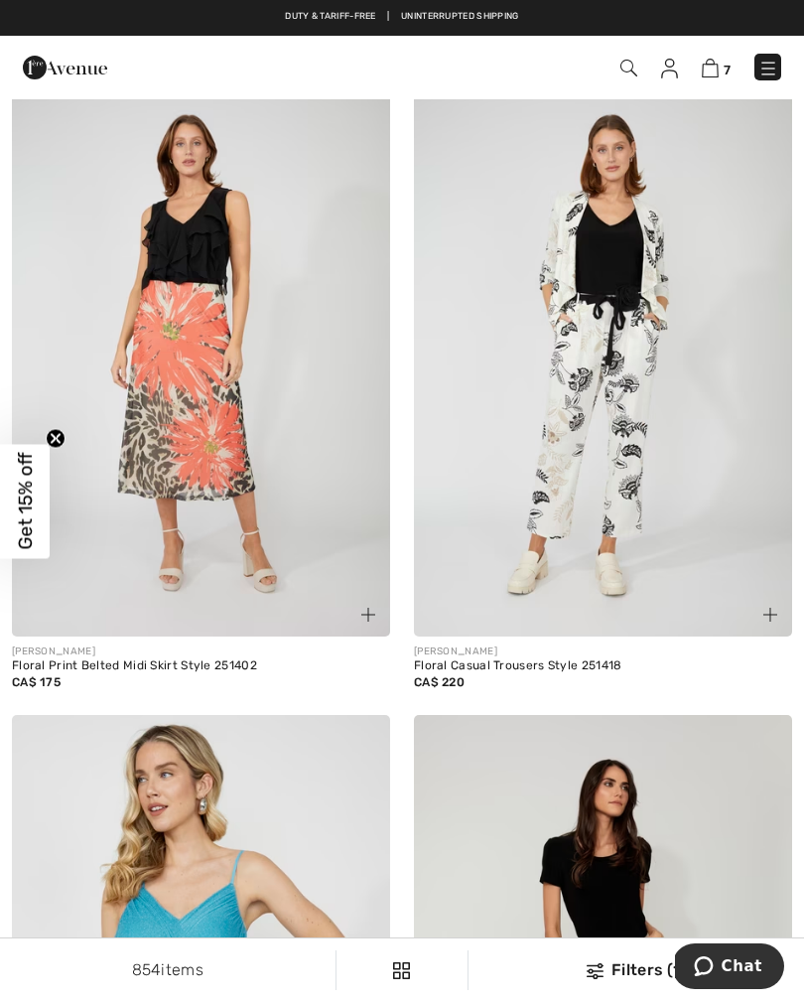
scroll to position [9955, 0]
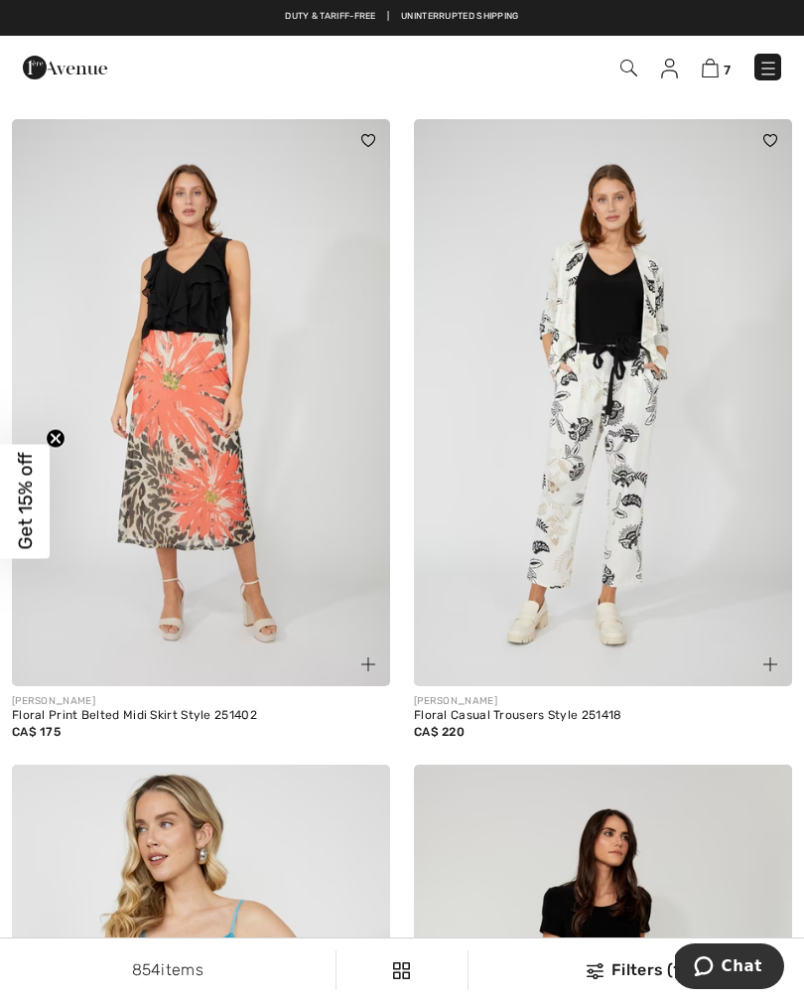
click at [613, 520] on img at bounding box center [603, 403] width 378 height 568
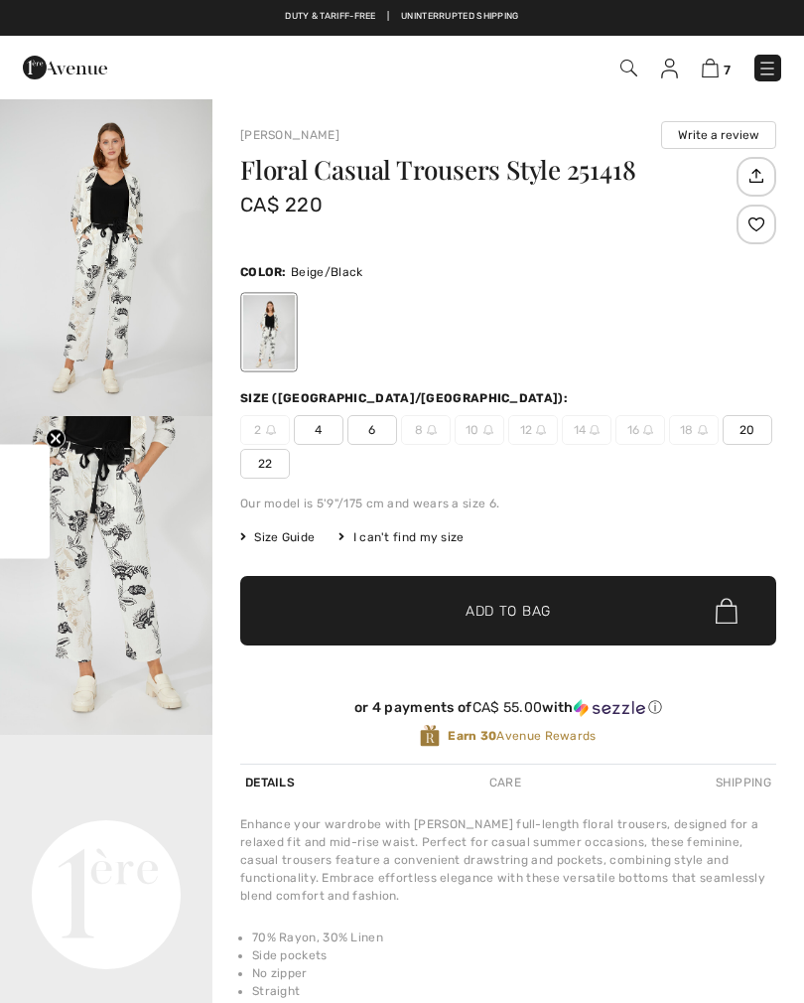
checkbox input "true"
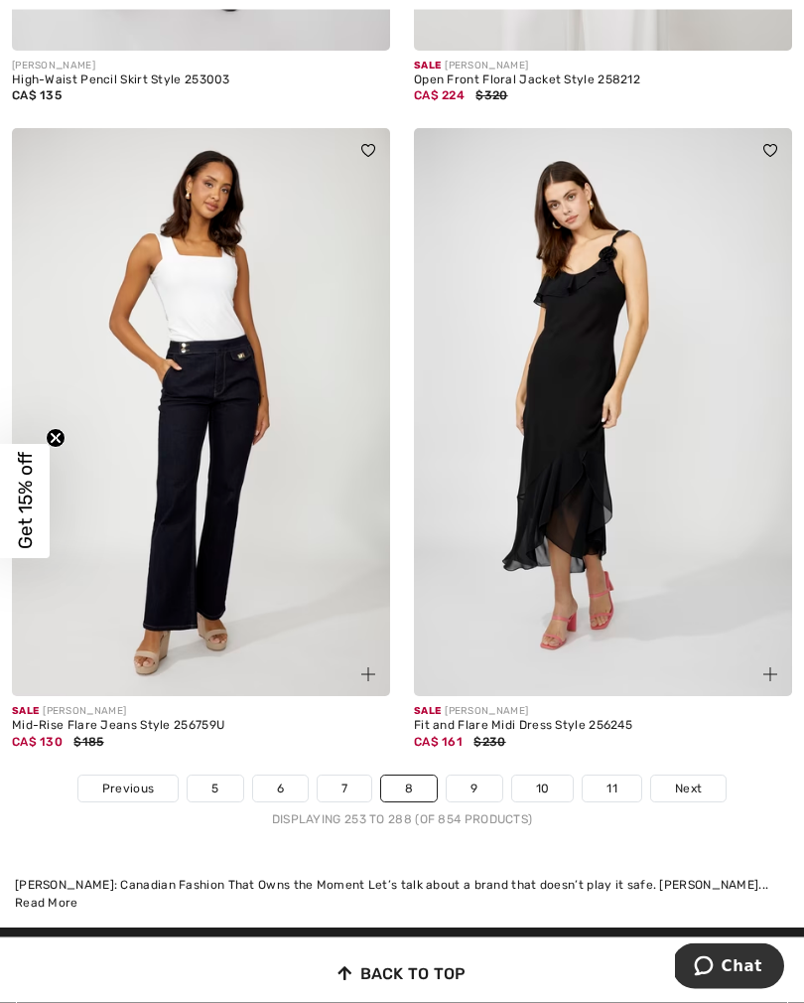
scroll to position [11882, 0]
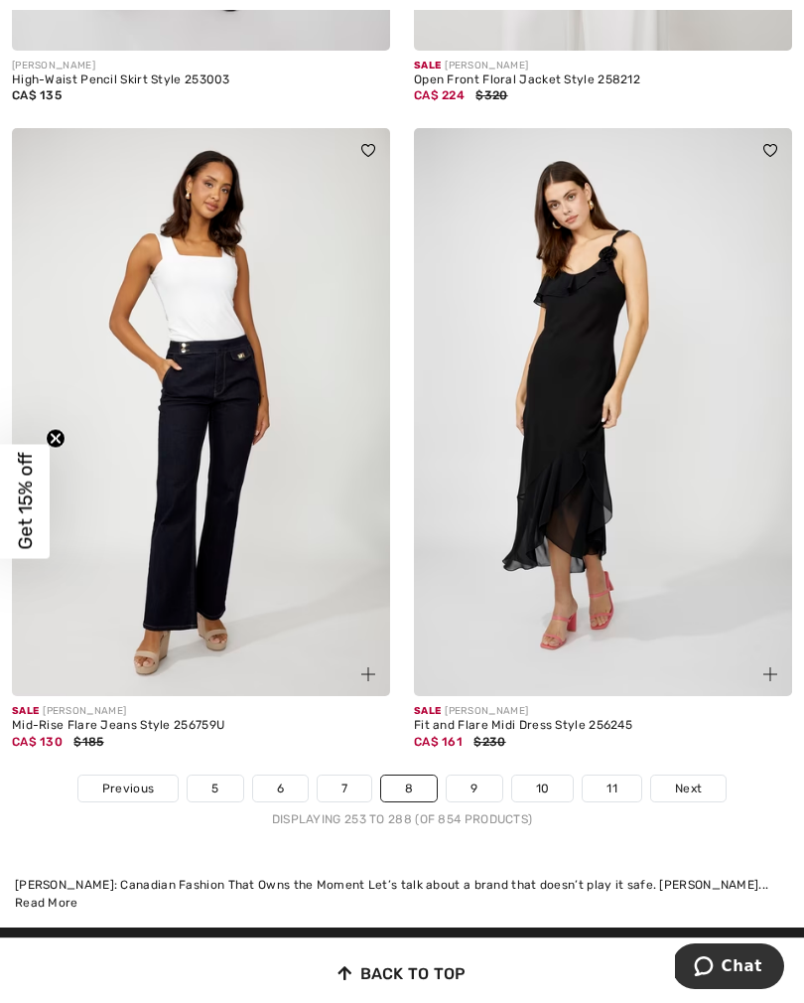
click at [479, 782] on link "9" at bounding box center [474, 789] width 55 height 26
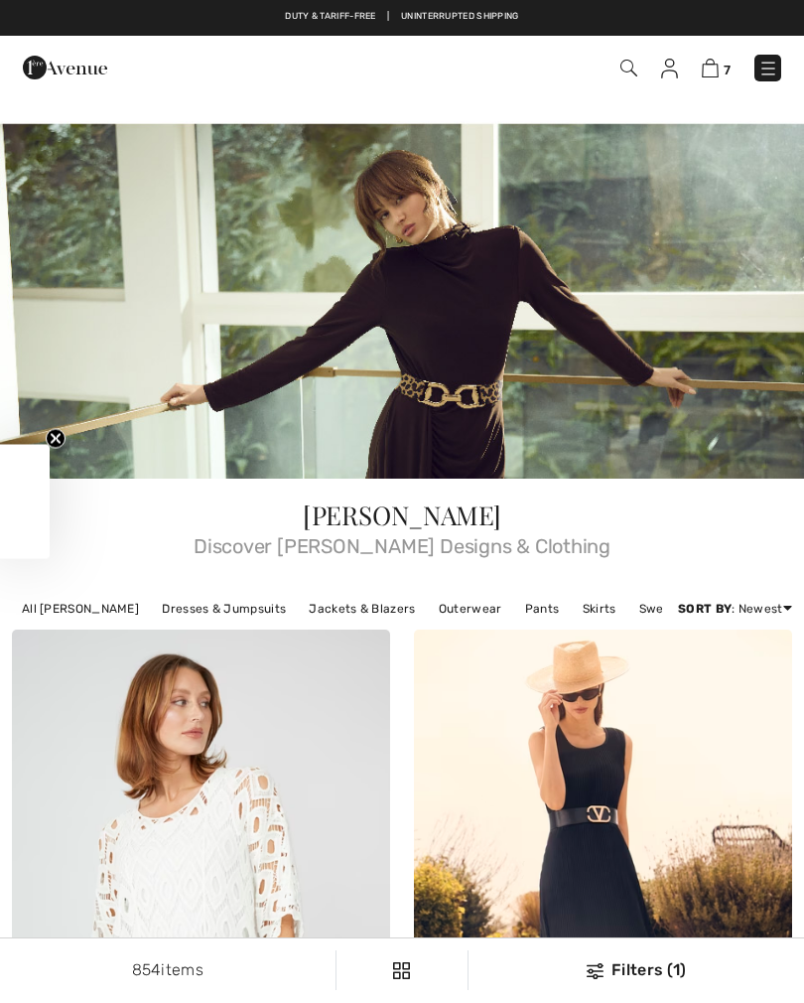
checkbox input "true"
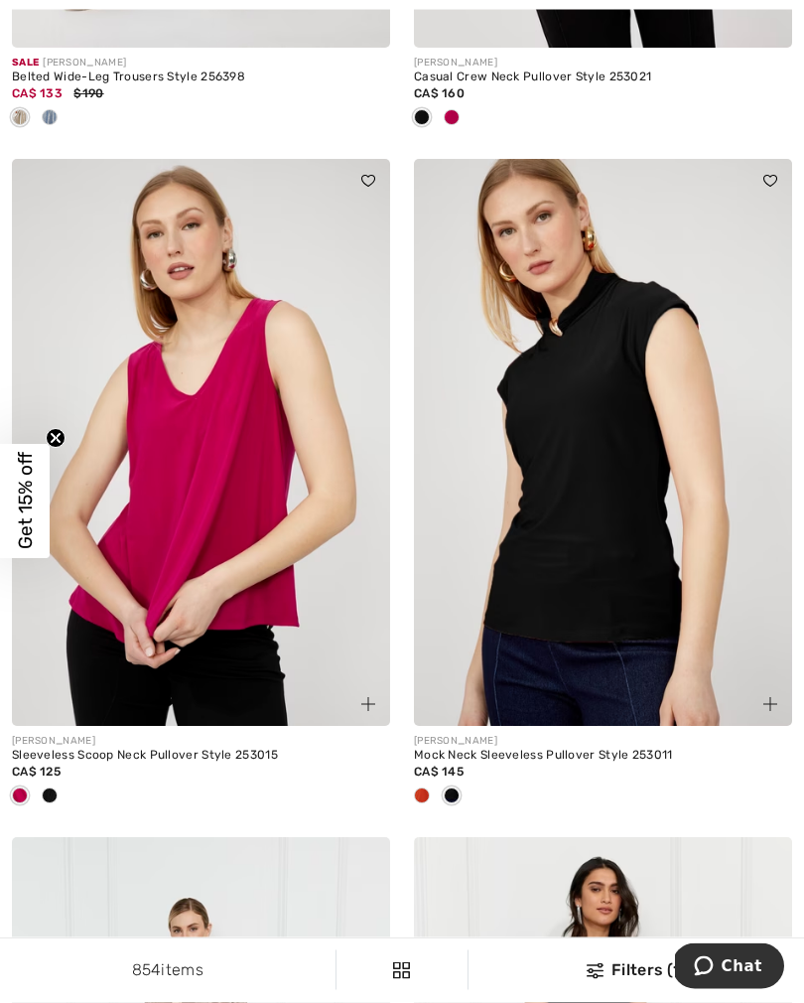
scroll to position [6452, 0]
click at [429, 799] on div at bounding box center [422, 797] width 30 height 33
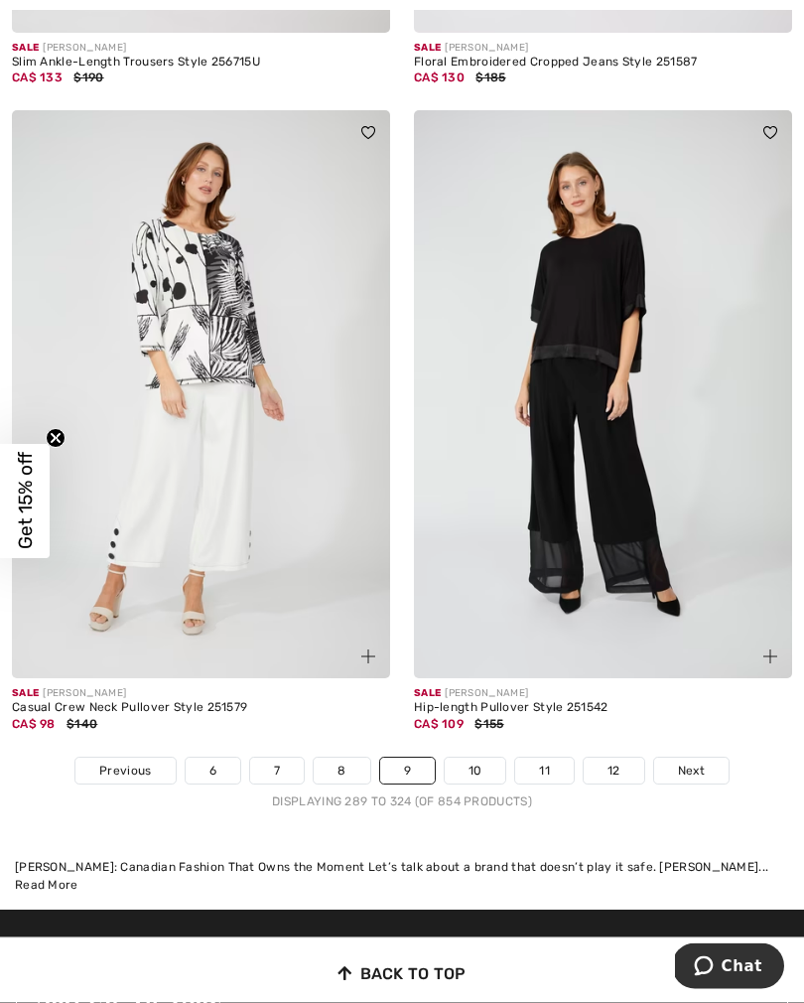
scroll to position [11909, 0]
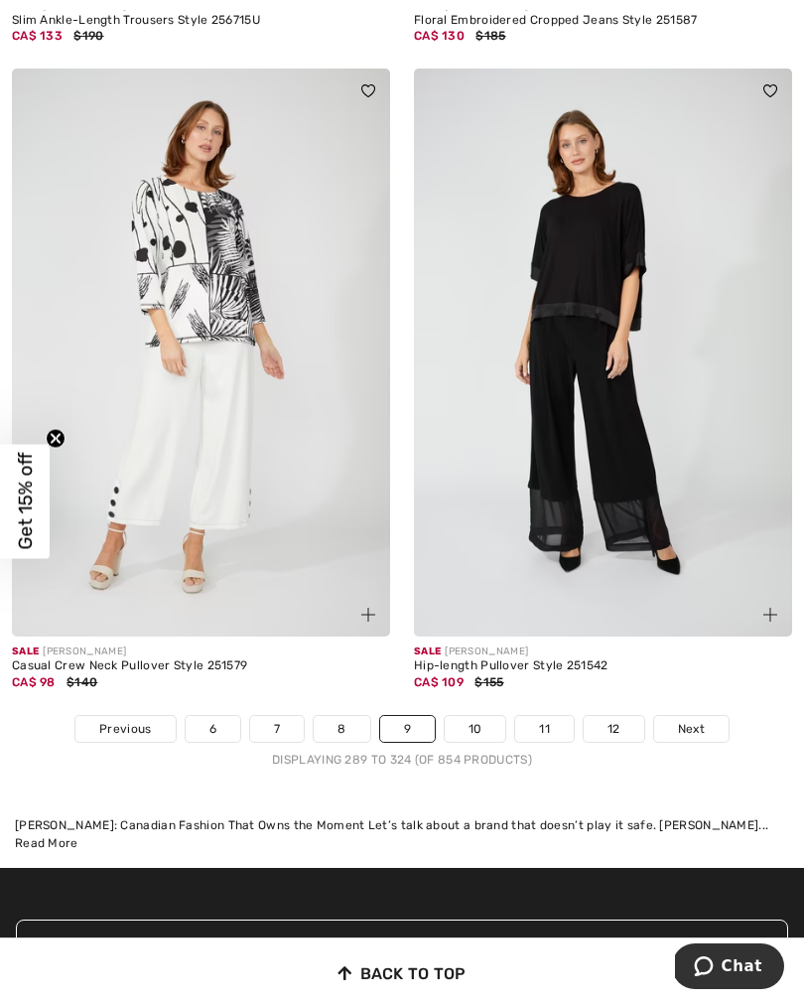
click at [480, 725] on link "10" at bounding box center [476, 729] width 62 height 26
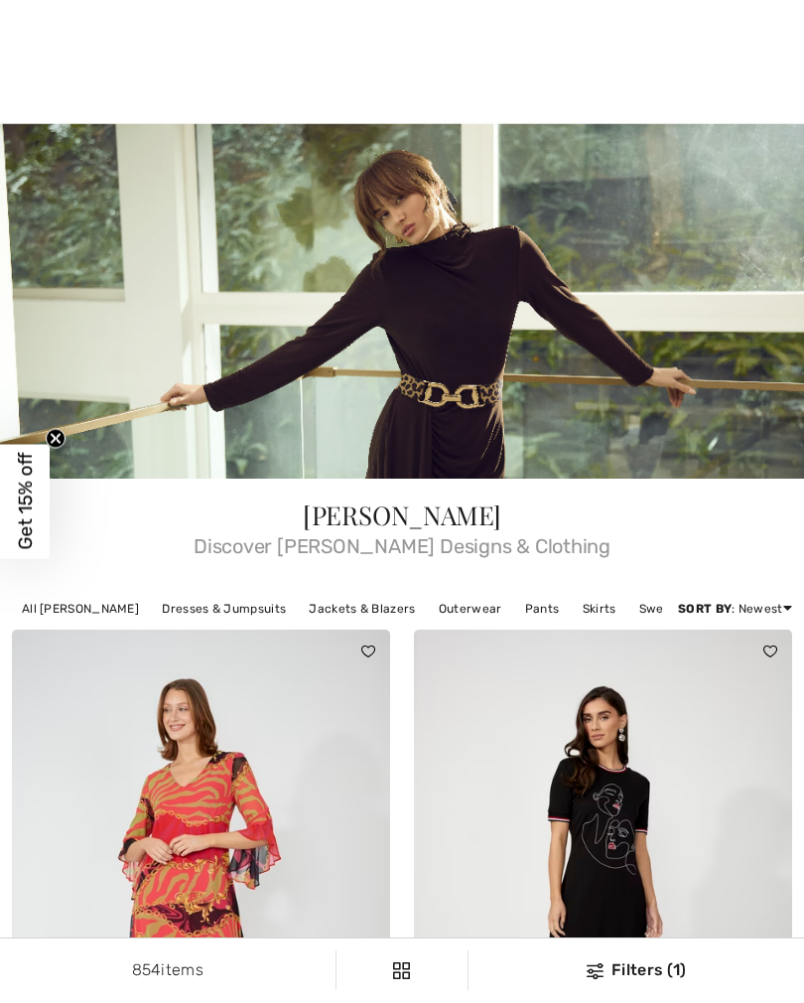
checkbox input "true"
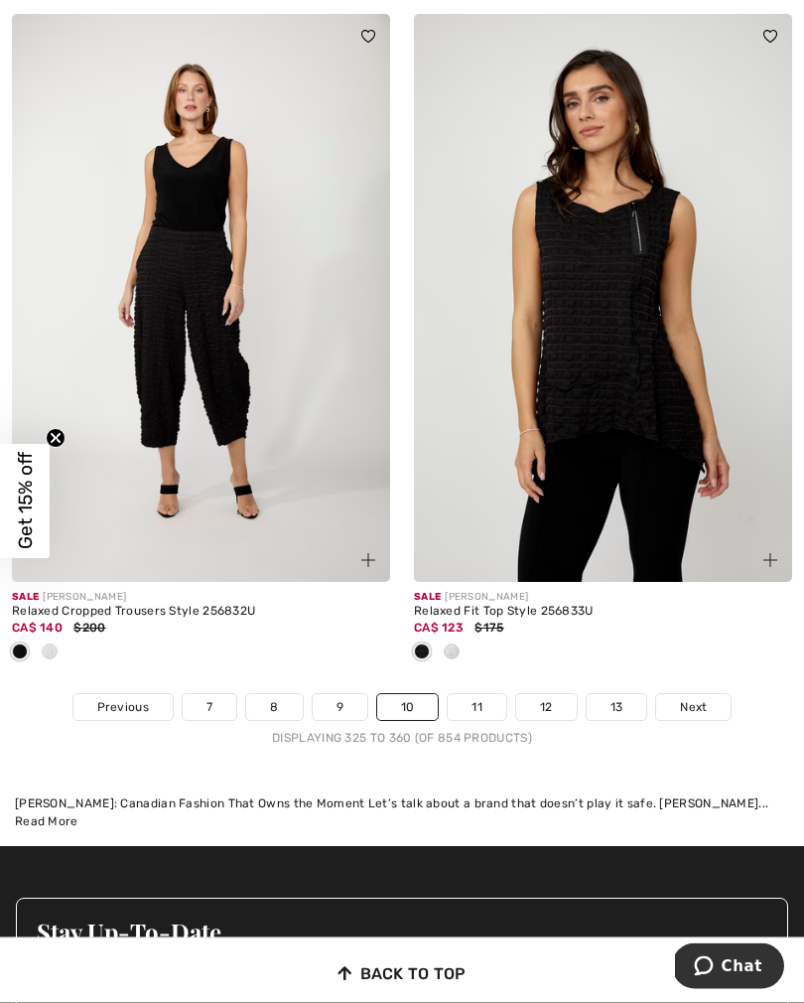
scroll to position [11996, 0]
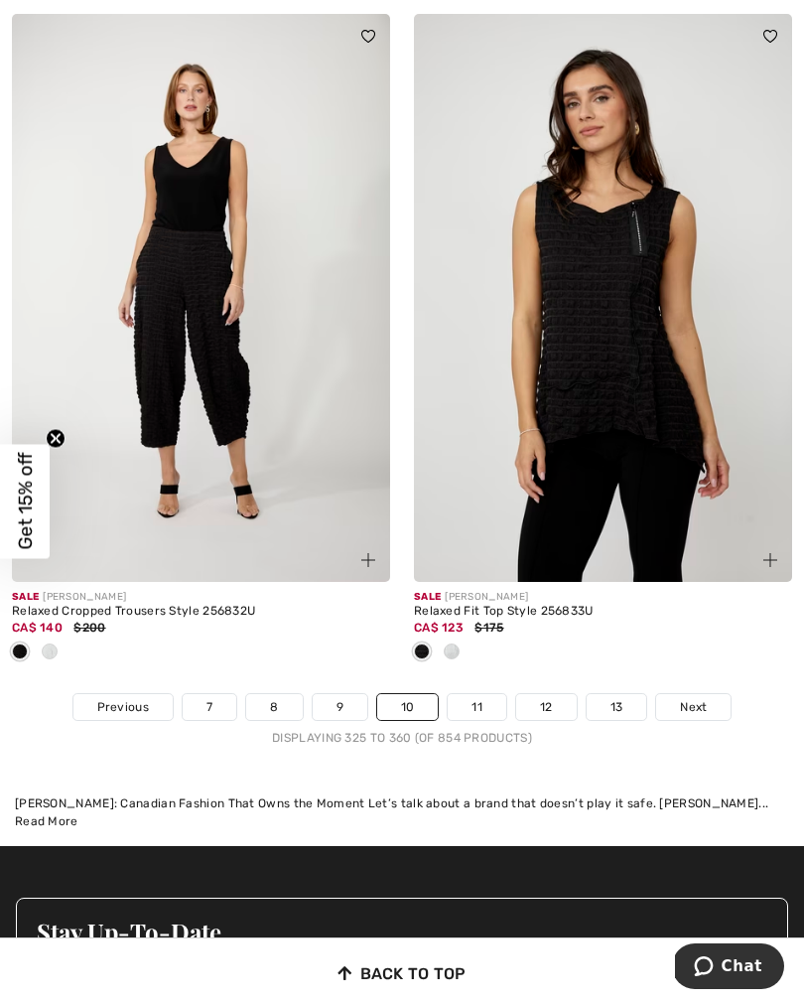
click at [54, 644] on span at bounding box center [50, 652] width 16 height 16
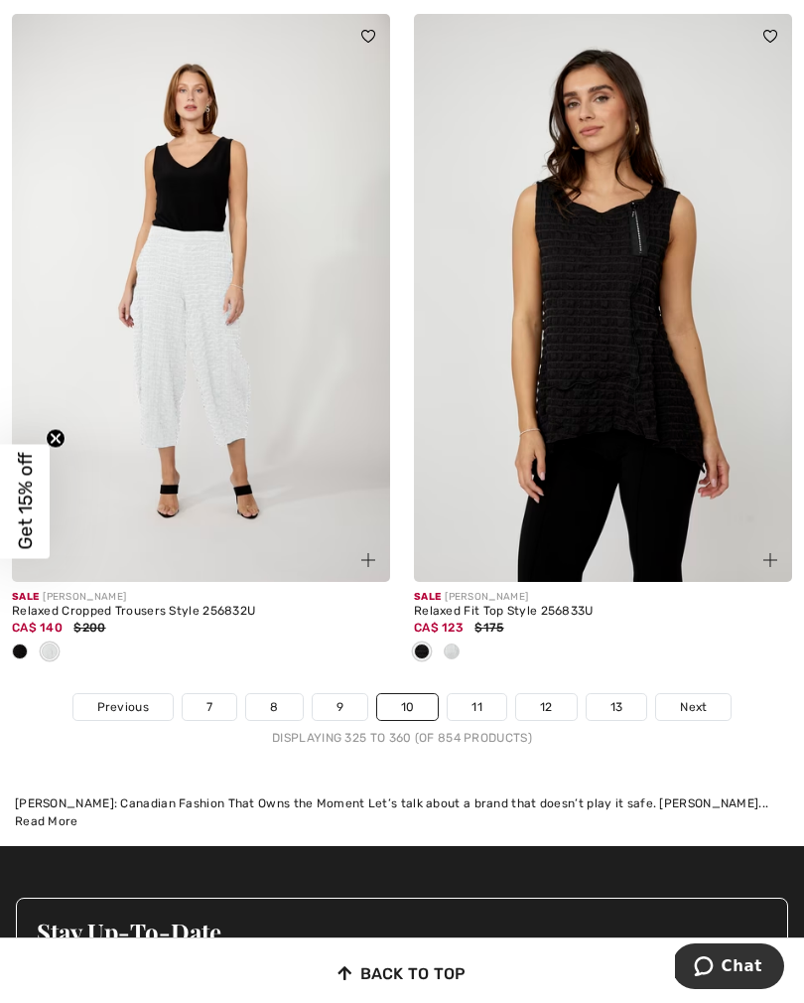
click at [471, 697] on link "11" at bounding box center [477, 707] width 59 height 26
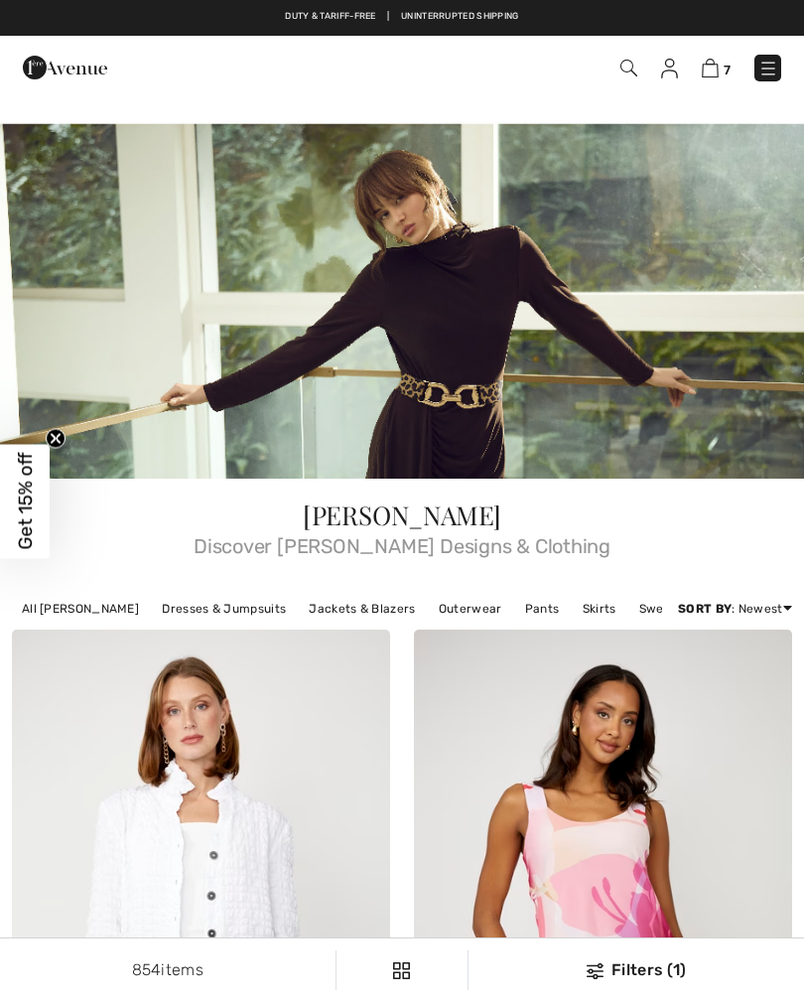
checkbox input "true"
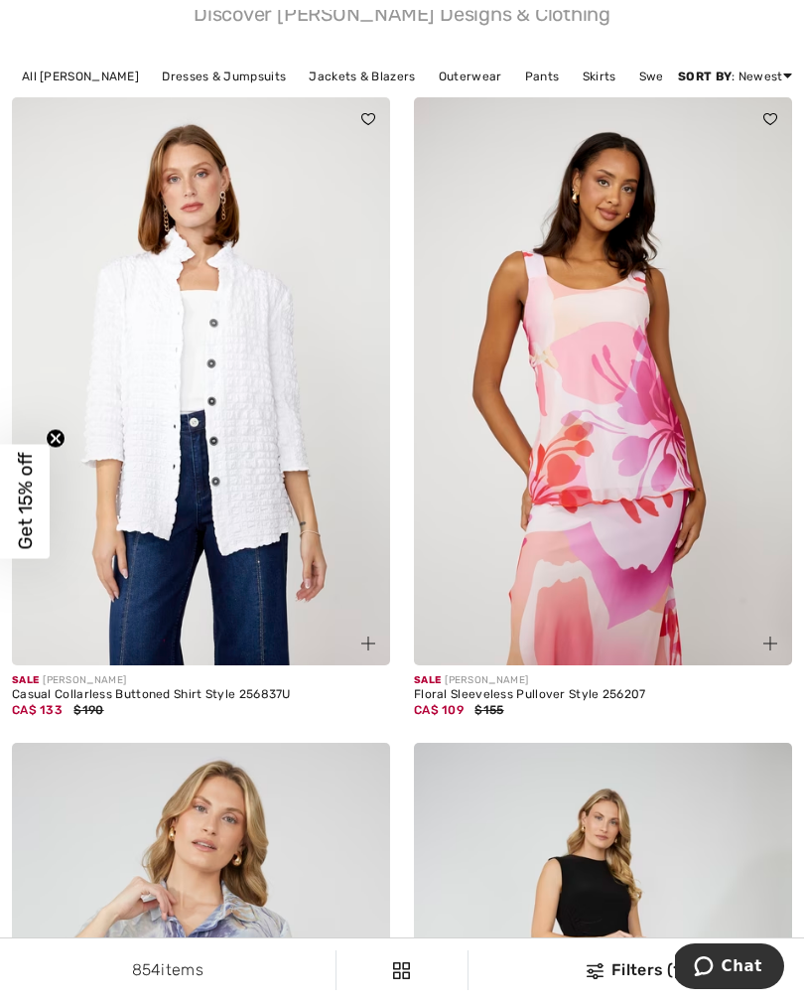
scroll to position [536, 0]
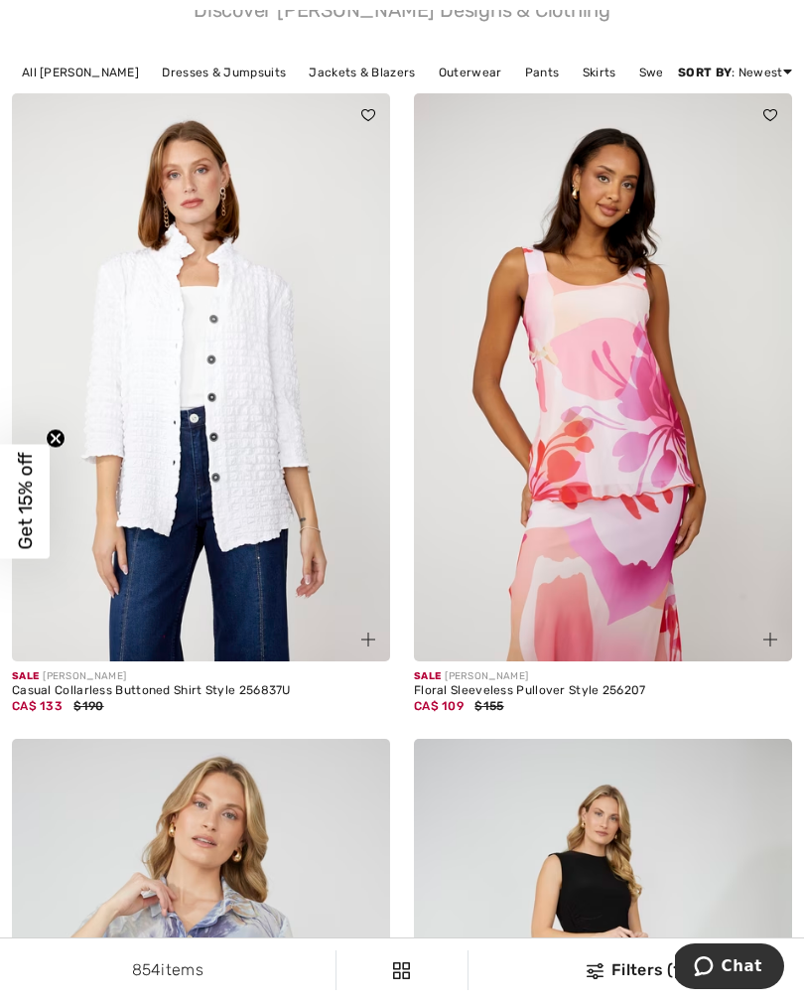
click at [185, 462] on img at bounding box center [201, 377] width 378 height 568
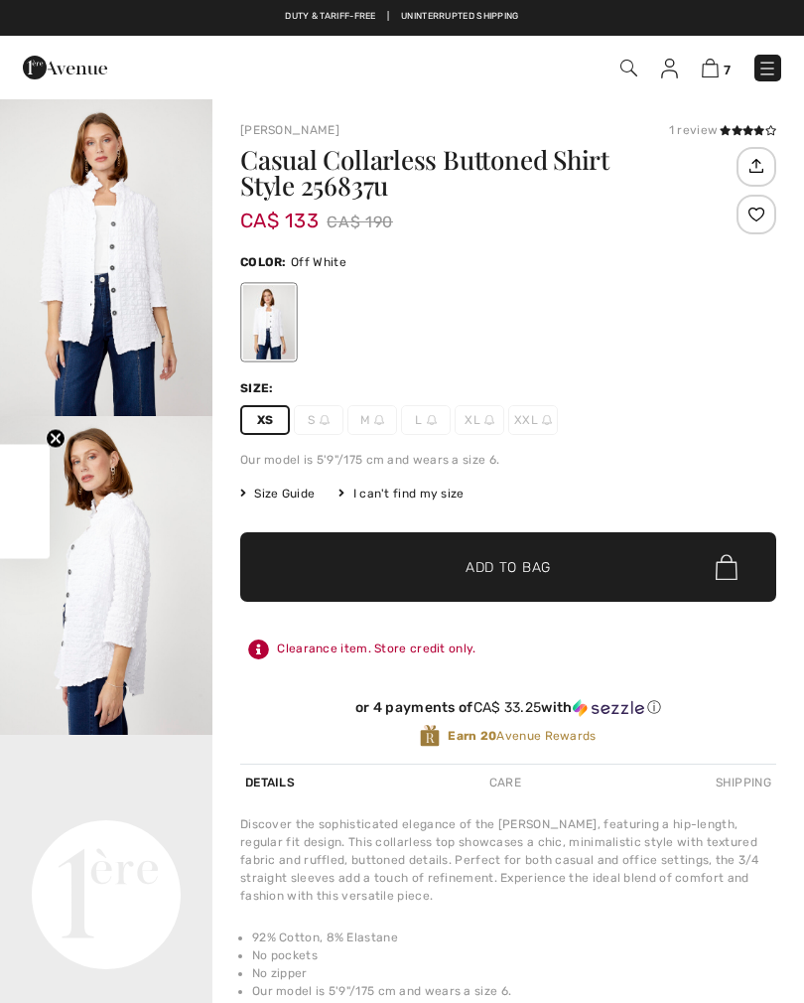
checkbox input "true"
click at [406, 567] on span "✔ Added to Bag Add to Bag" at bounding box center [508, 567] width 536 height 70
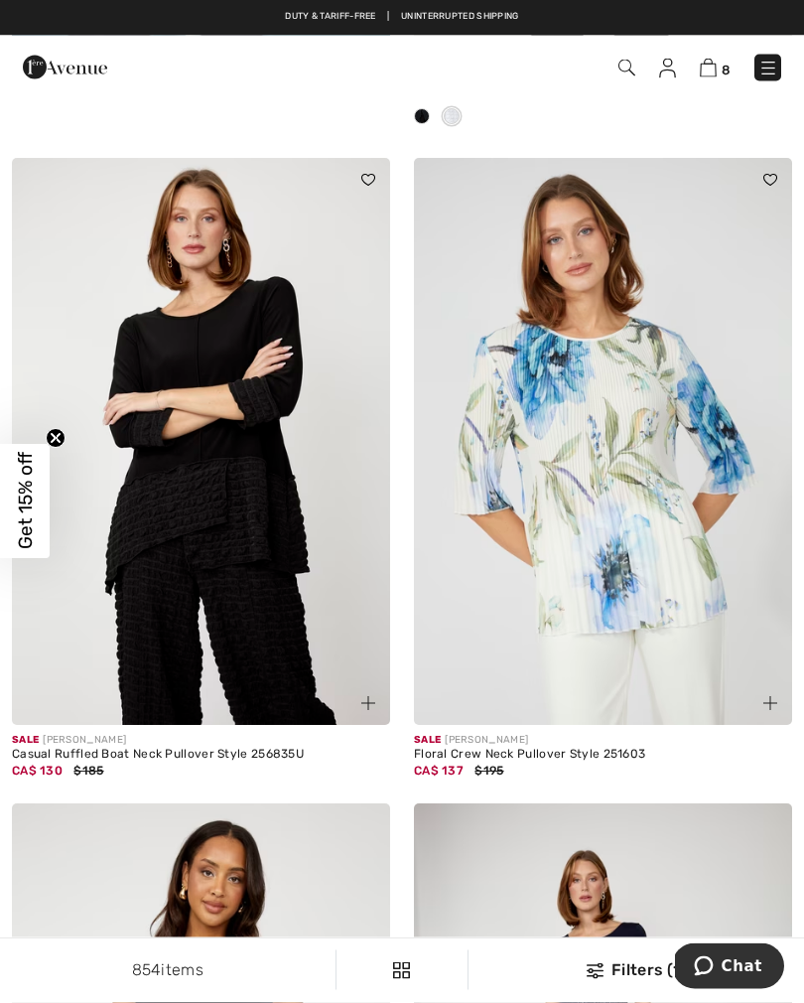
scroll to position [2439, 0]
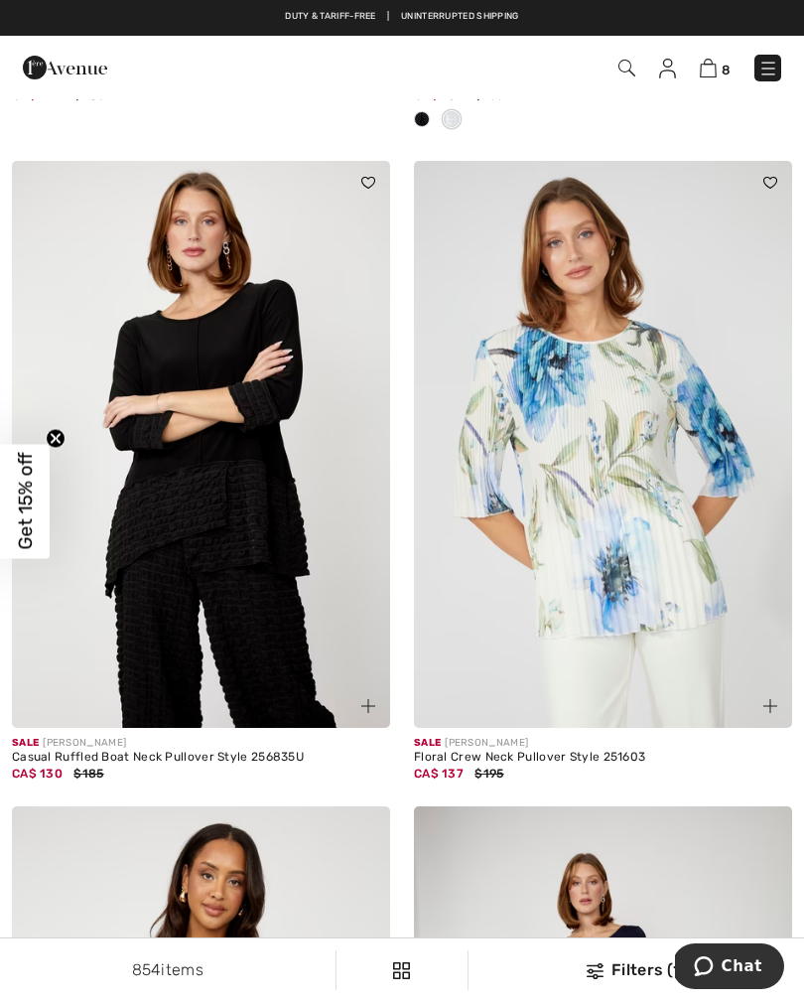
click at [205, 542] on img at bounding box center [201, 445] width 378 height 568
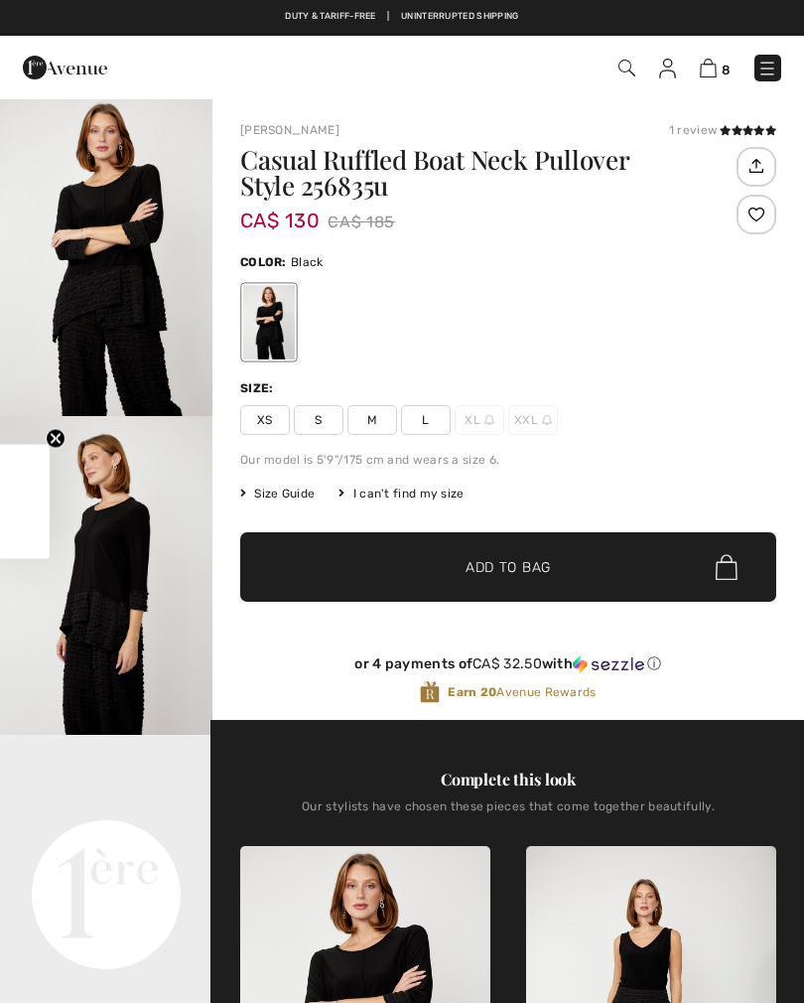
checkbox input "true"
click at [265, 424] on span "XS" at bounding box center [265, 420] width 50 height 30
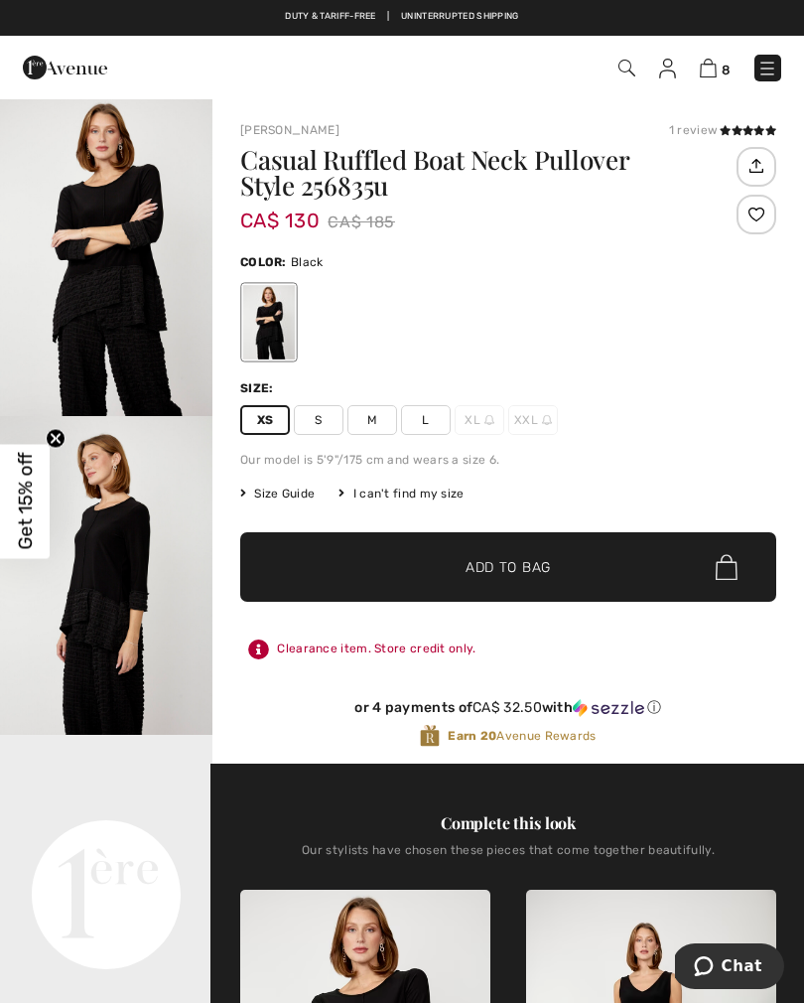
click at [388, 565] on span "✔ Added to Bag Add to Bag" at bounding box center [508, 567] width 536 height 70
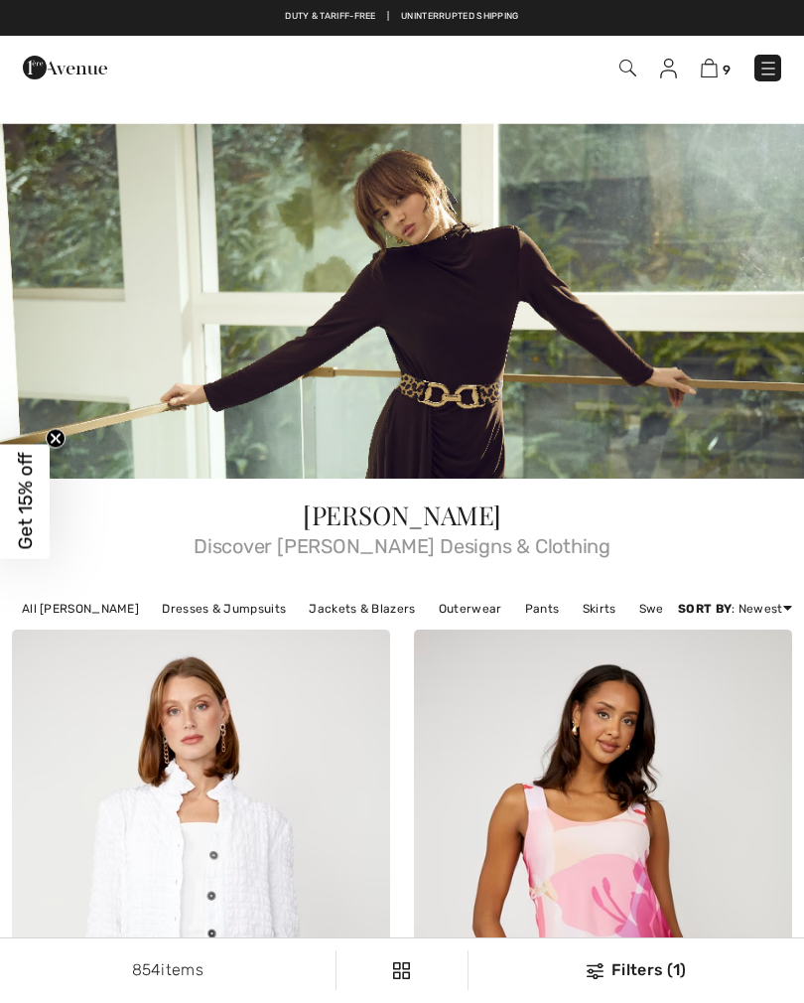
checkbox input "true"
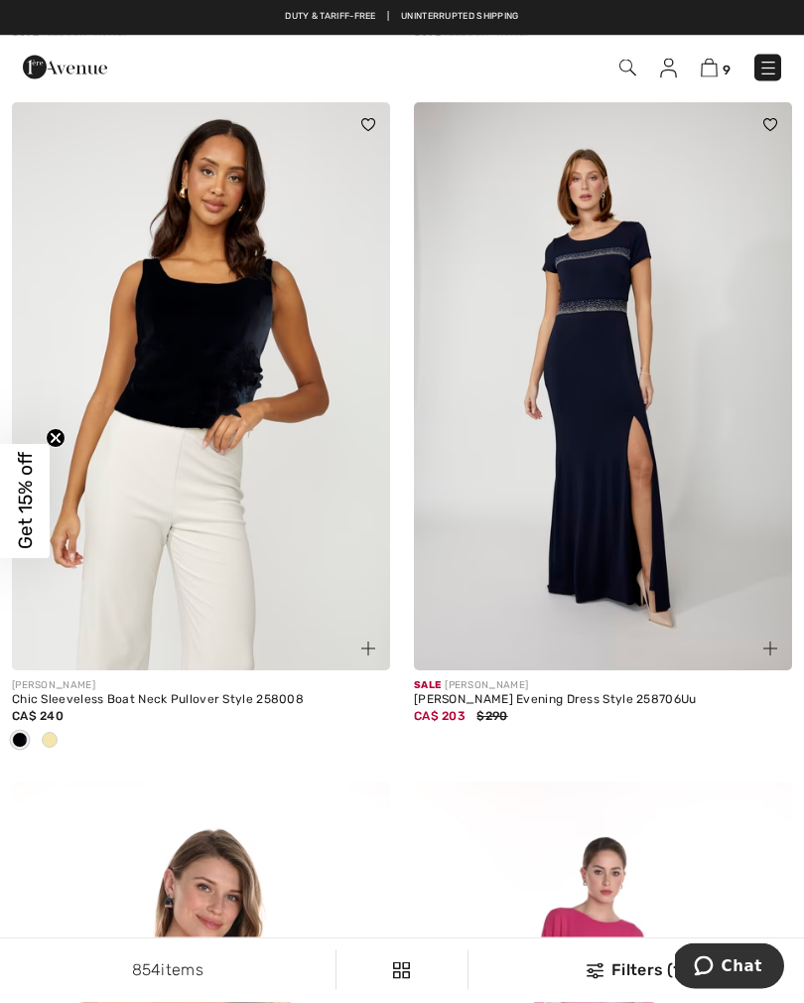
scroll to position [3136, 0]
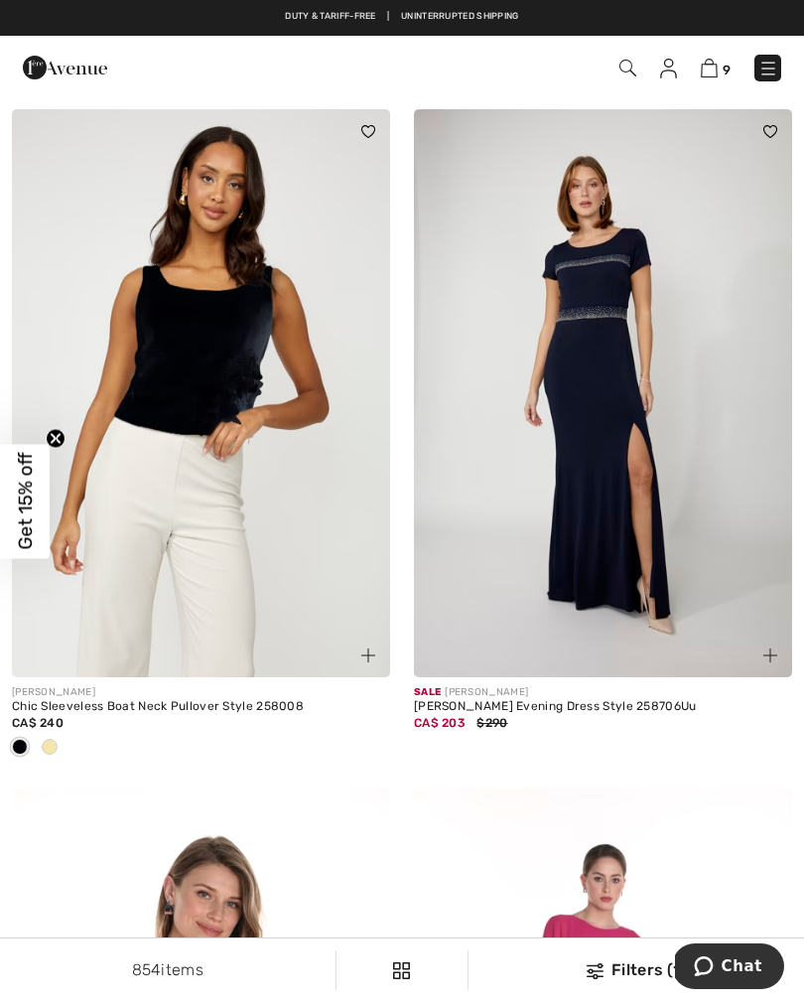
click at [49, 745] on span at bounding box center [50, 747] width 16 height 16
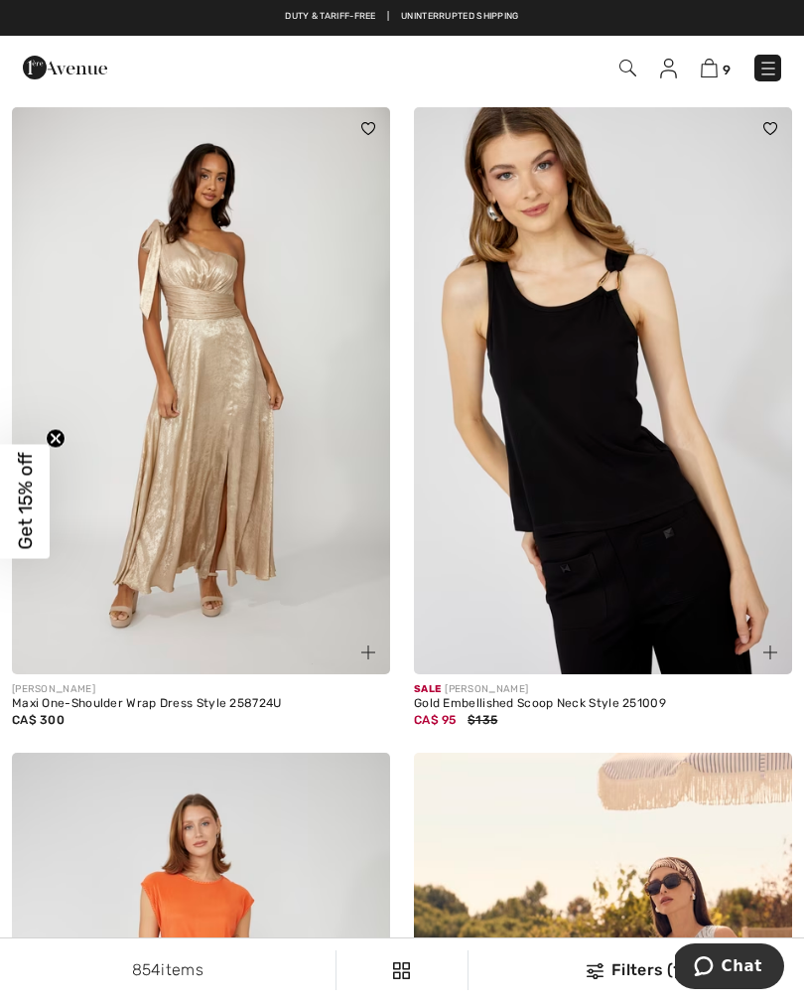
scroll to position [5887, 0]
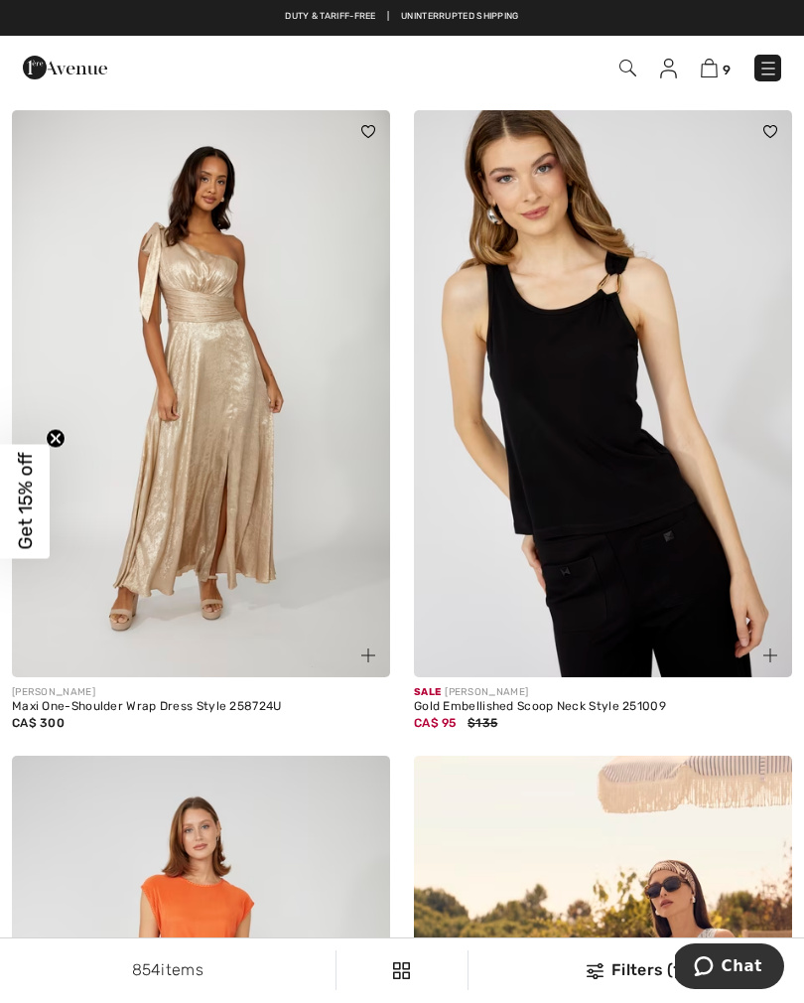
click at [222, 408] on img at bounding box center [201, 394] width 378 height 568
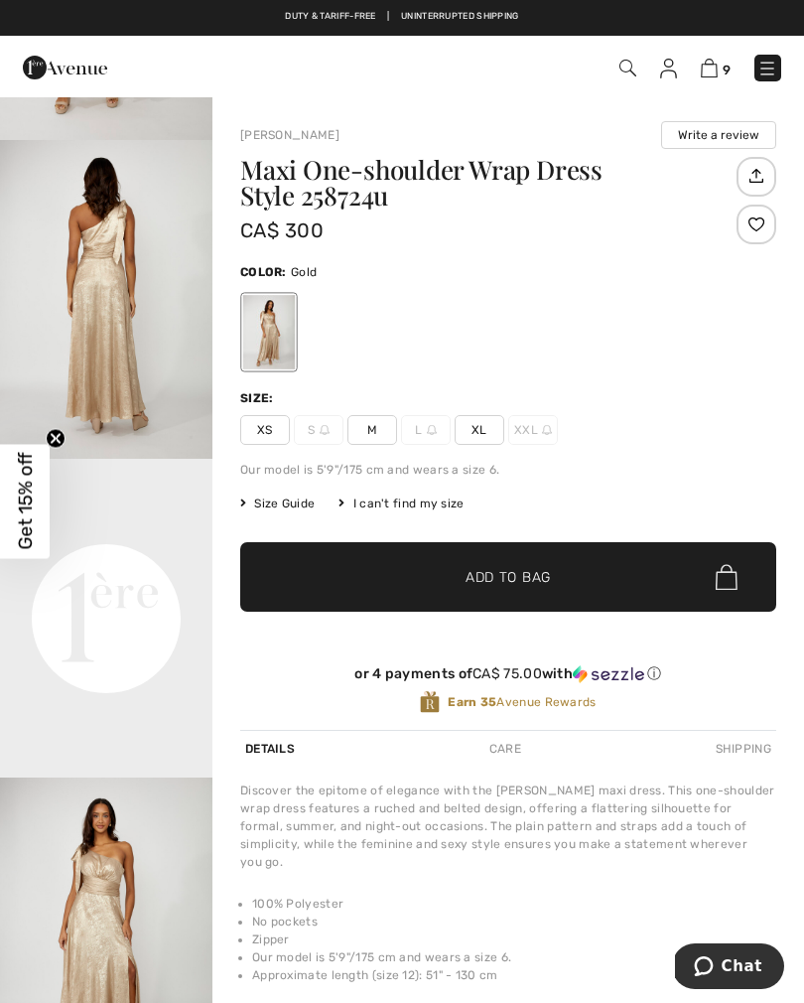
scroll to position [279, 0]
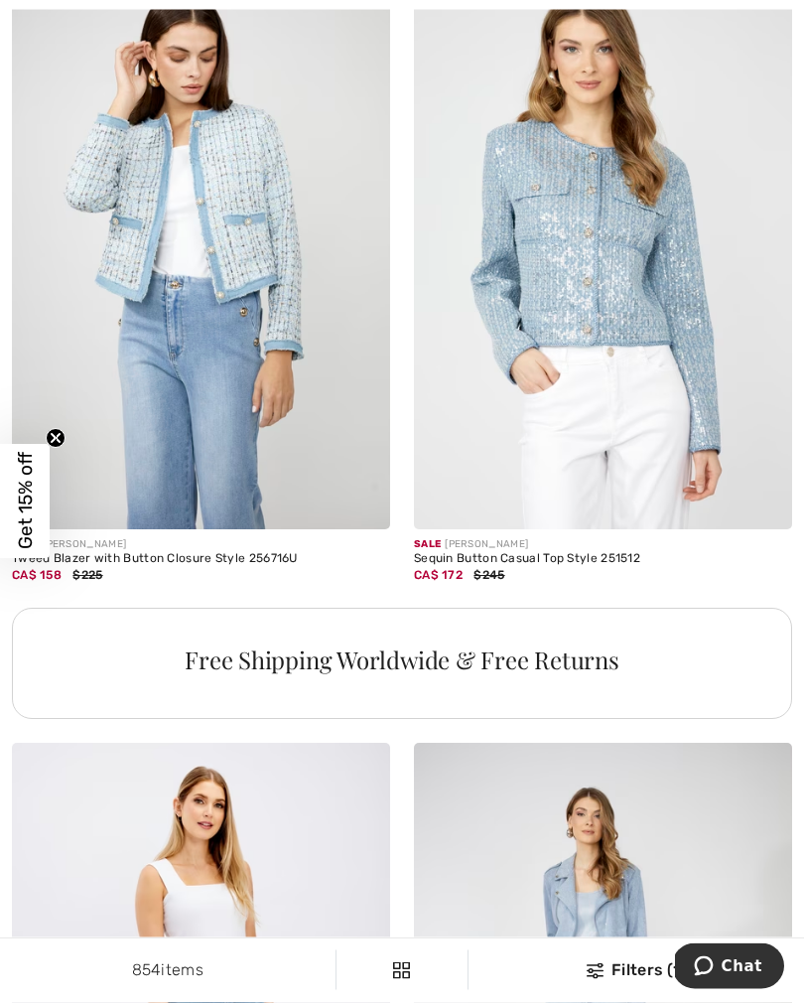
scroll to position [7973, 0]
click at [592, 377] on img at bounding box center [603, 246] width 378 height 568
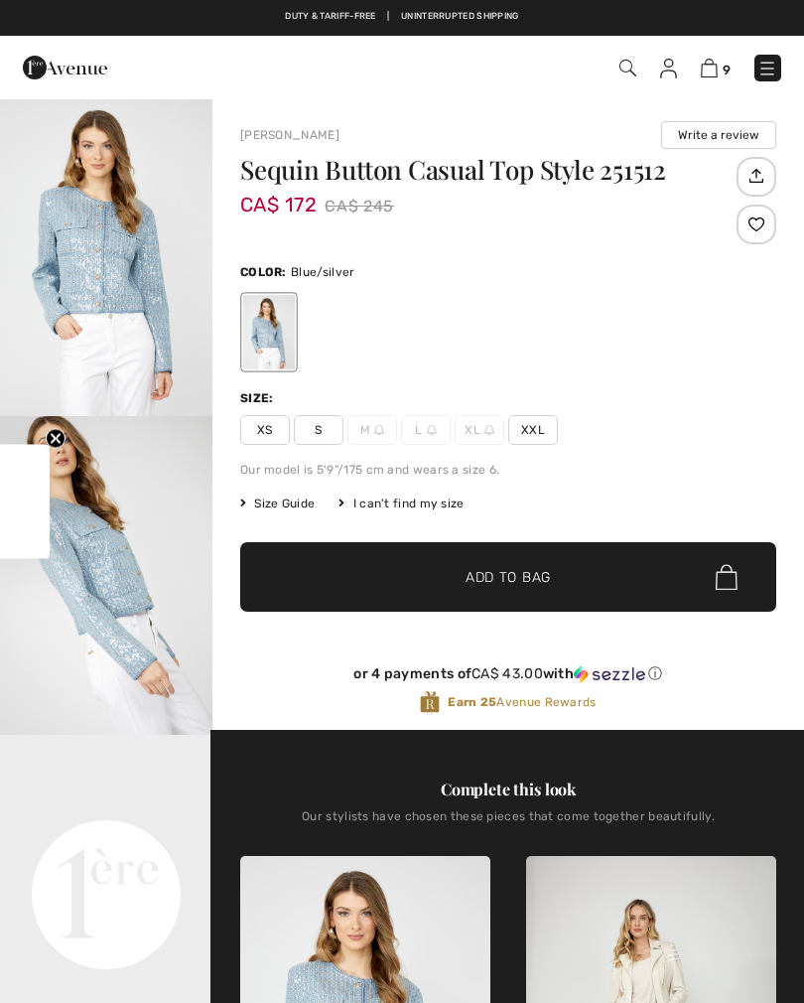
checkbox input "true"
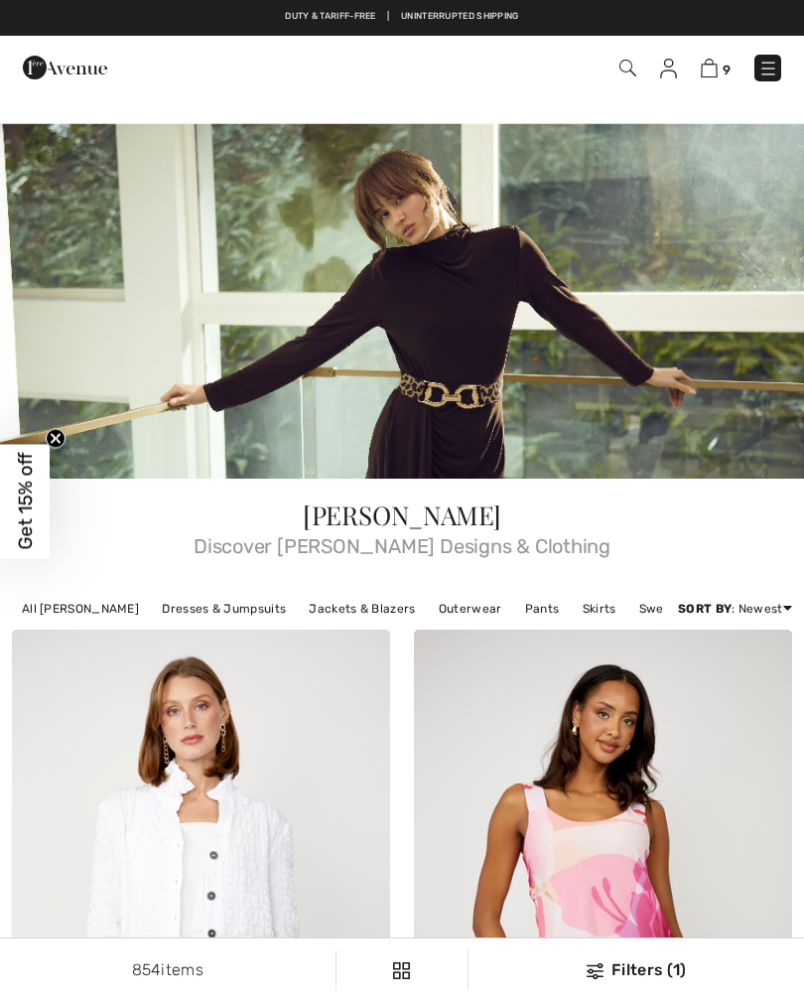
checkbox input "true"
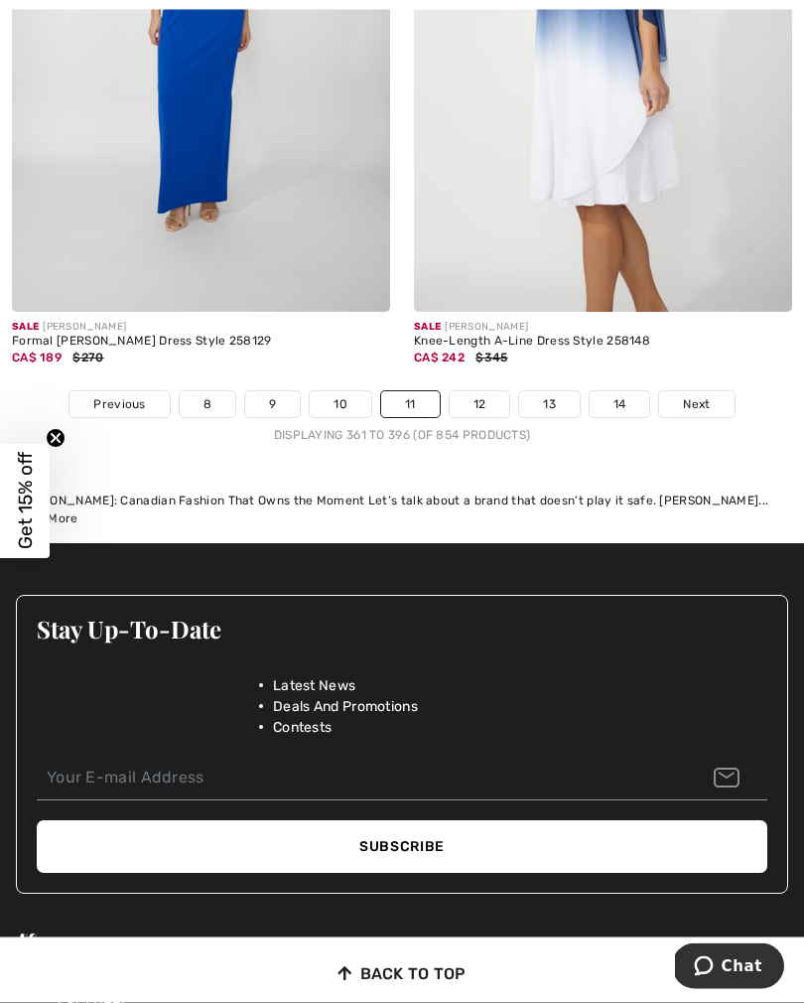
scroll to position [12267, 0]
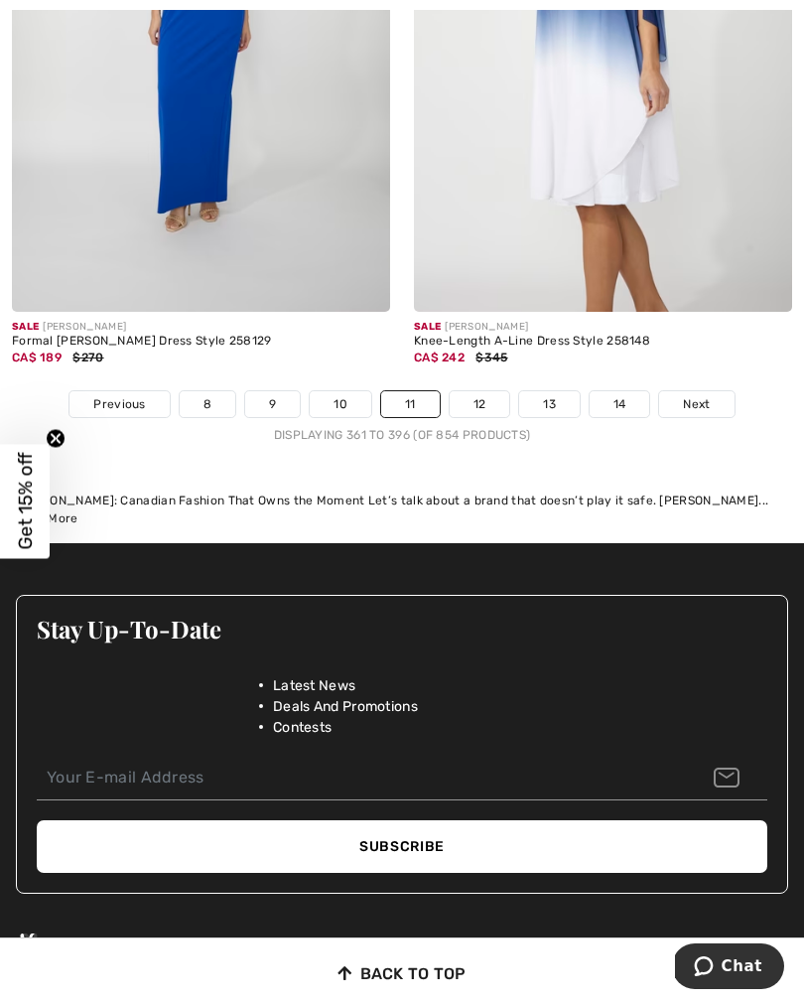
click at [475, 399] on link "12" at bounding box center [480, 404] width 61 height 26
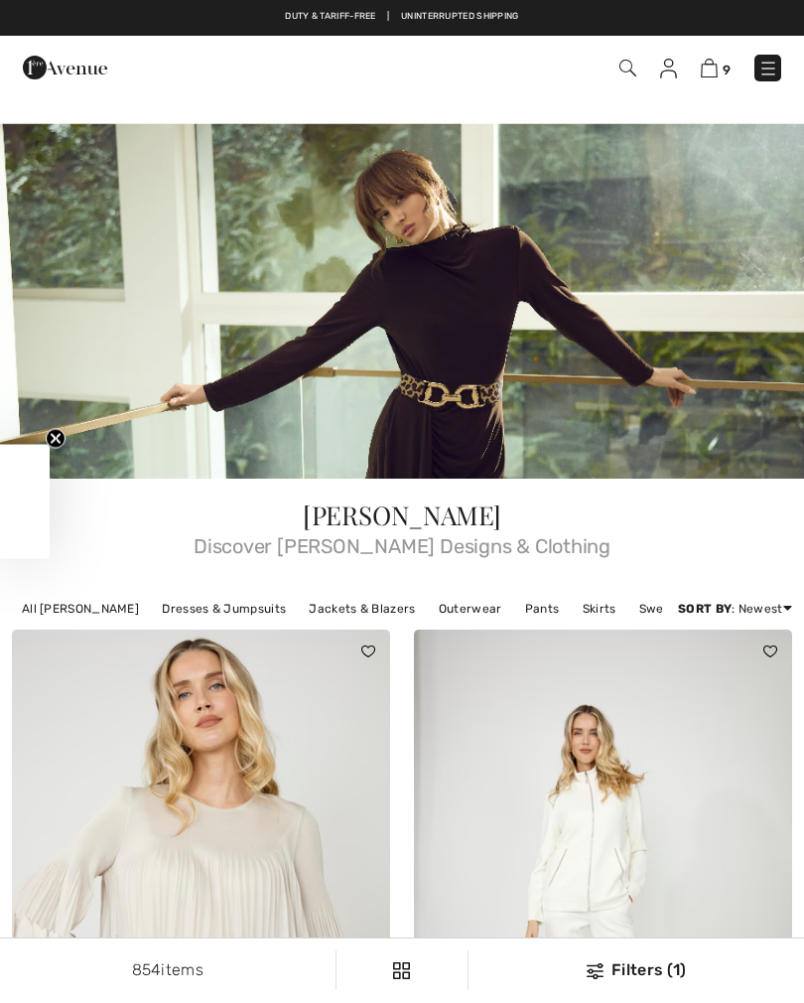
checkbox input "true"
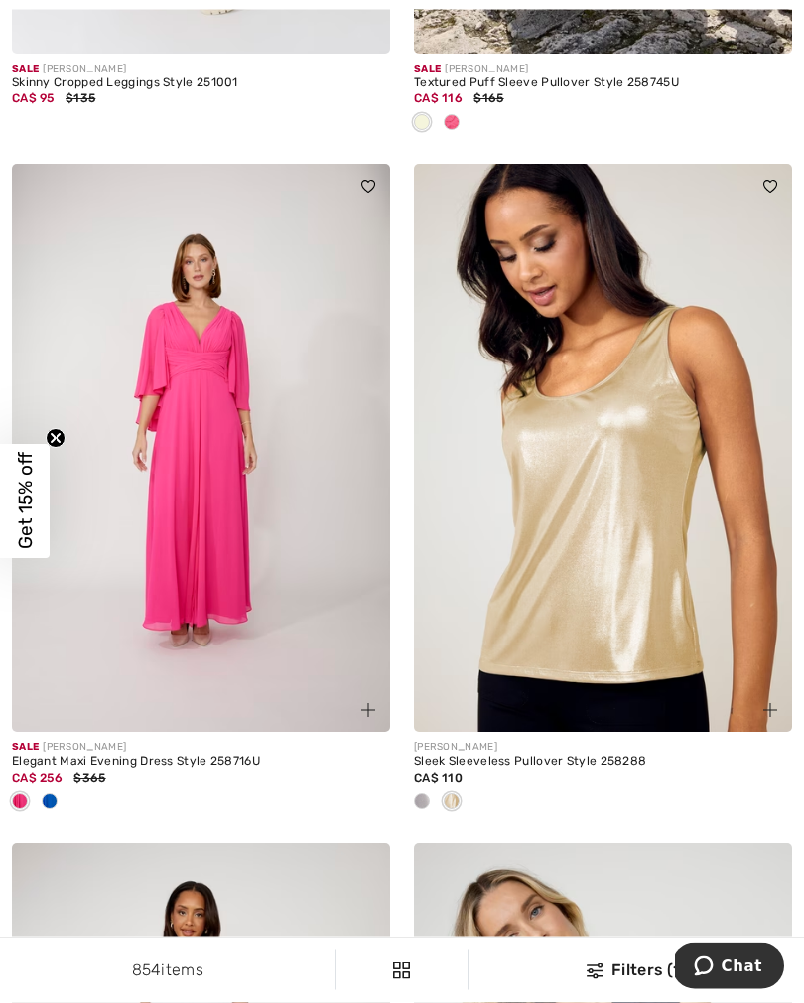
scroll to position [9230, 0]
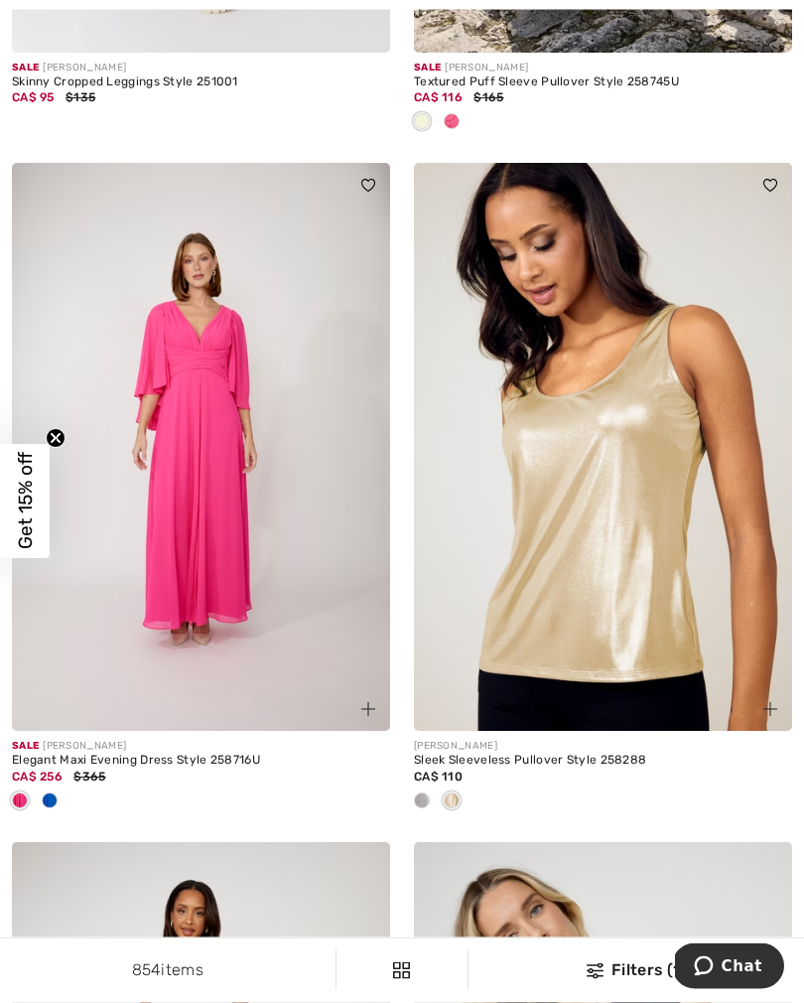
click at [428, 801] on div at bounding box center [422, 803] width 30 height 33
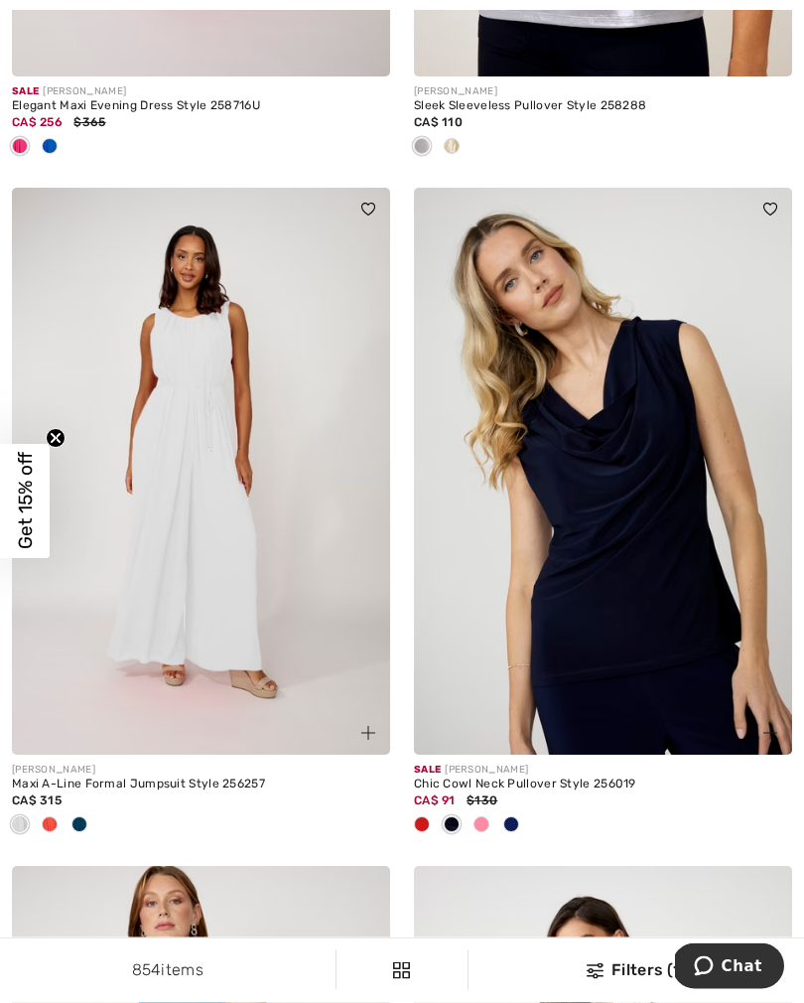
scroll to position [9886, 0]
click at [59, 818] on div at bounding box center [50, 825] width 30 height 33
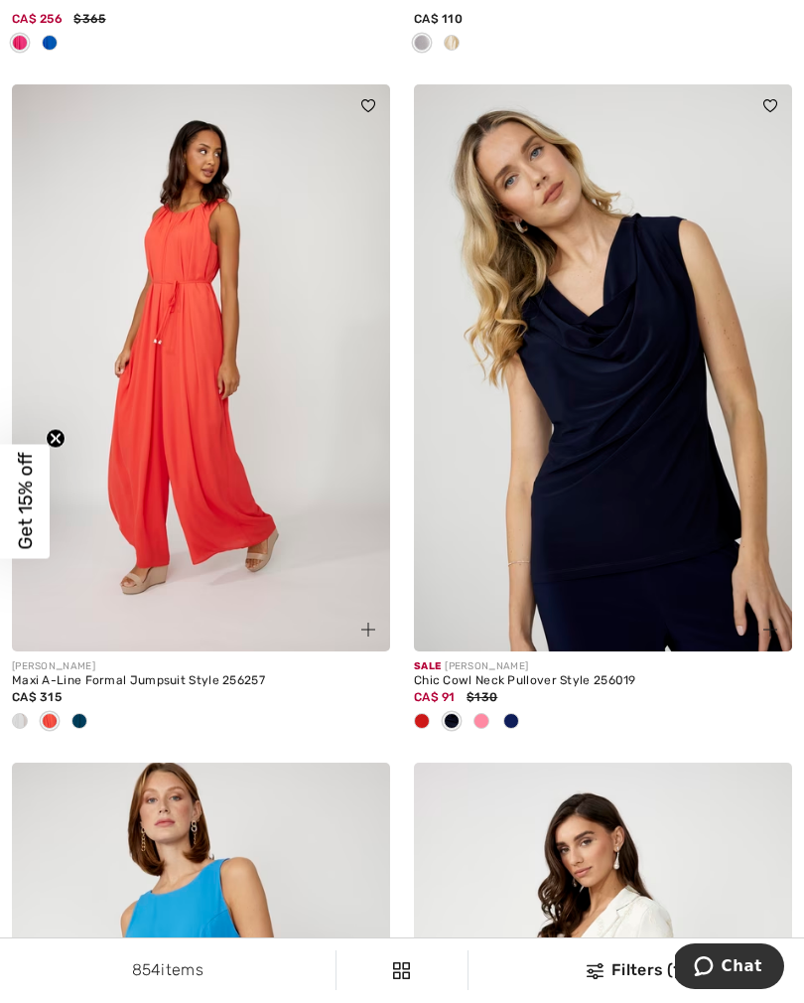
scroll to position [10005, 0]
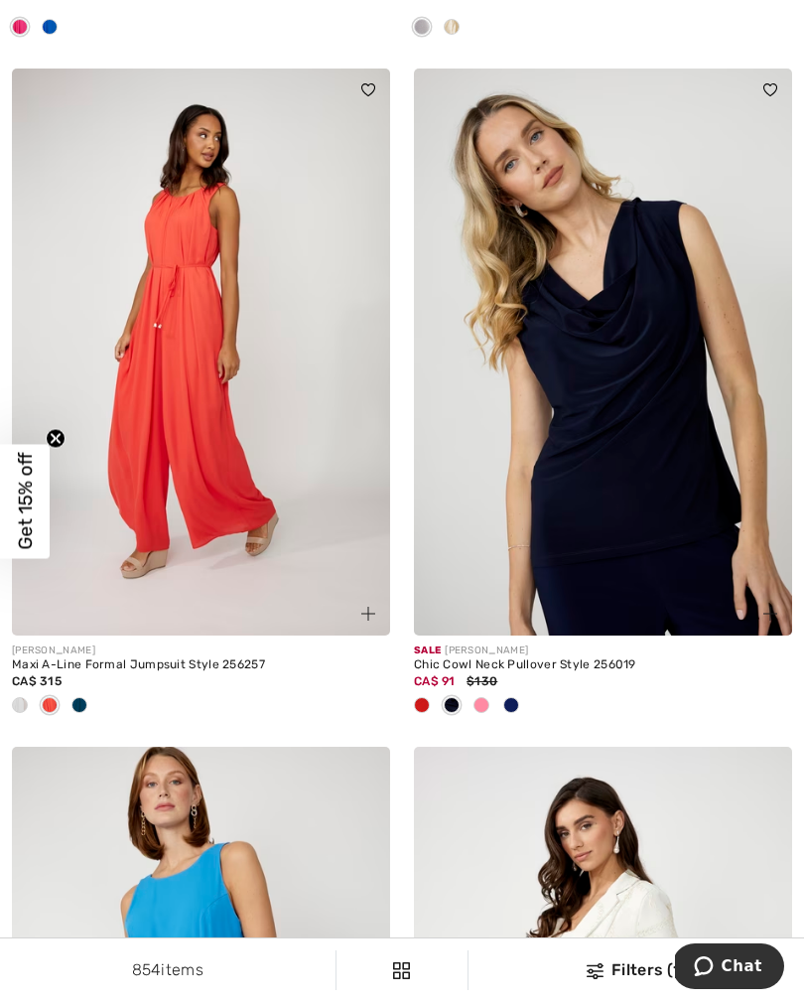
click at [435, 698] on div at bounding box center [422, 706] width 30 height 33
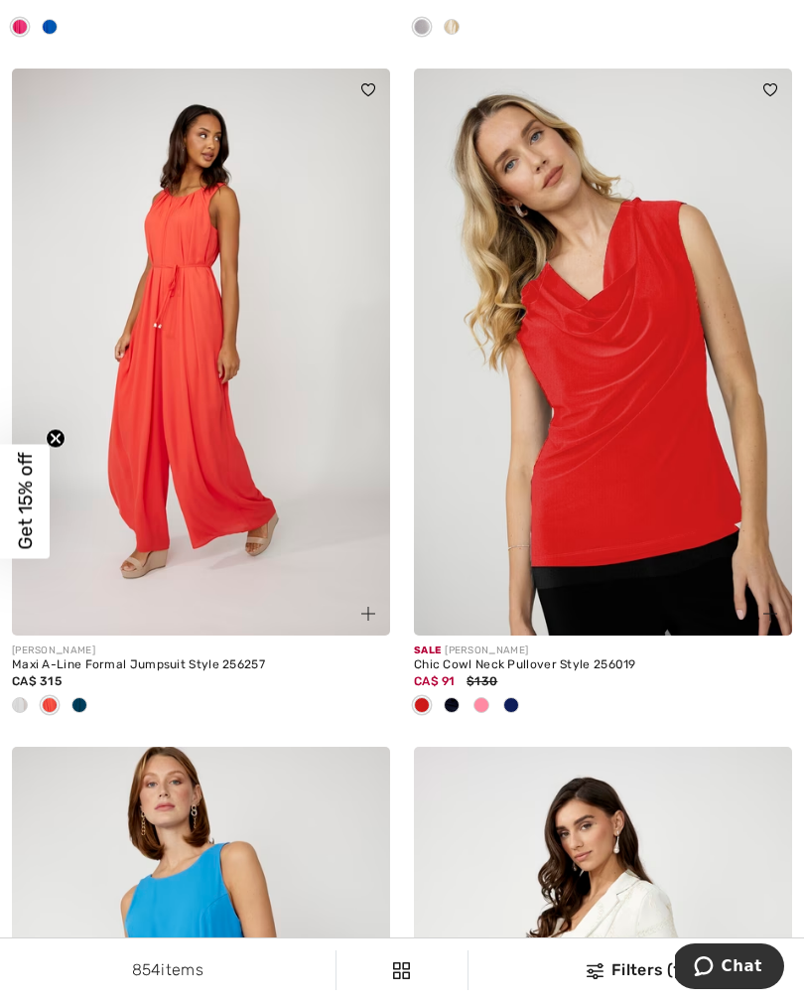
click at [492, 704] on div at bounding box center [482, 706] width 30 height 33
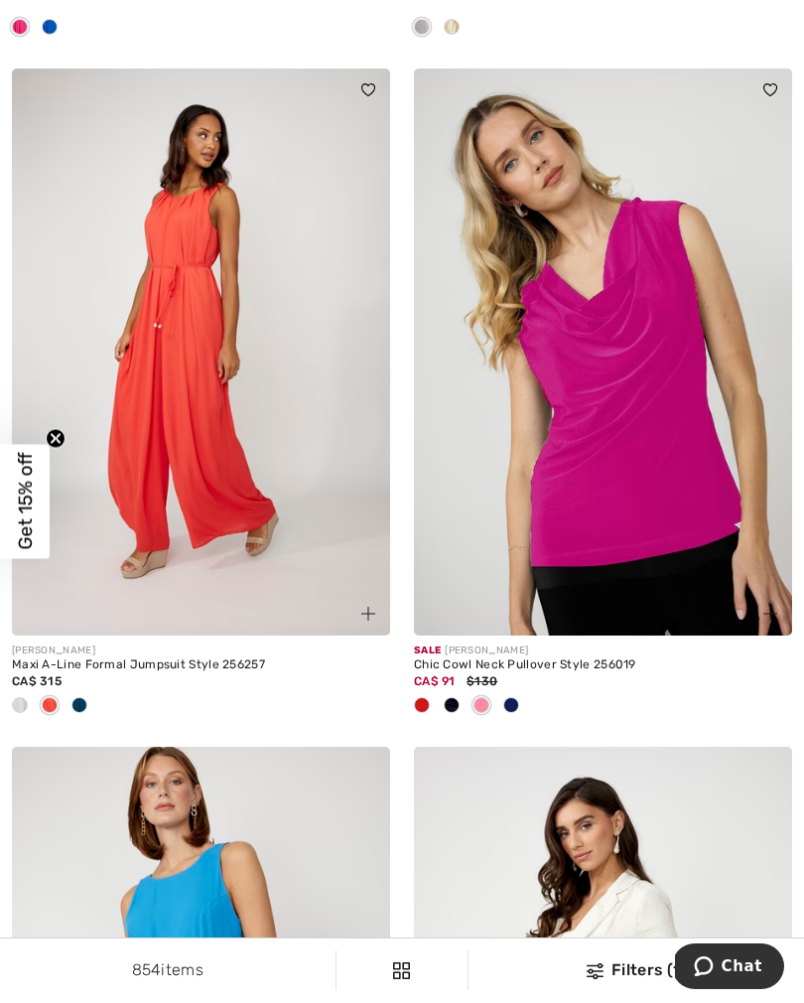
click at [521, 704] on div at bounding box center [512, 706] width 30 height 33
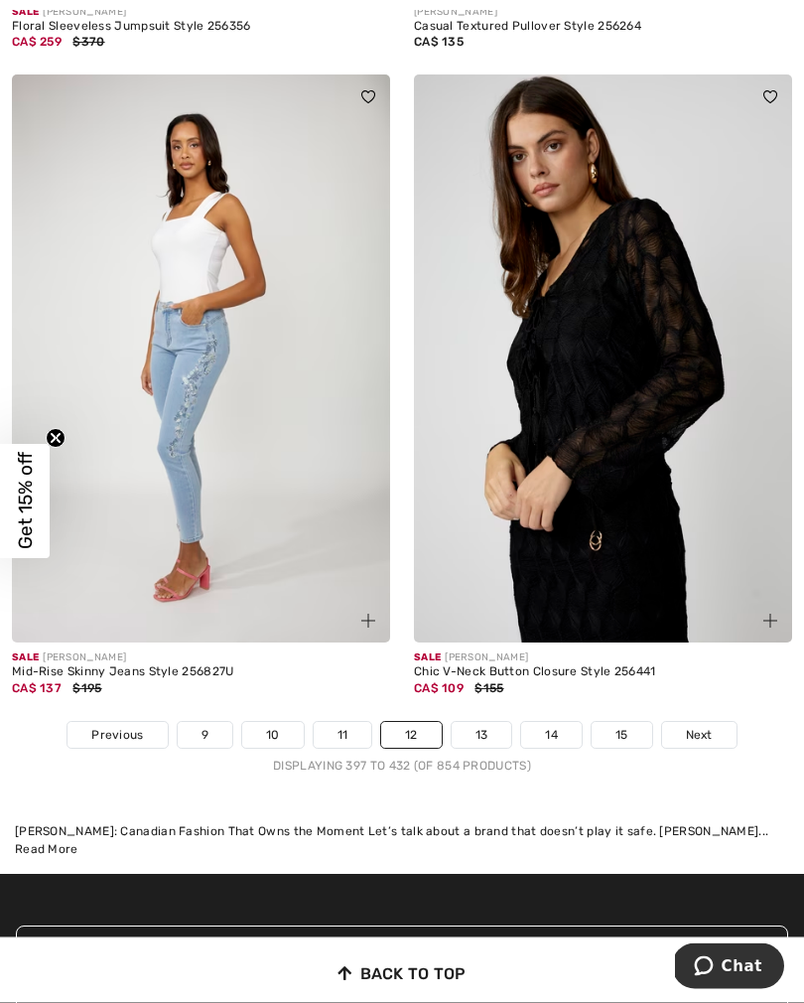
scroll to position [11969, 0]
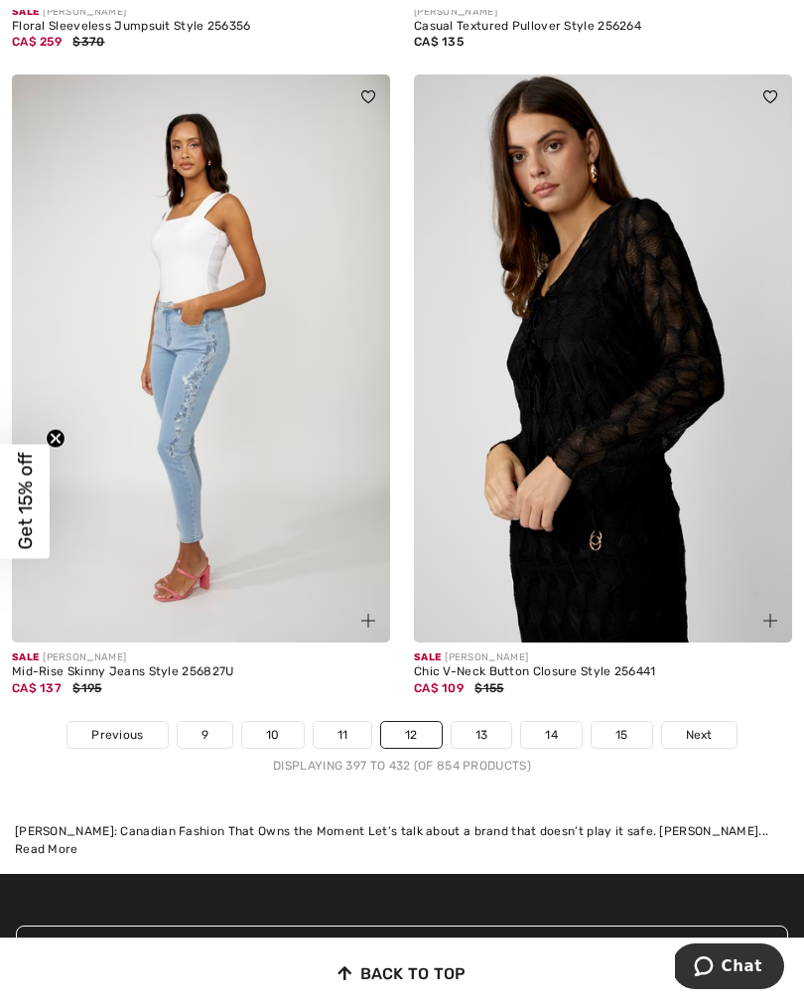
click at [486, 722] on link "13" at bounding box center [482, 735] width 61 height 26
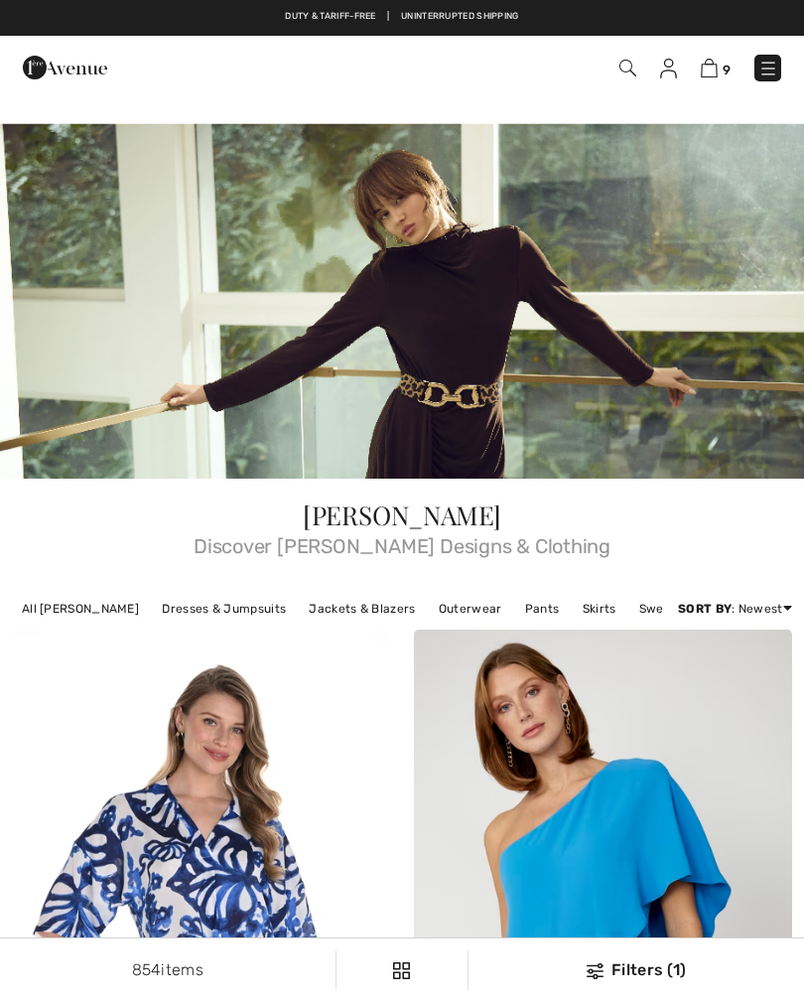
checkbox input "true"
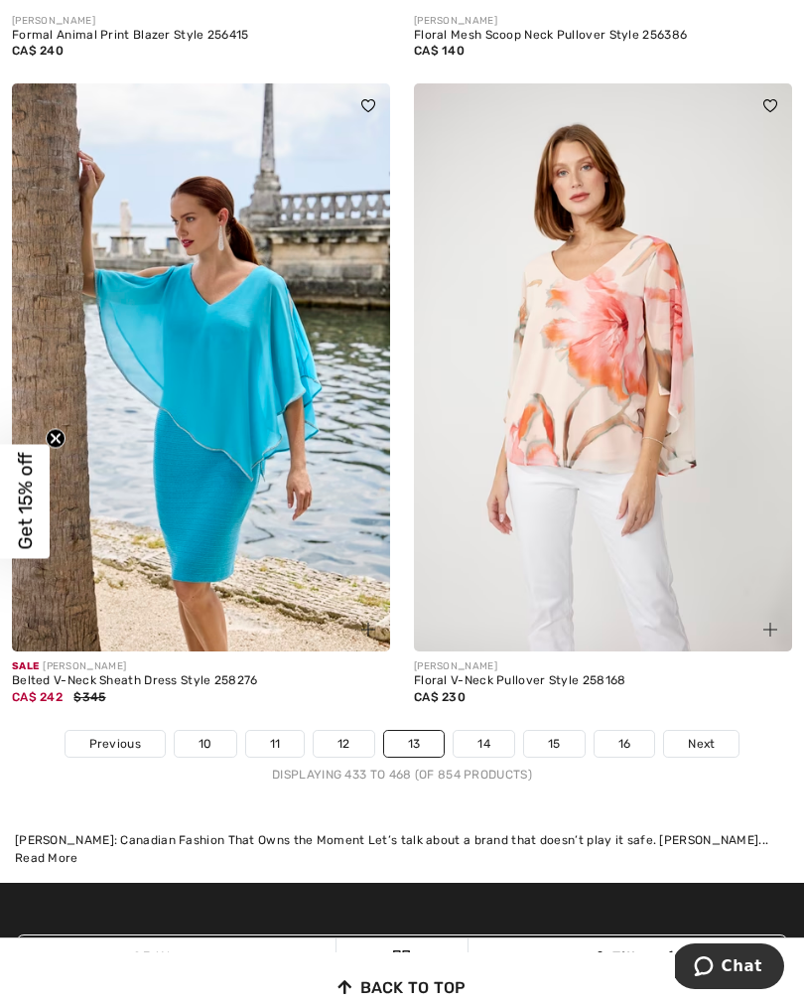
scroll to position [12072, 0]
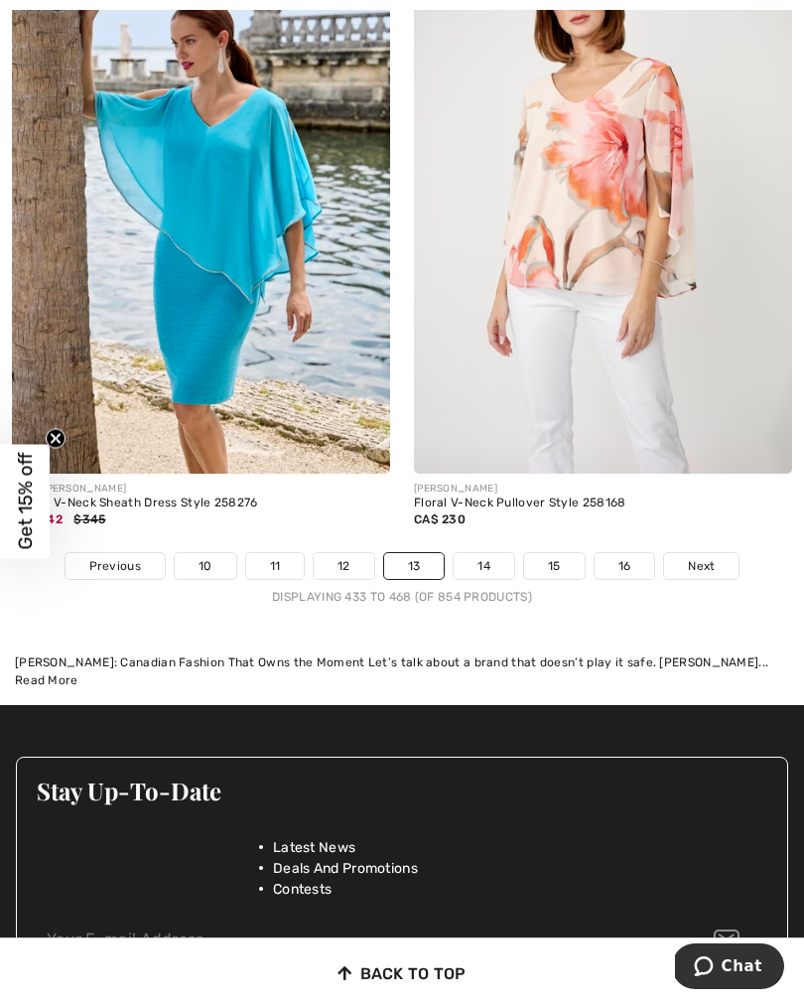
click at [495, 560] on link "14" at bounding box center [484, 566] width 61 height 26
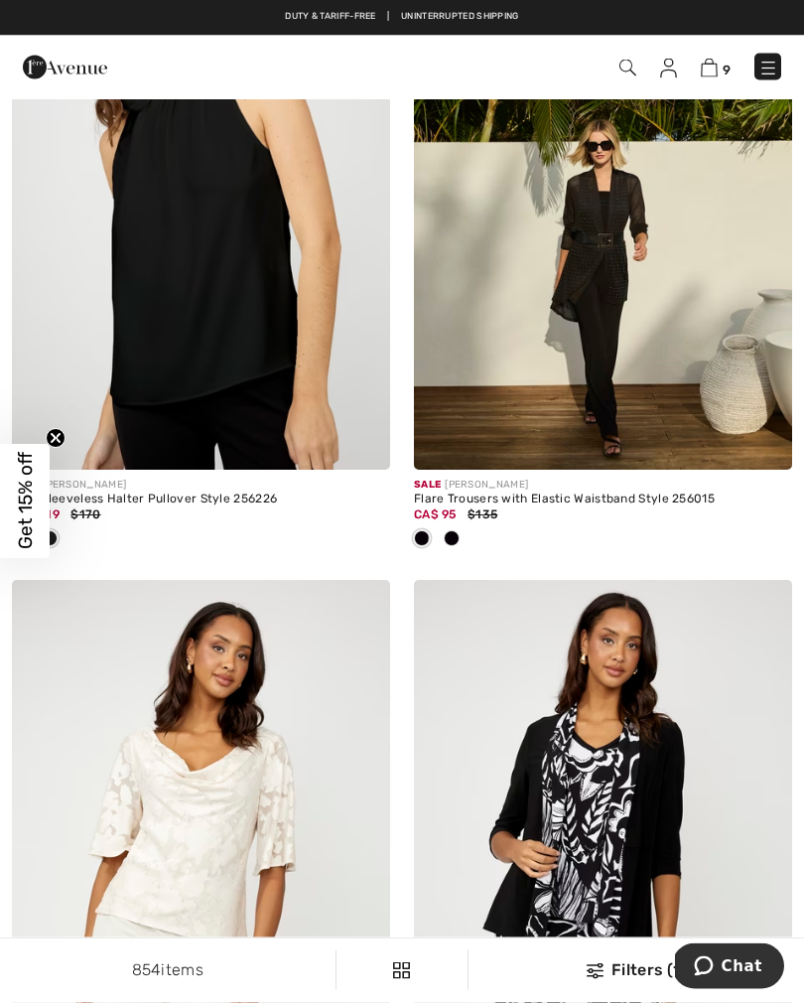
scroll to position [8782, 0]
click at [456, 539] on div at bounding box center [452, 539] width 30 height 33
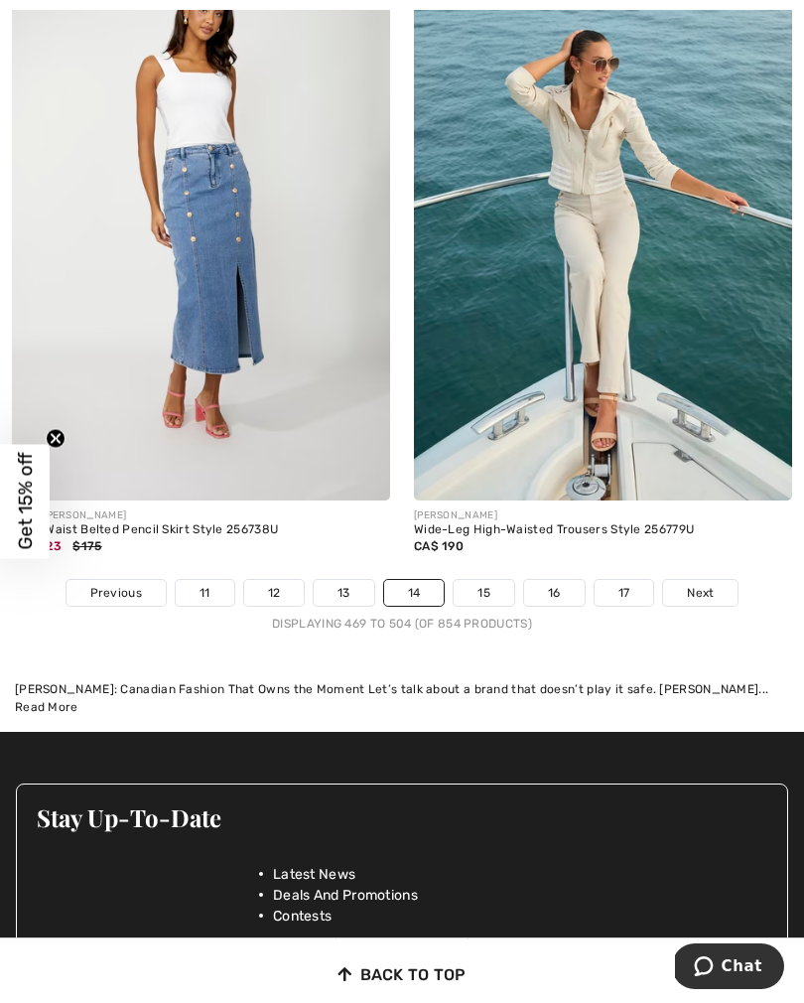
scroll to position [12050, 0]
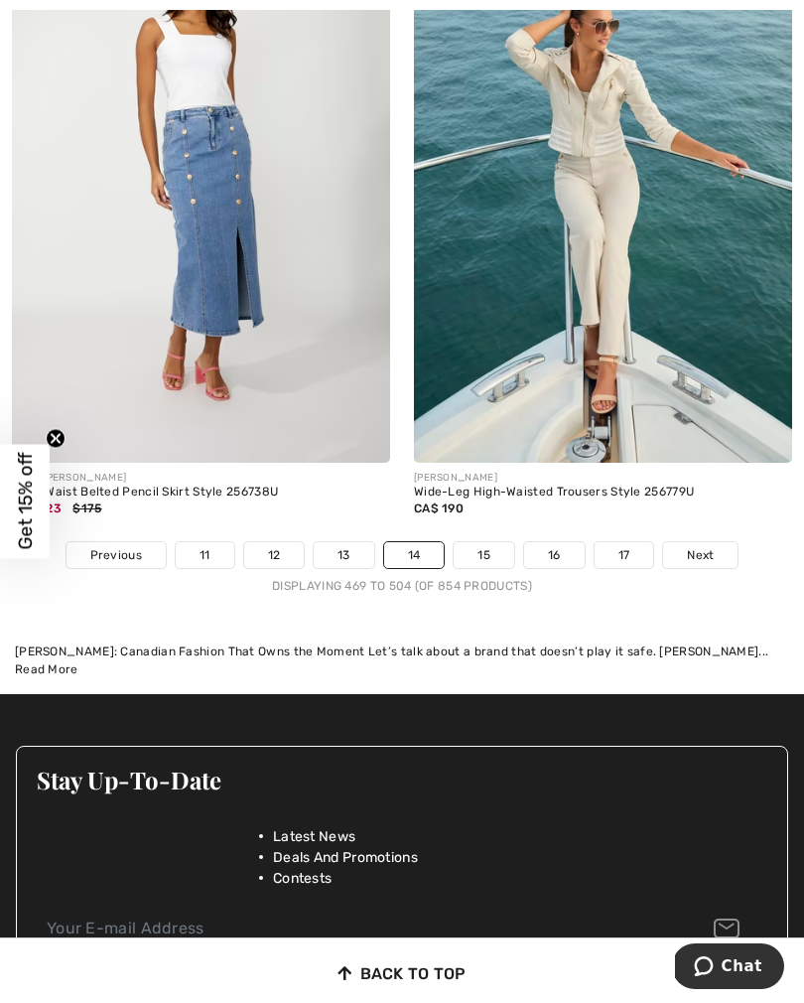
click at [490, 553] on link "15" at bounding box center [484, 555] width 61 height 26
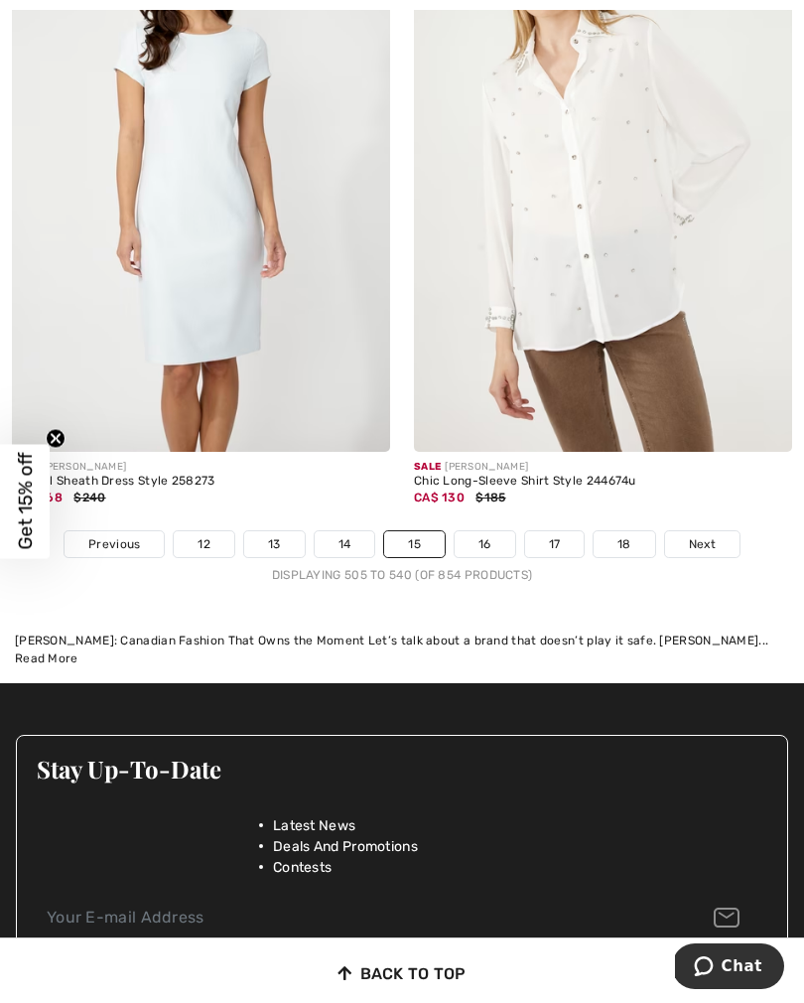
scroll to position [12141, 0]
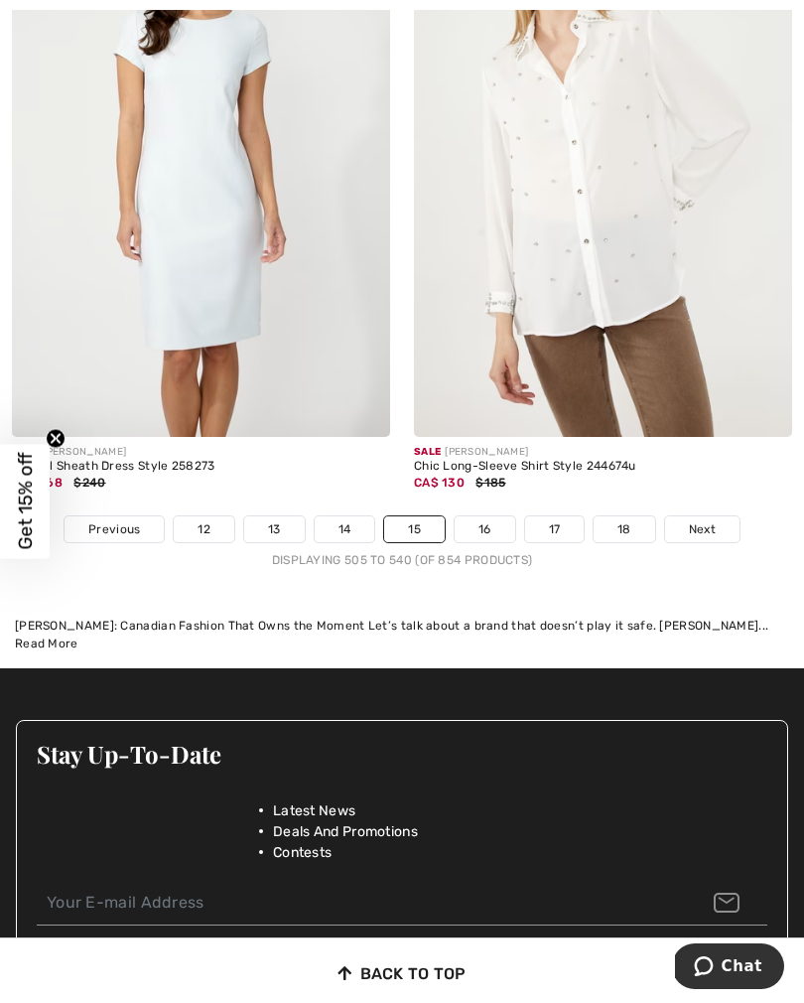
click at [499, 516] on link "16" at bounding box center [485, 529] width 61 height 26
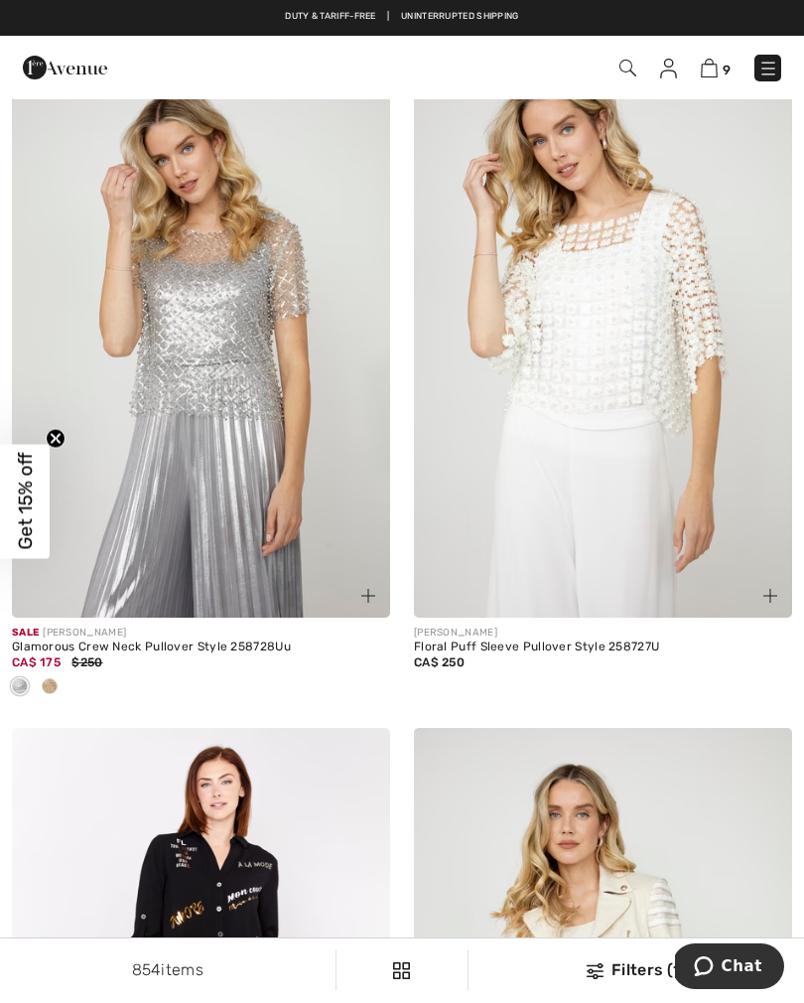
scroll to position [578, 0]
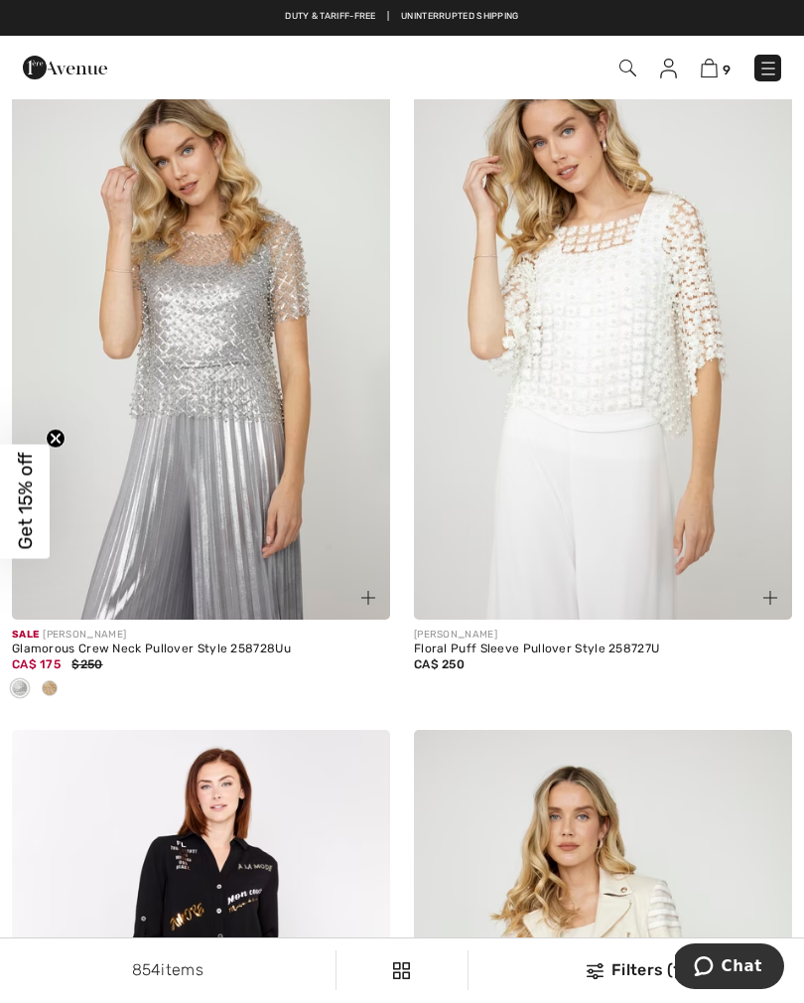
click at [57, 699] on div at bounding box center [50, 689] width 30 height 33
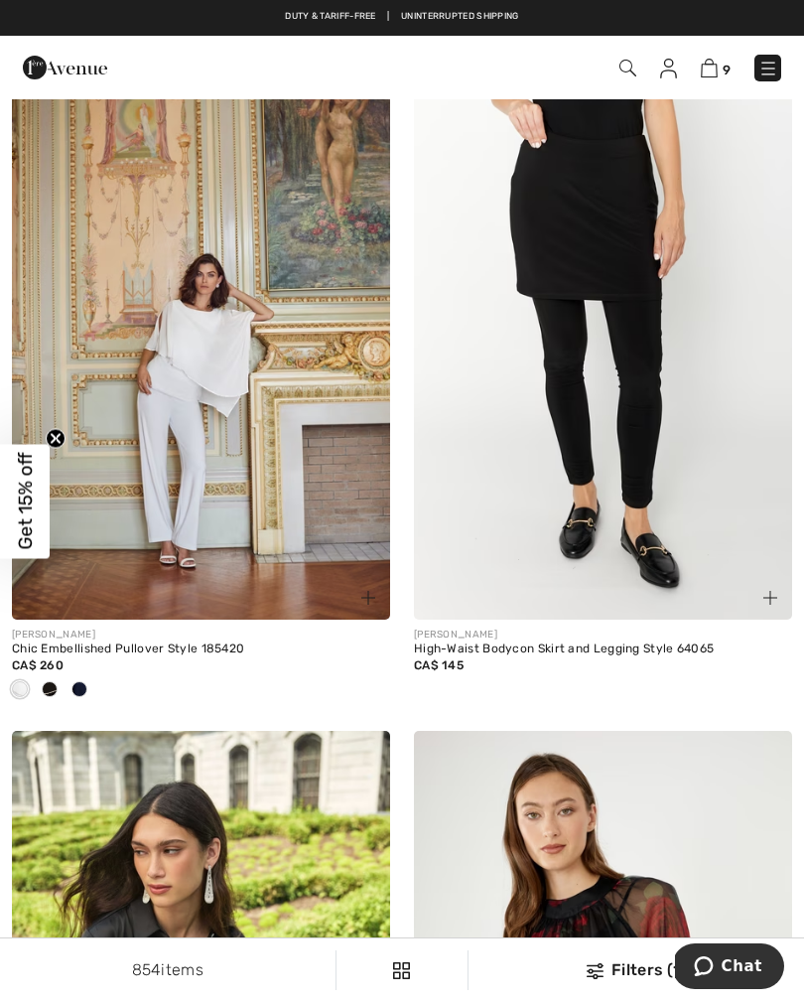
scroll to position [9309, 0]
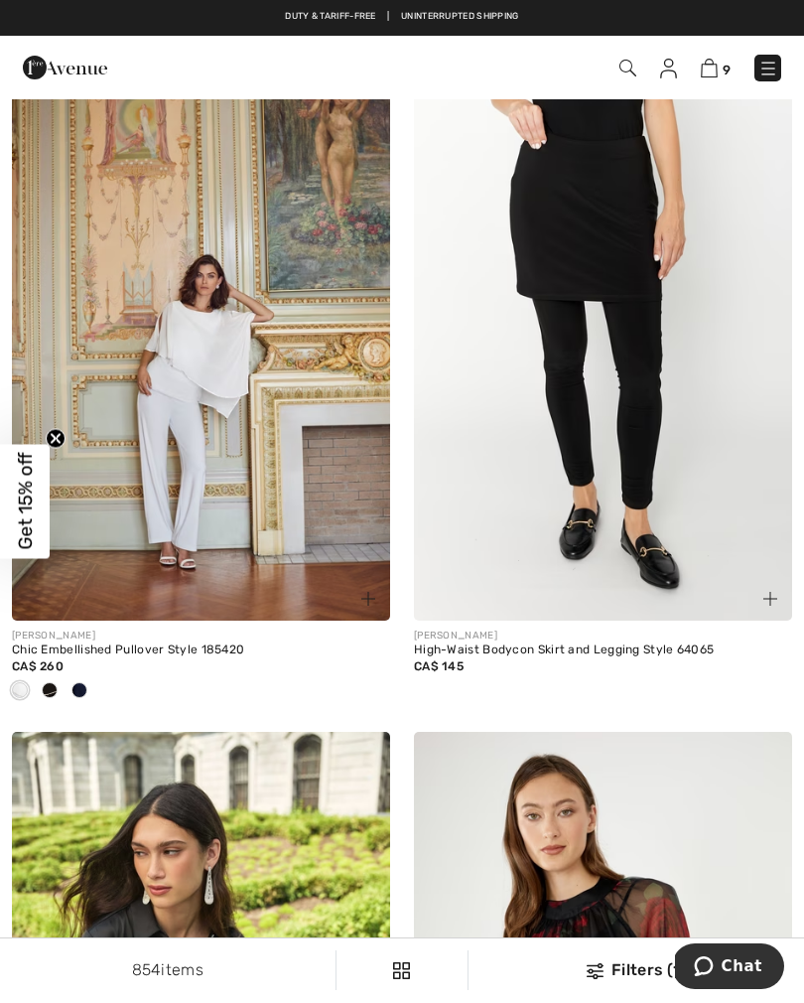
click at [61, 680] on div at bounding box center [50, 691] width 30 height 33
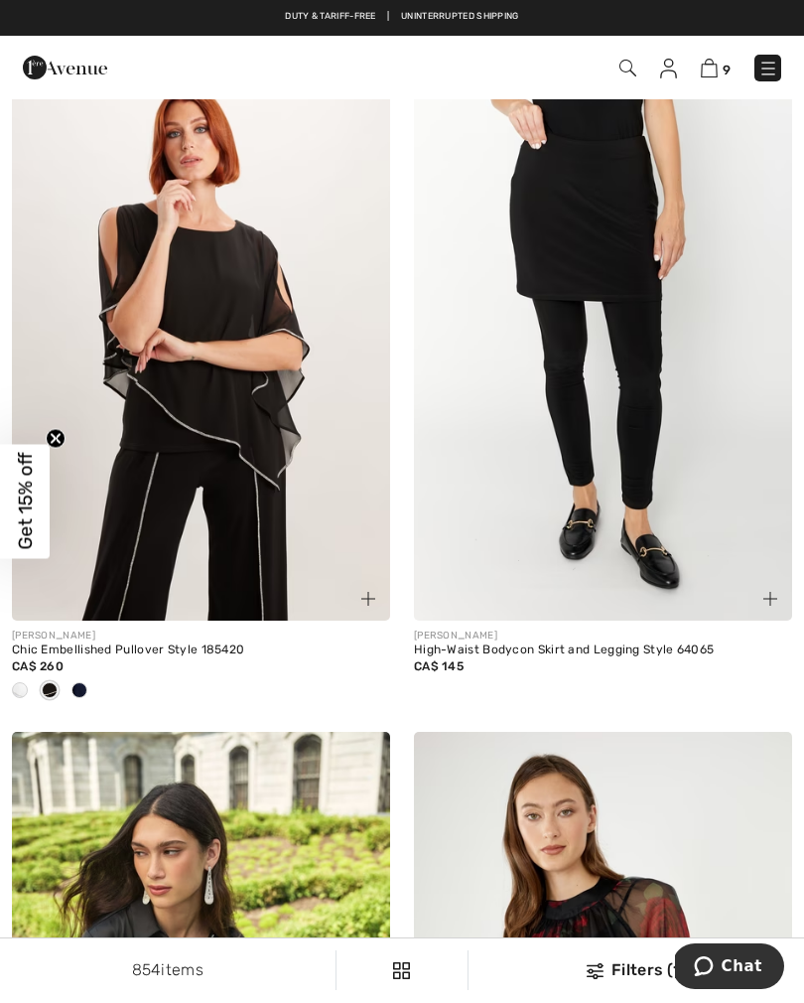
click at [86, 687] on div at bounding box center [80, 691] width 30 height 33
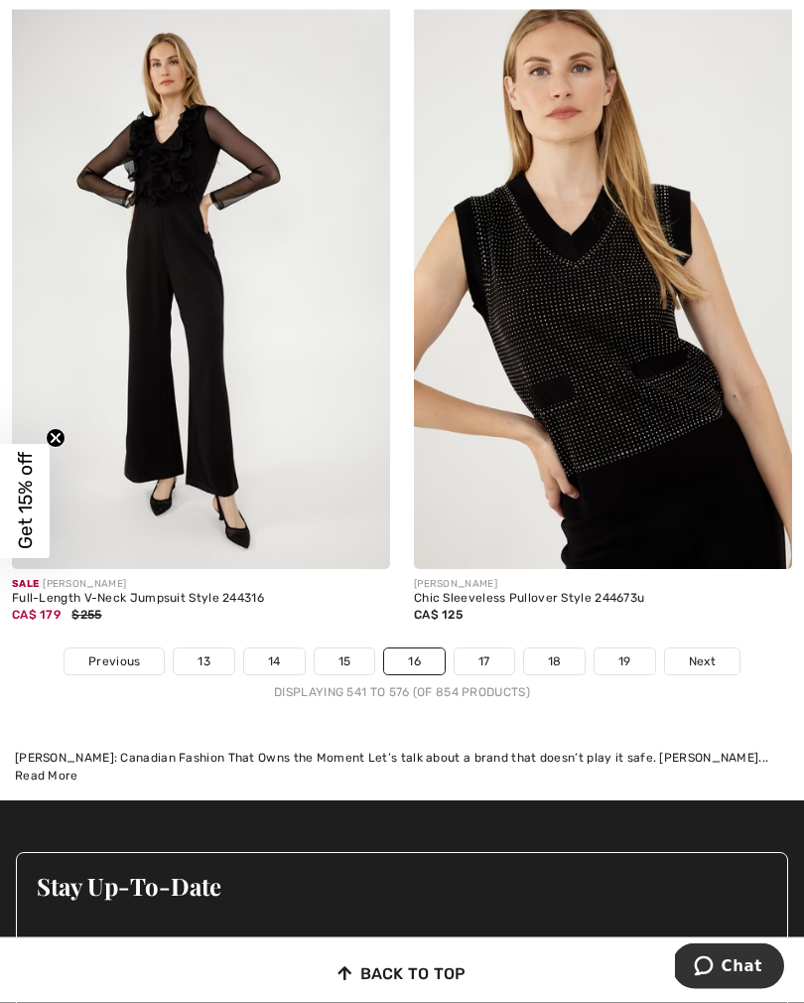
scroll to position [11977, 0]
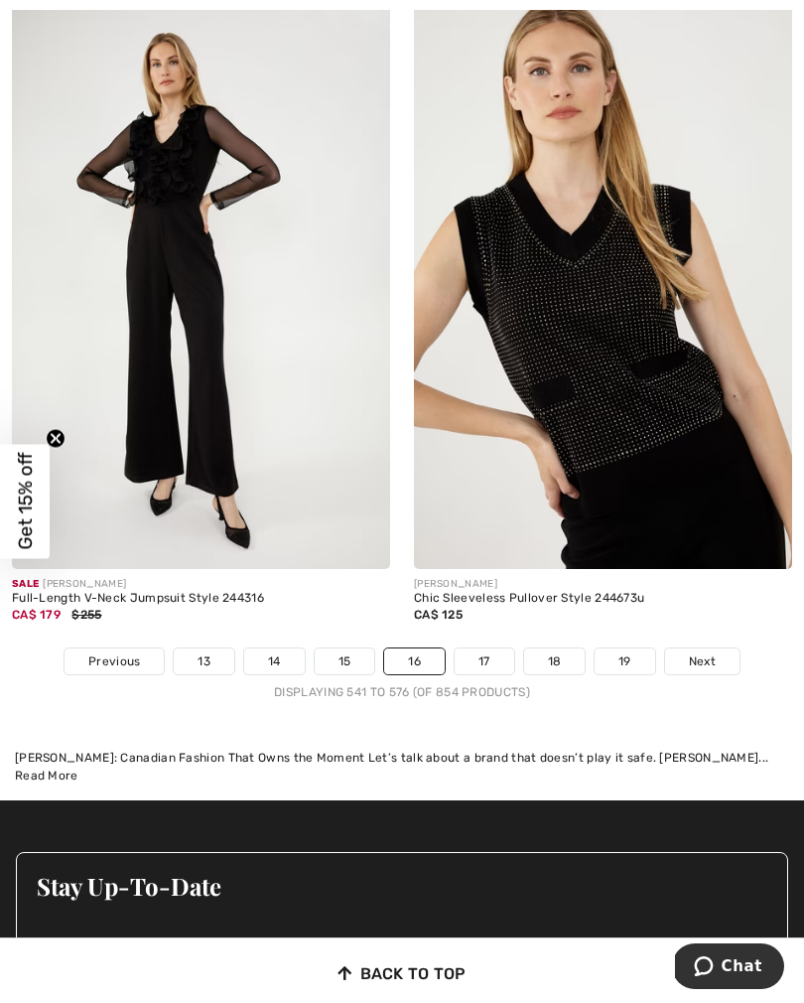
click at [478, 651] on link "17" at bounding box center [485, 662] width 60 height 26
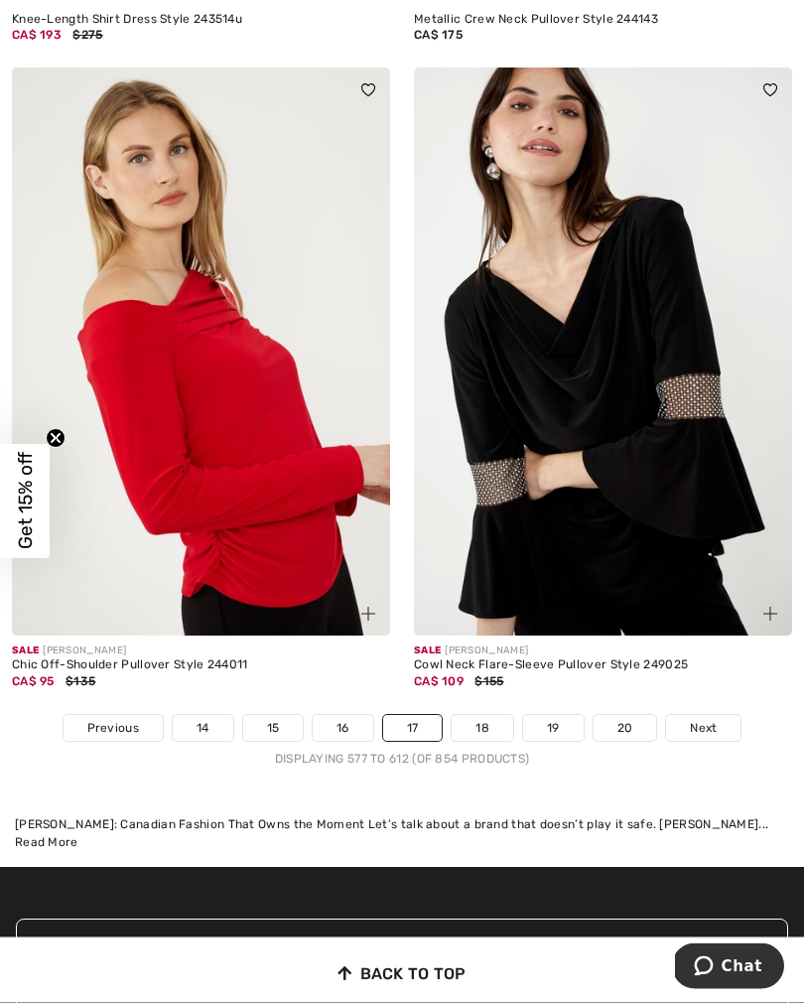
scroll to position [11918, 0]
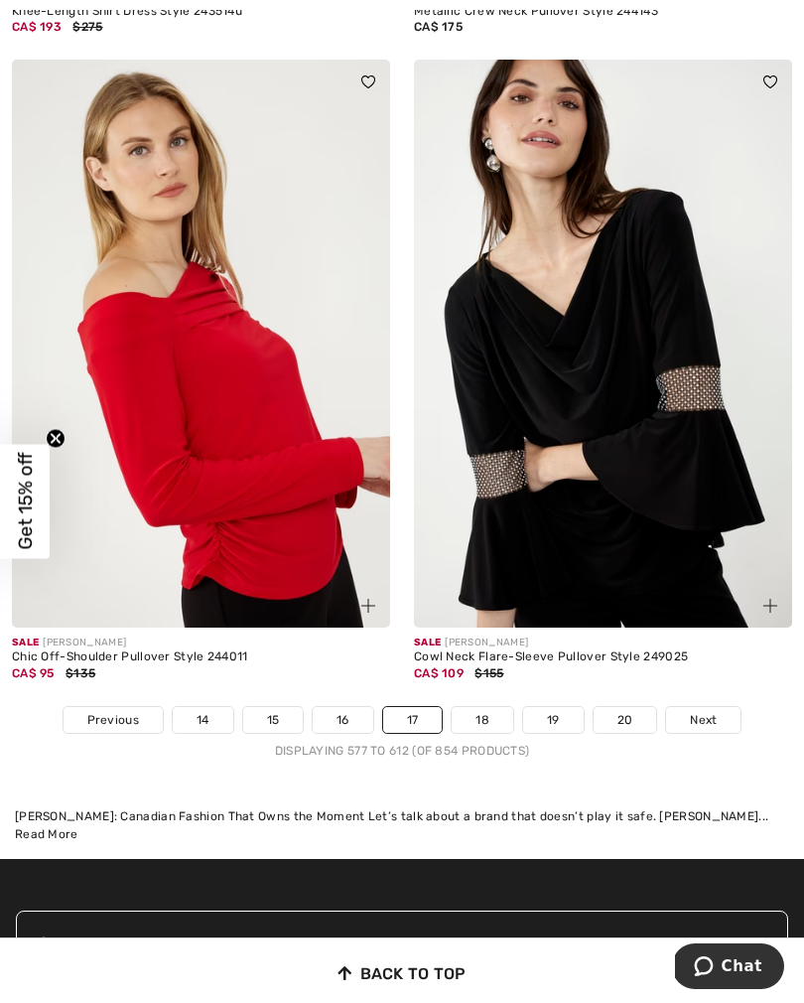
click at [492, 710] on link "18" at bounding box center [483, 720] width 62 height 26
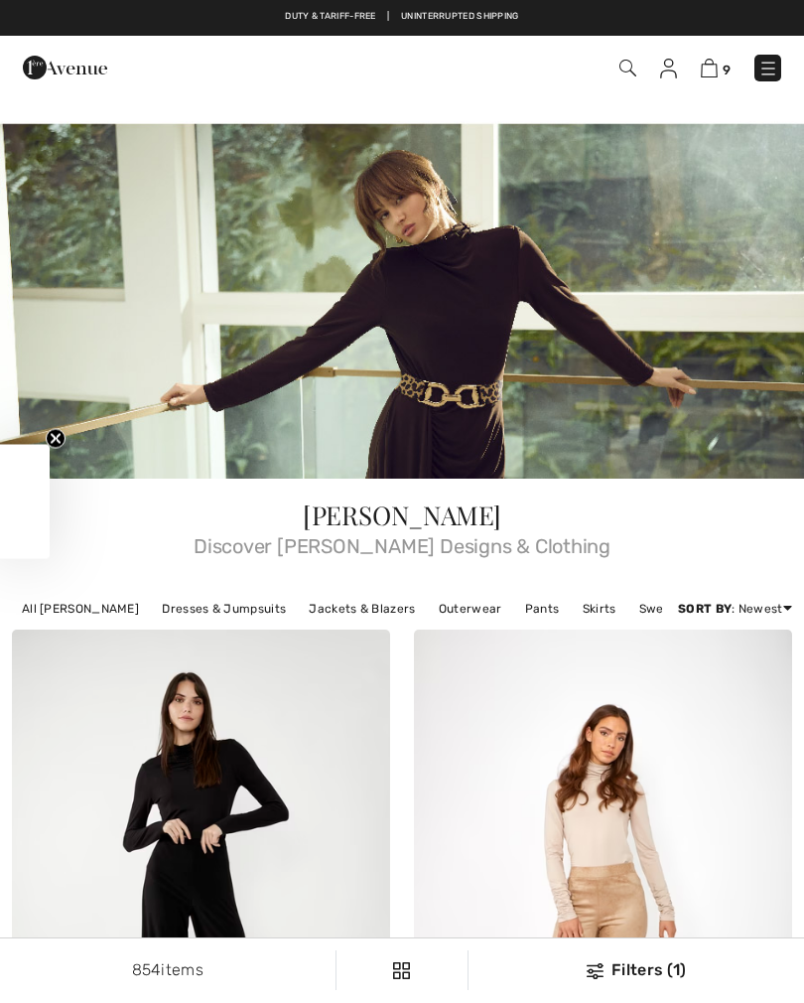
checkbox input "true"
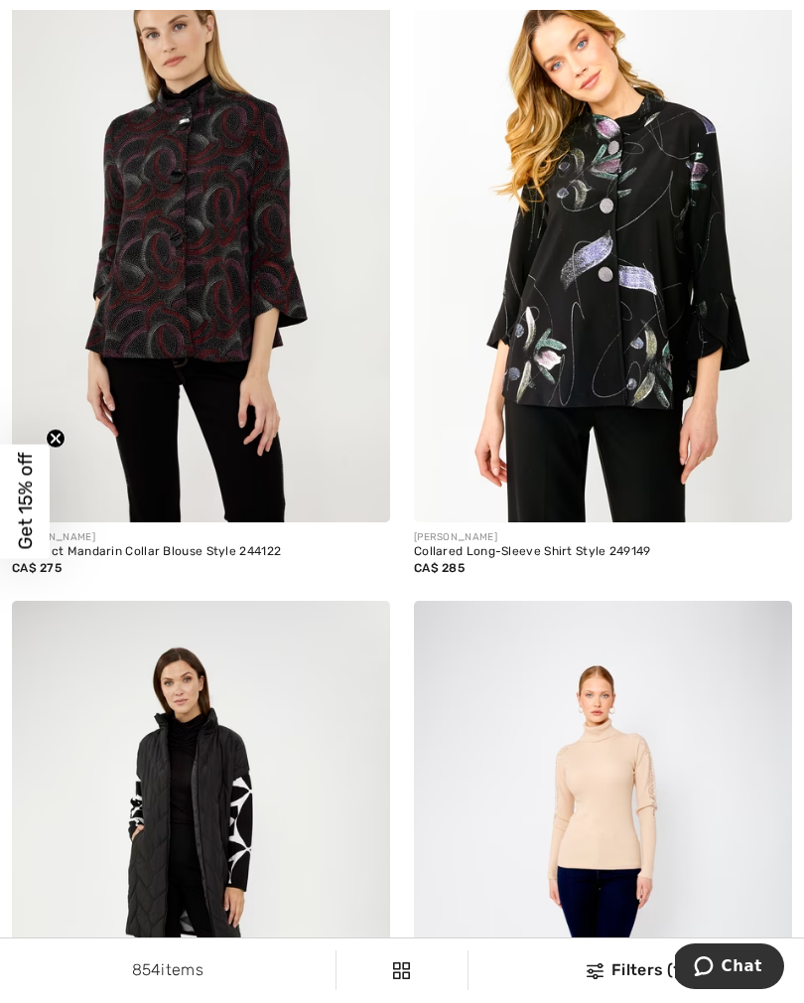
scroll to position [2623, 0]
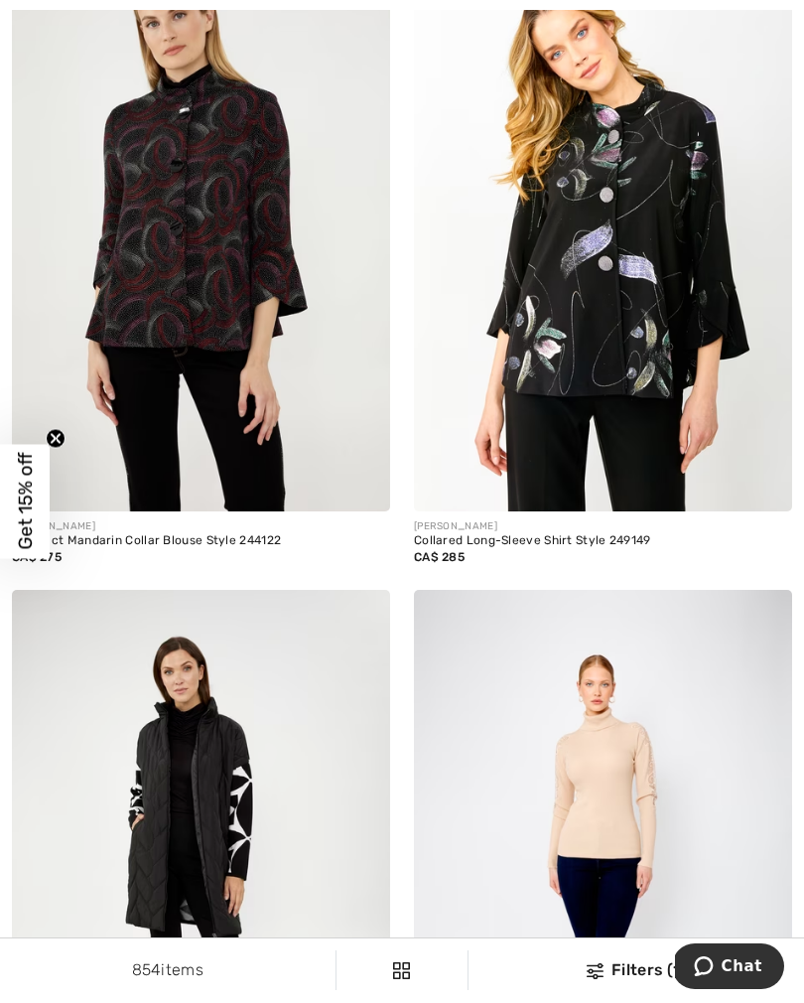
click at [661, 478] on img at bounding box center [603, 228] width 378 height 568
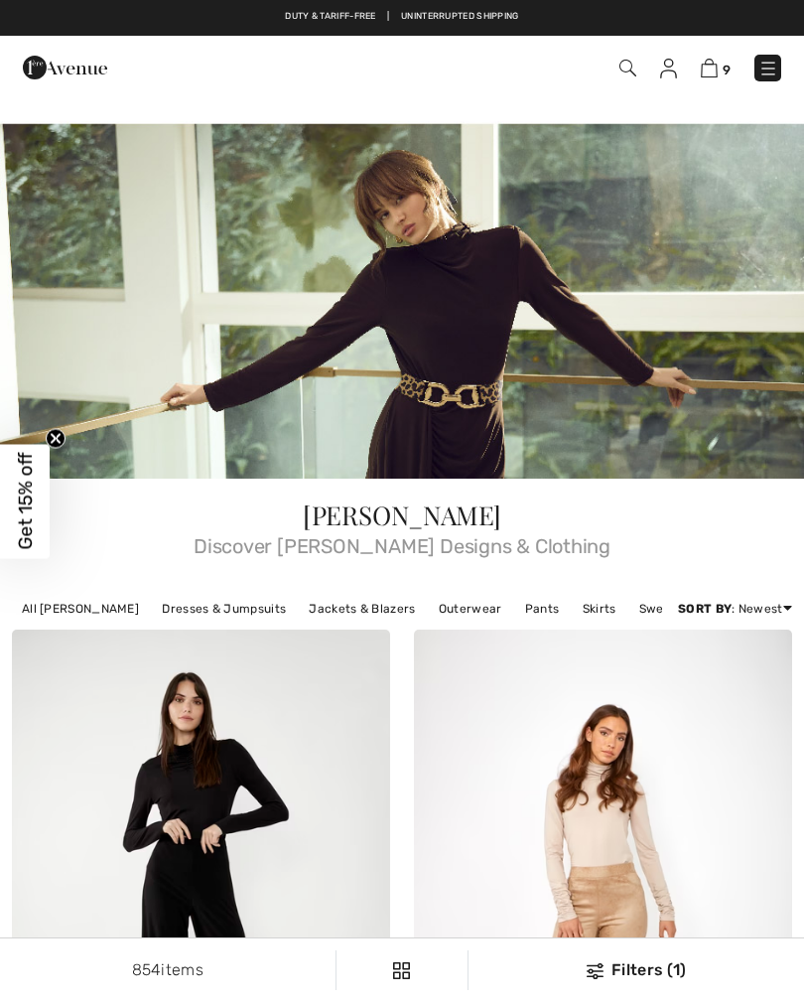
checkbox input "true"
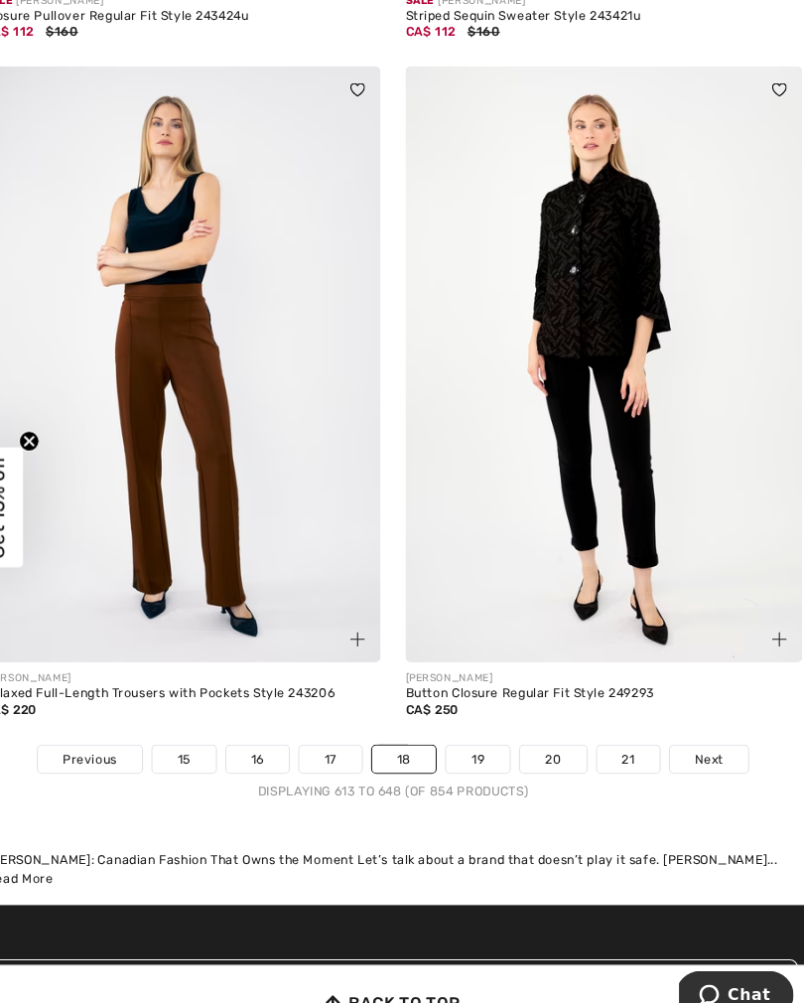
scroll to position [11803, 0]
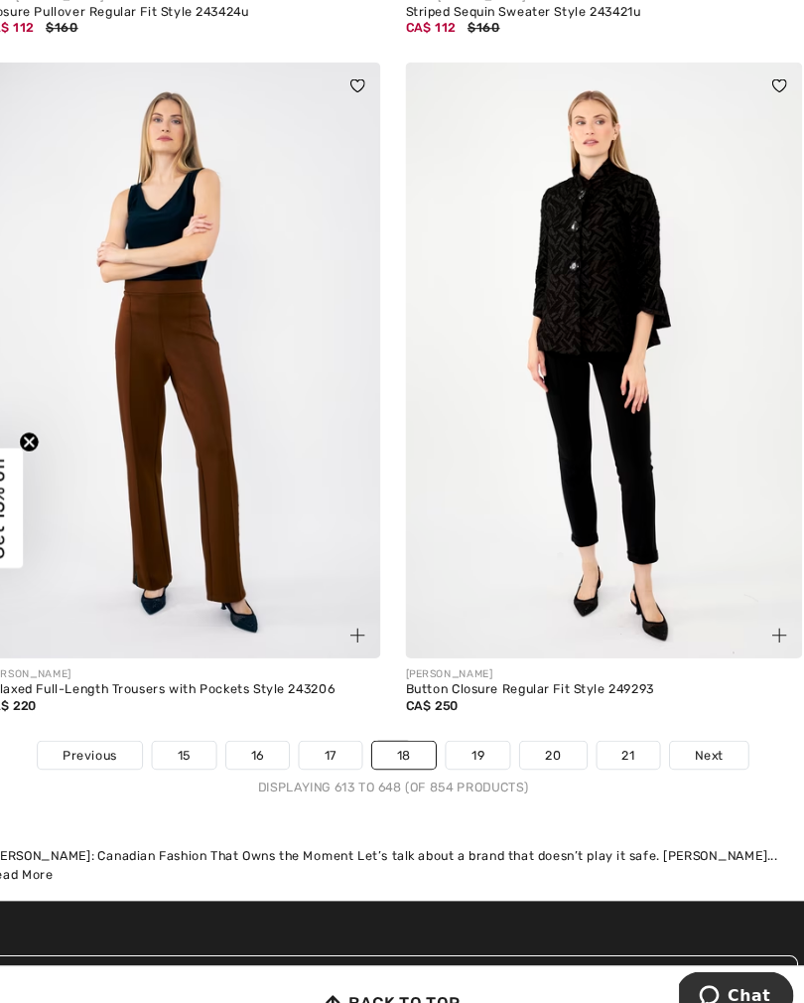
click at [453, 724] on link "19" at bounding box center [483, 737] width 61 height 26
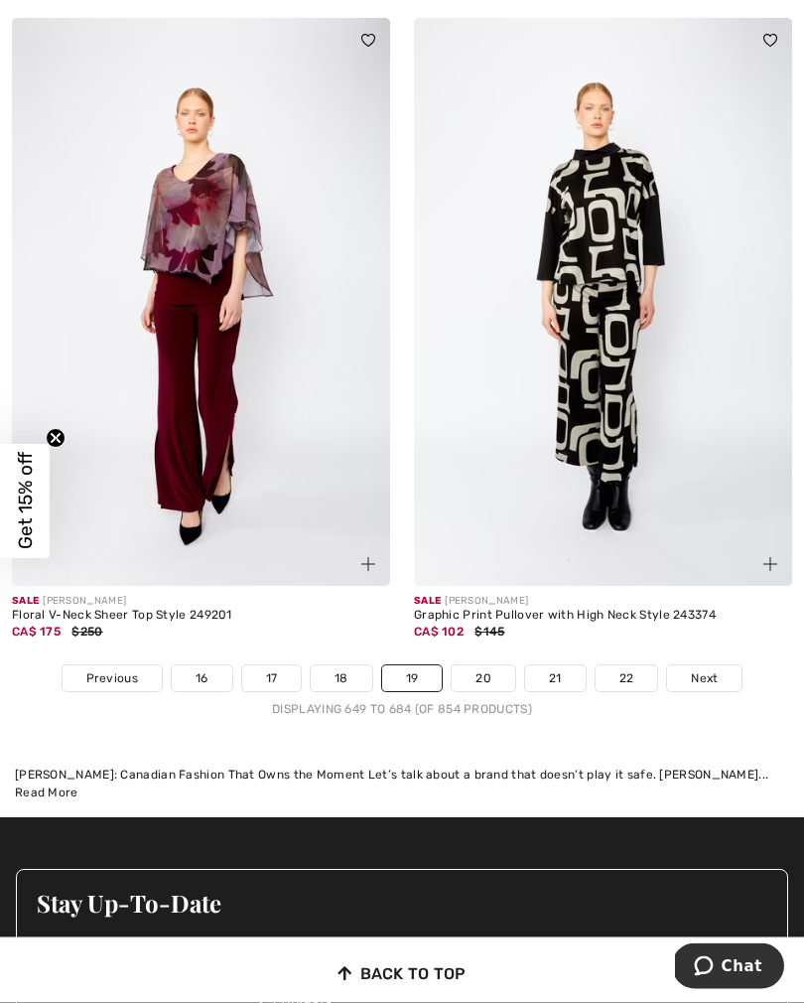
scroll to position [11960, 0]
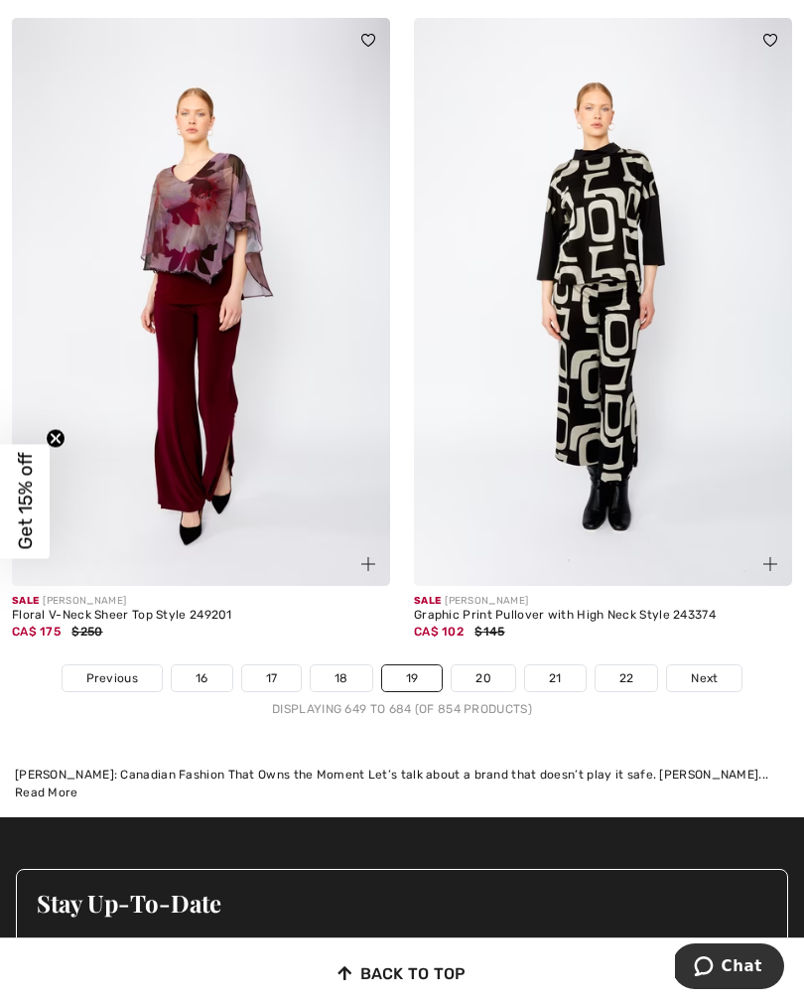
click at [493, 668] on link "20" at bounding box center [484, 678] width 64 height 26
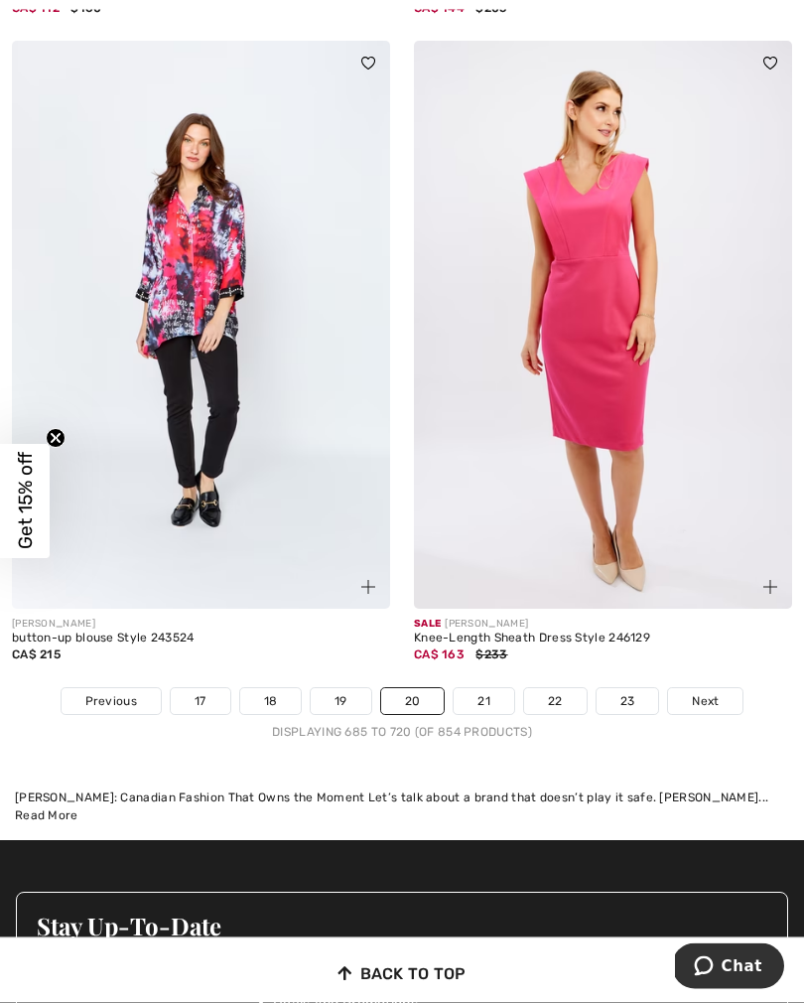
scroll to position [11885, 0]
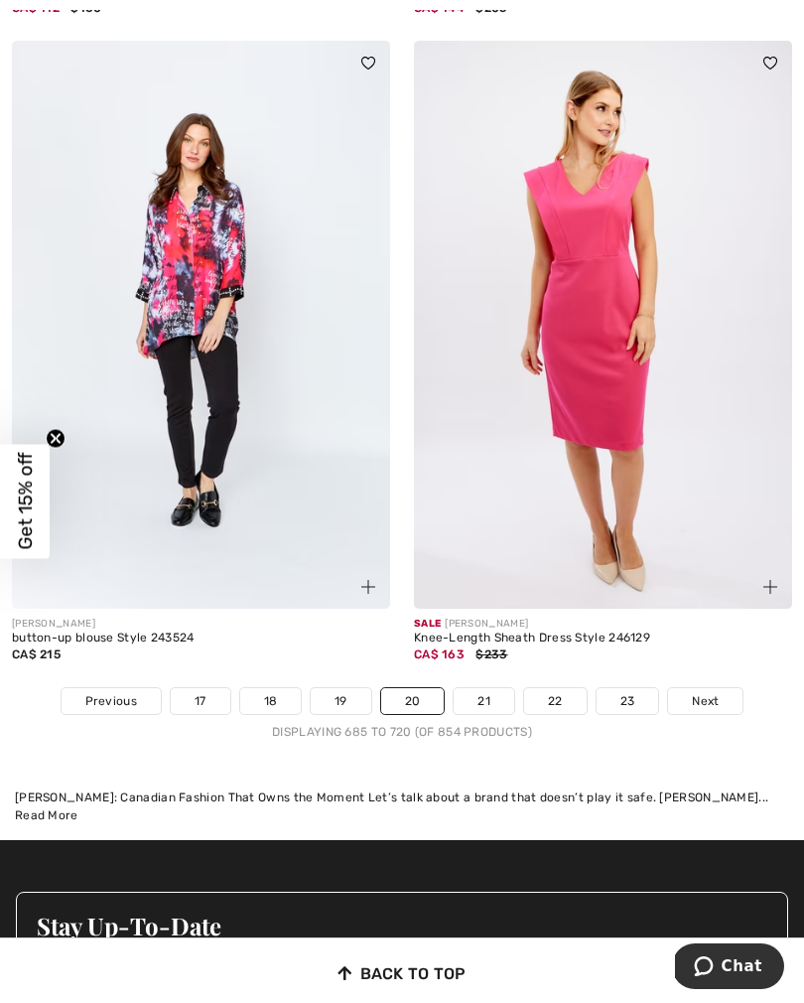
click at [478, 688] on link "21" at bounding box center [484, 701] width 61 height 26
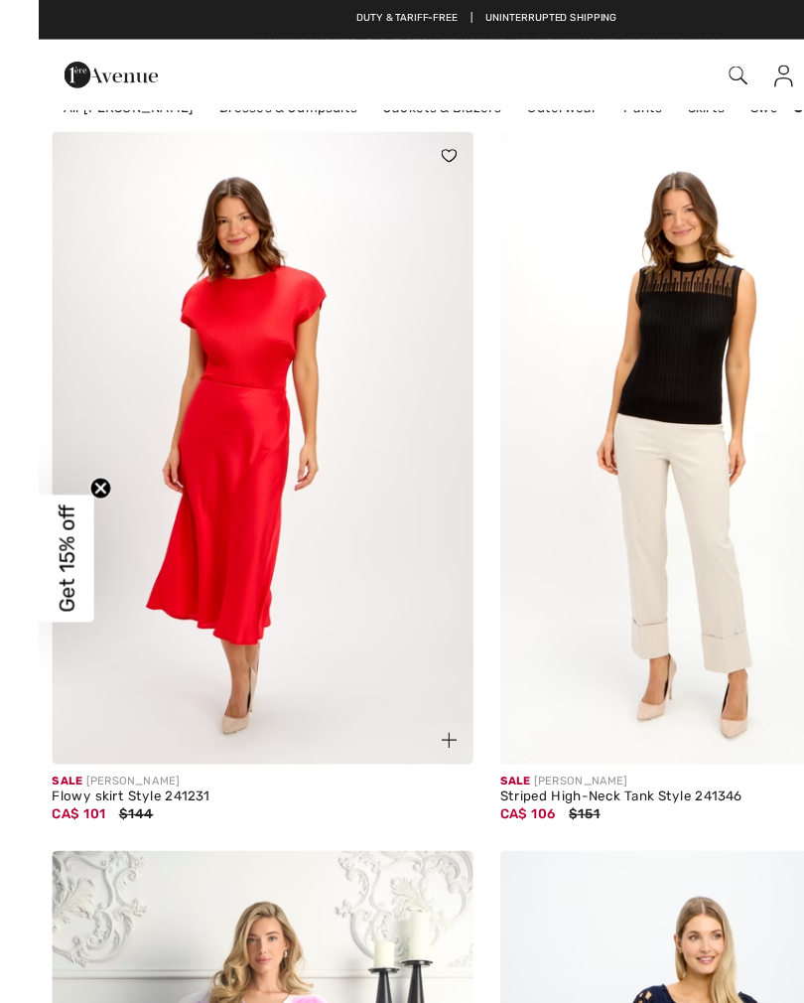
scroll to position [475, 0]
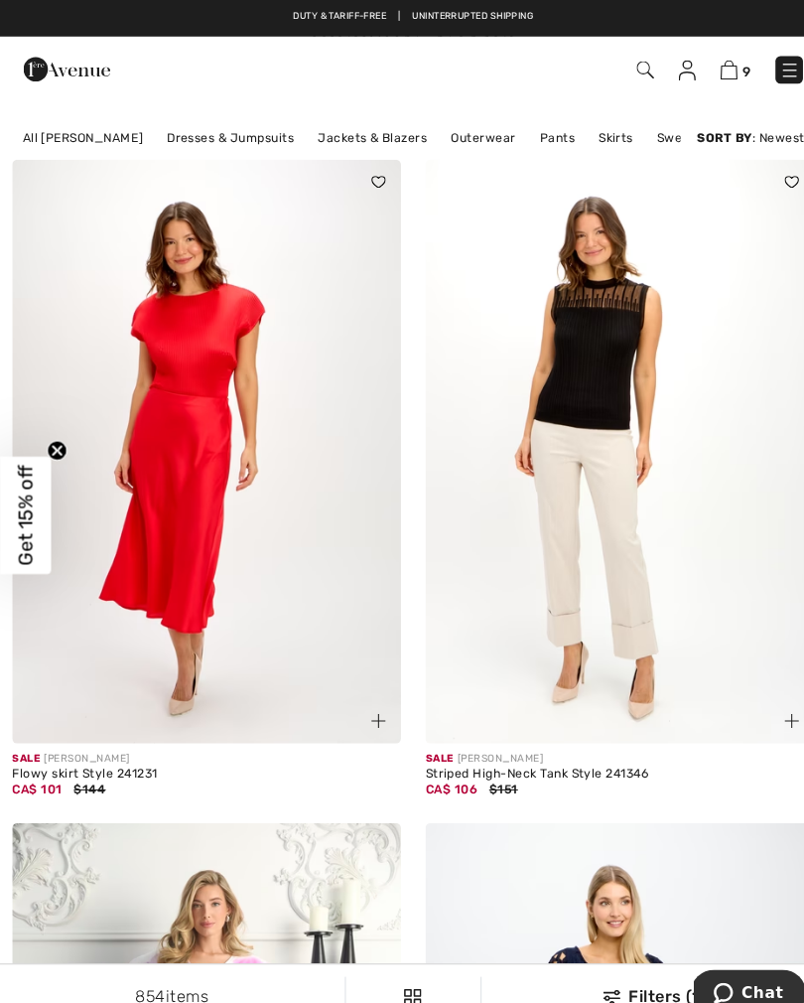
click at [161, 486] on img at bounding box center [201, 439] width 378 height 568
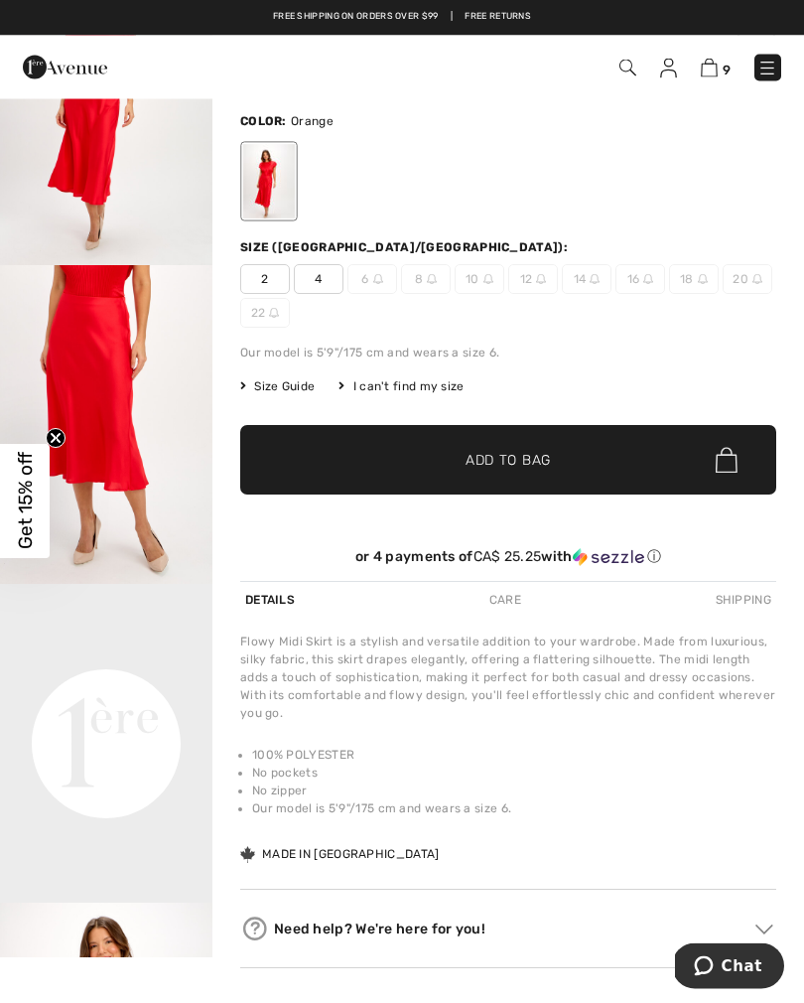
scroll to position [139, 0]
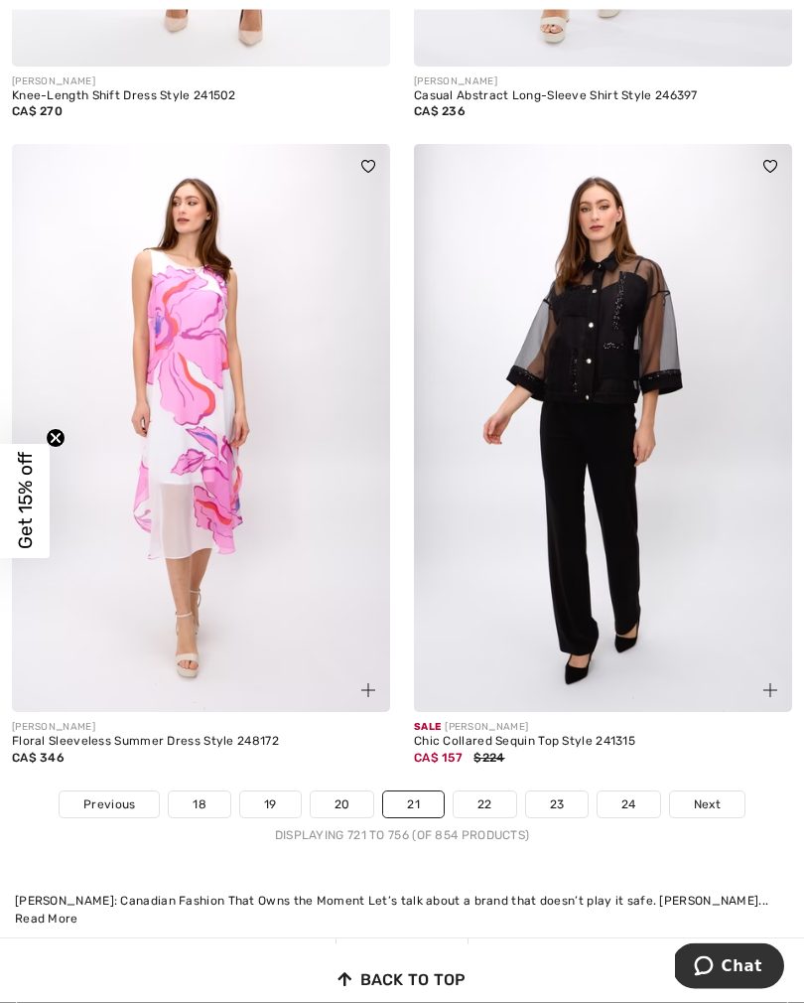
scroll to position [11769, 0]
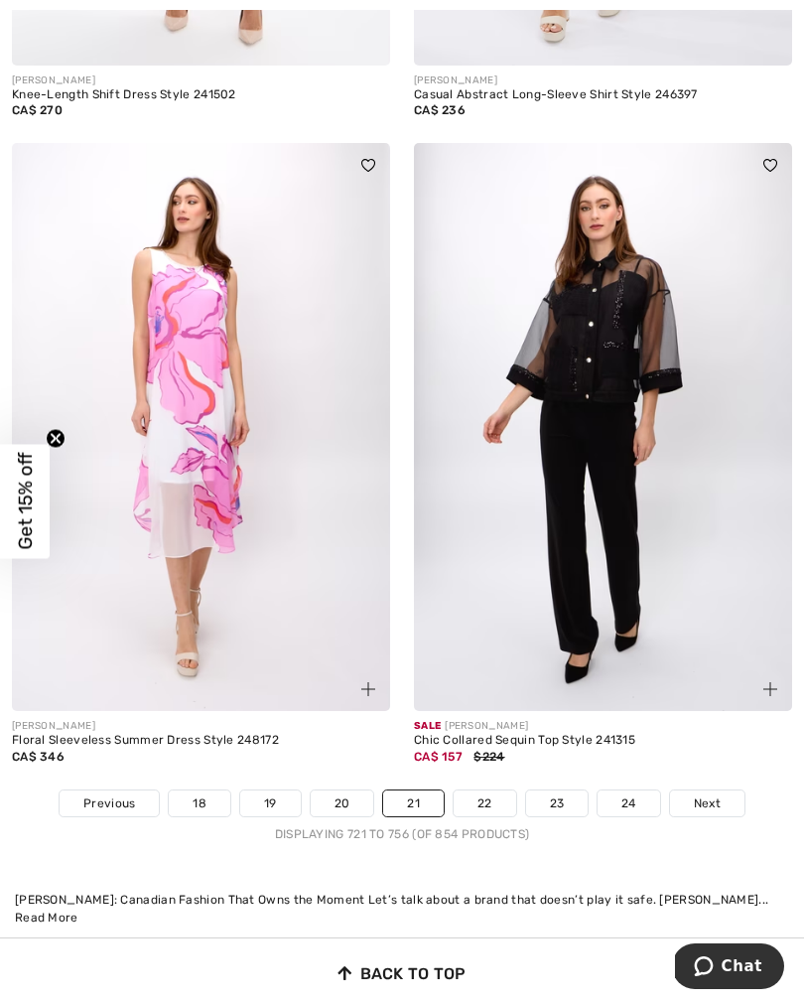
click at [493, 793] on link "22" at bounding box center [485, 804] width 63 height 26
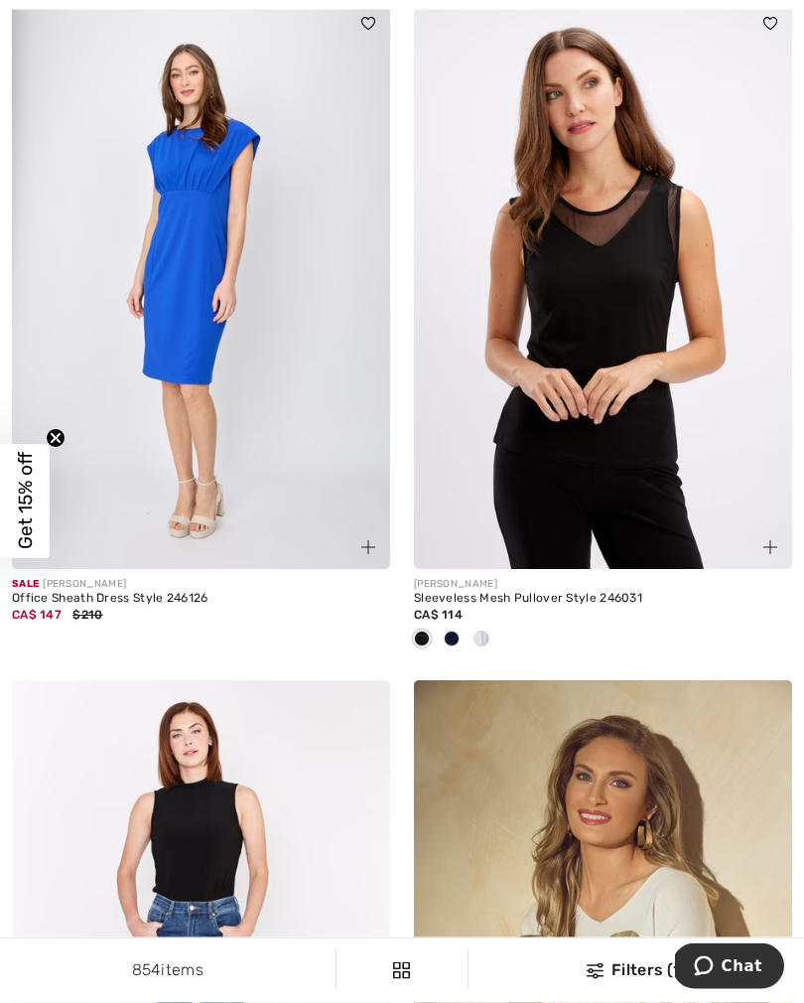
scroll to position [1273, 0]
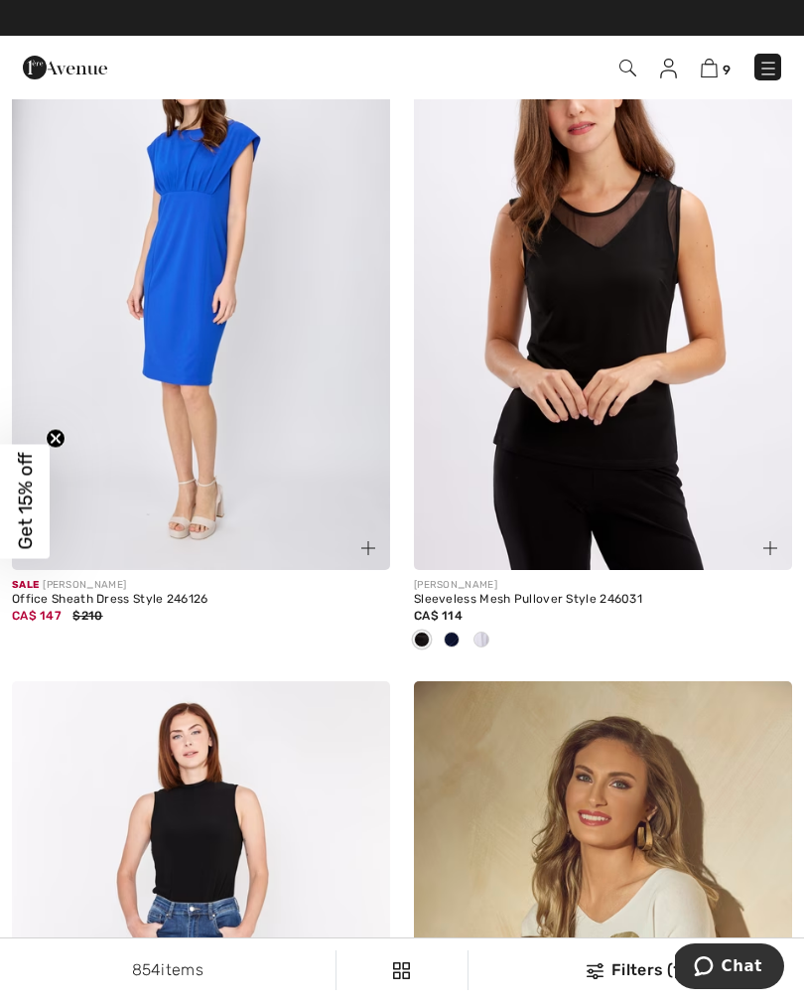
click at [492, 641] on div at bounding box center [482, 641] width 30 height 33
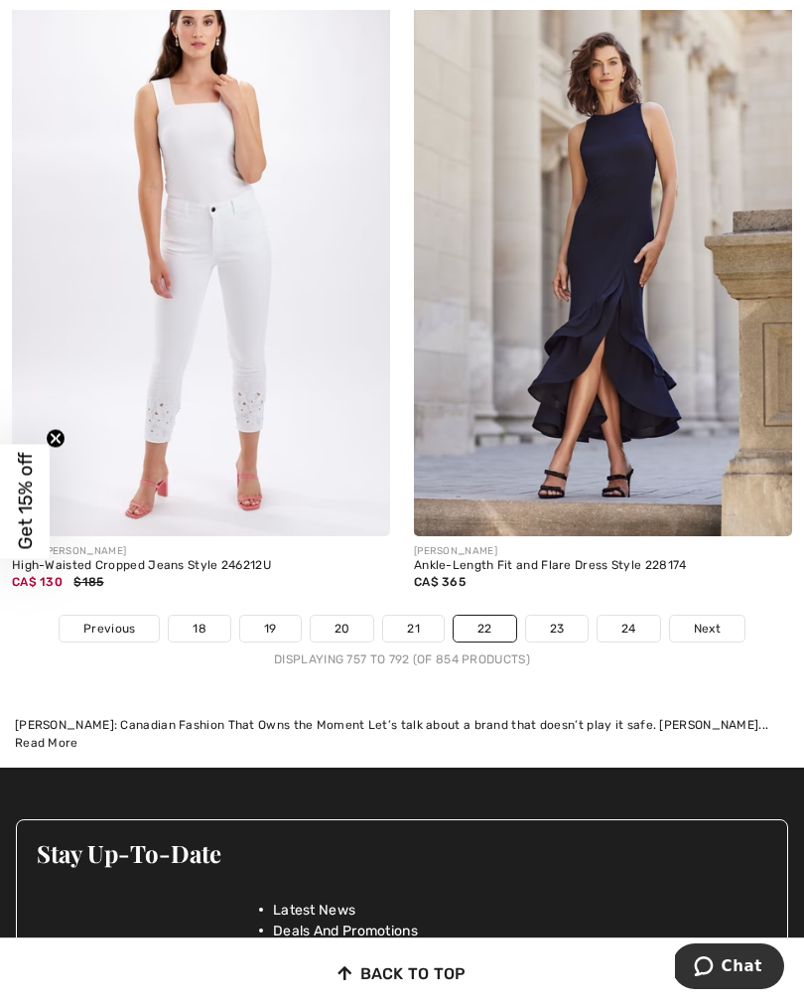
scroll to position [12099, 0]
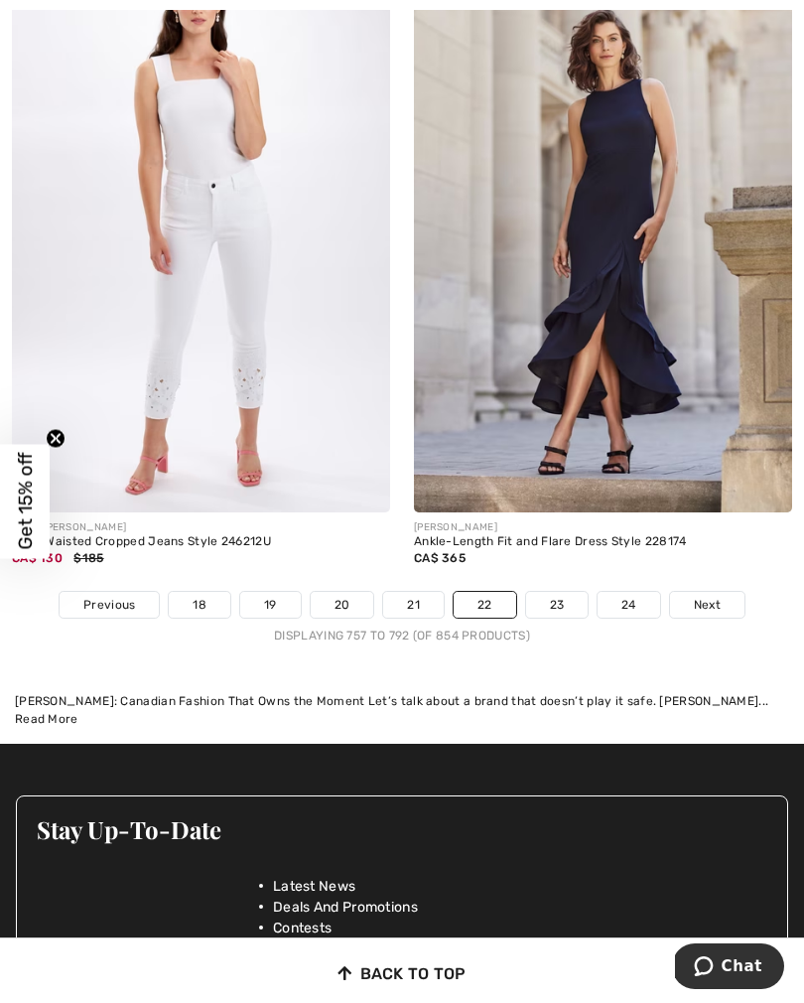
click at [552, 599] on link "23" at bounding box center [557, 605] width 63 height 26
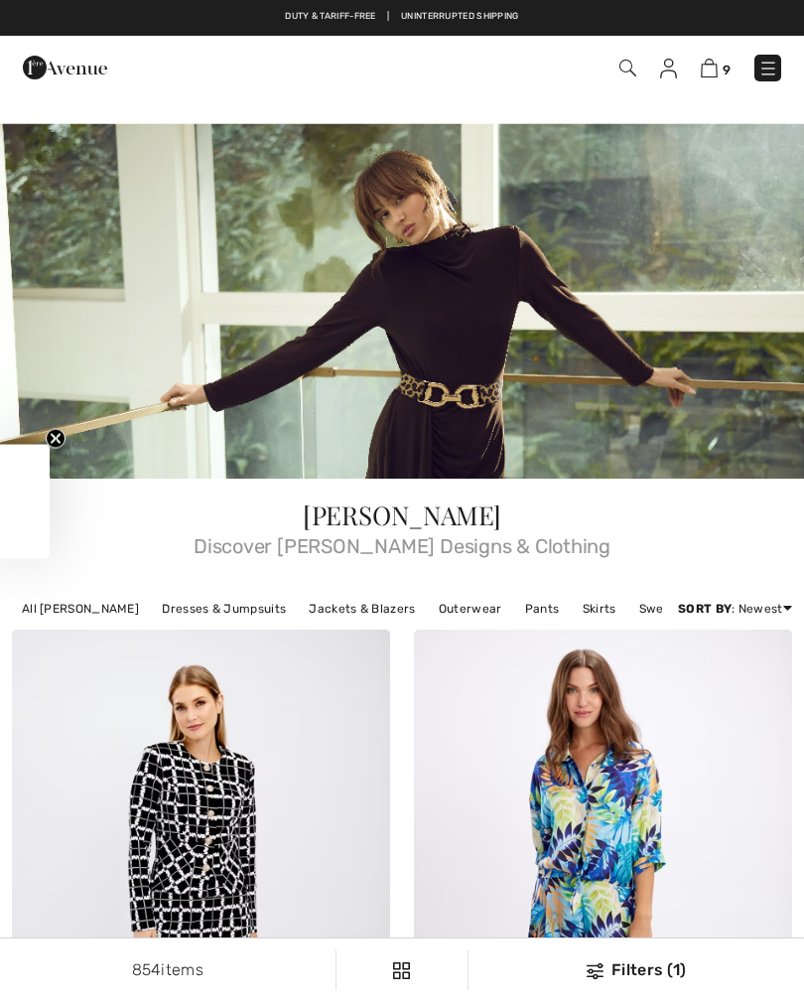
checkbox input "true"
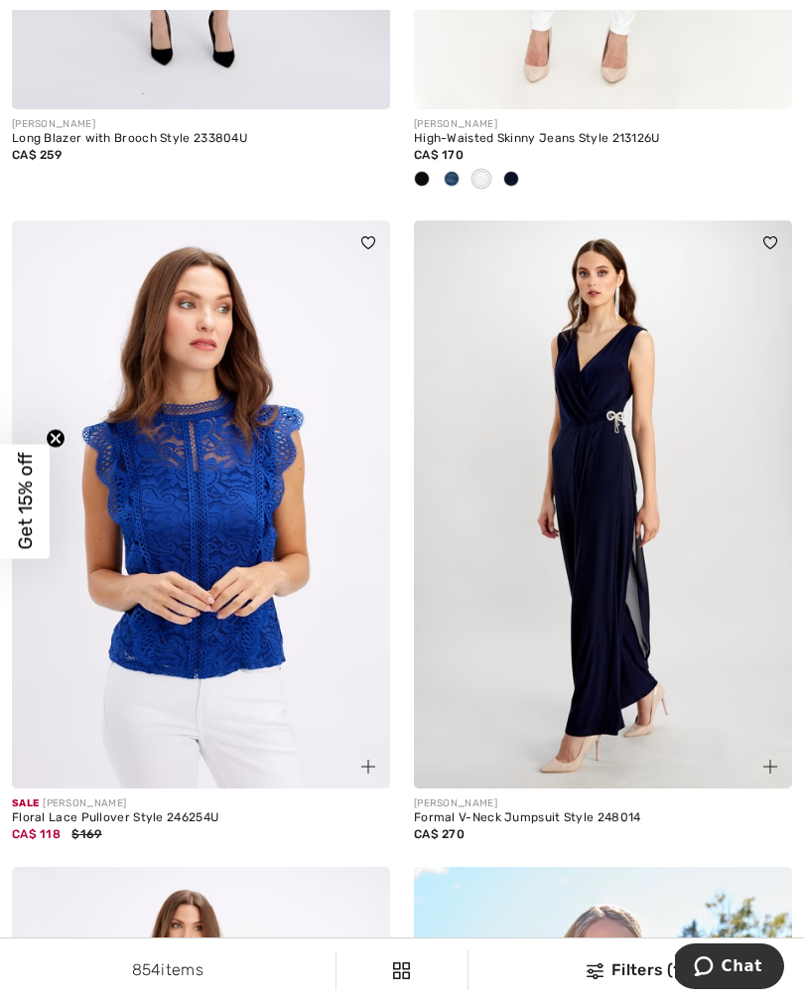
scroll to position [3087, 0]
